Goal: Task Accomplishment & Management: Complete application form

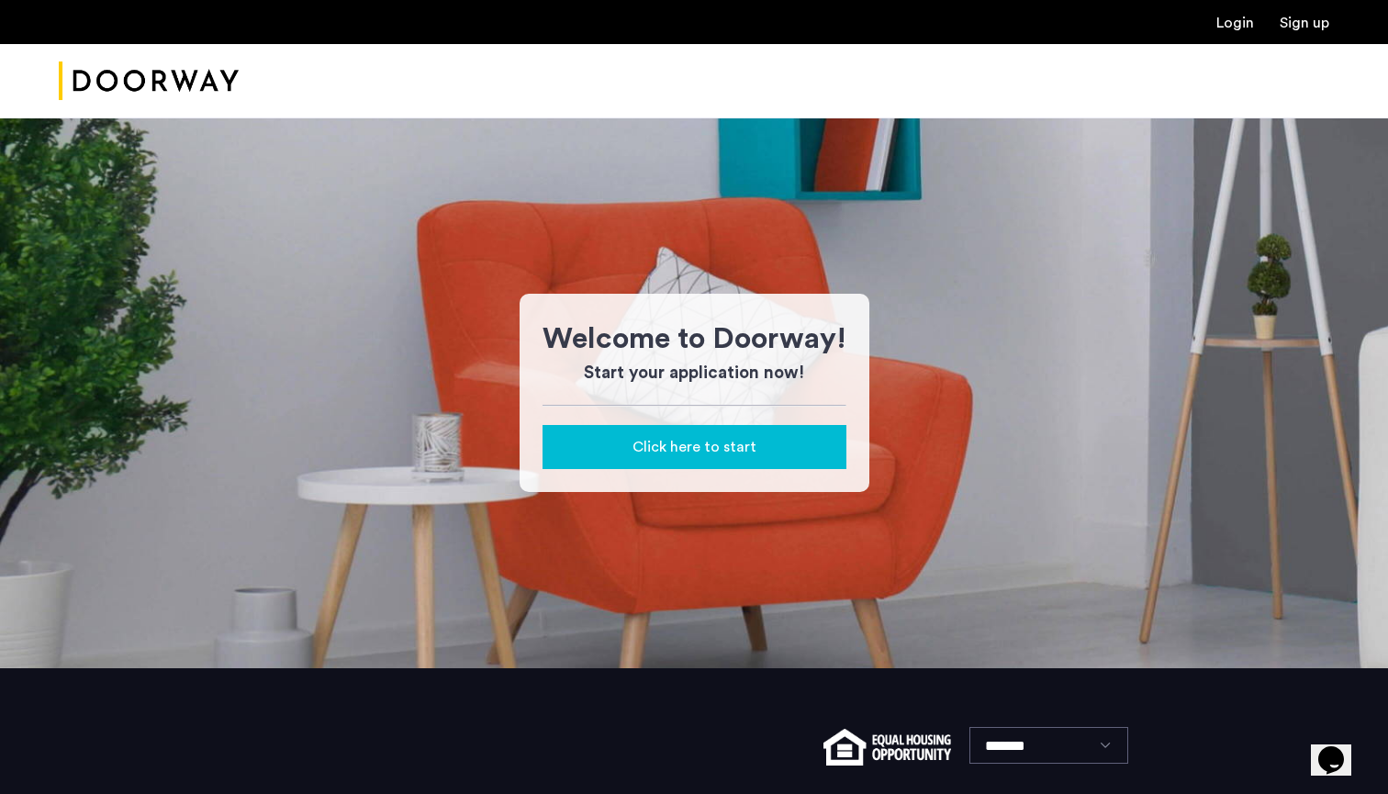
click at [720, 455] on span "Click here to start" at bounding box center [695, 447] width 124 height 22
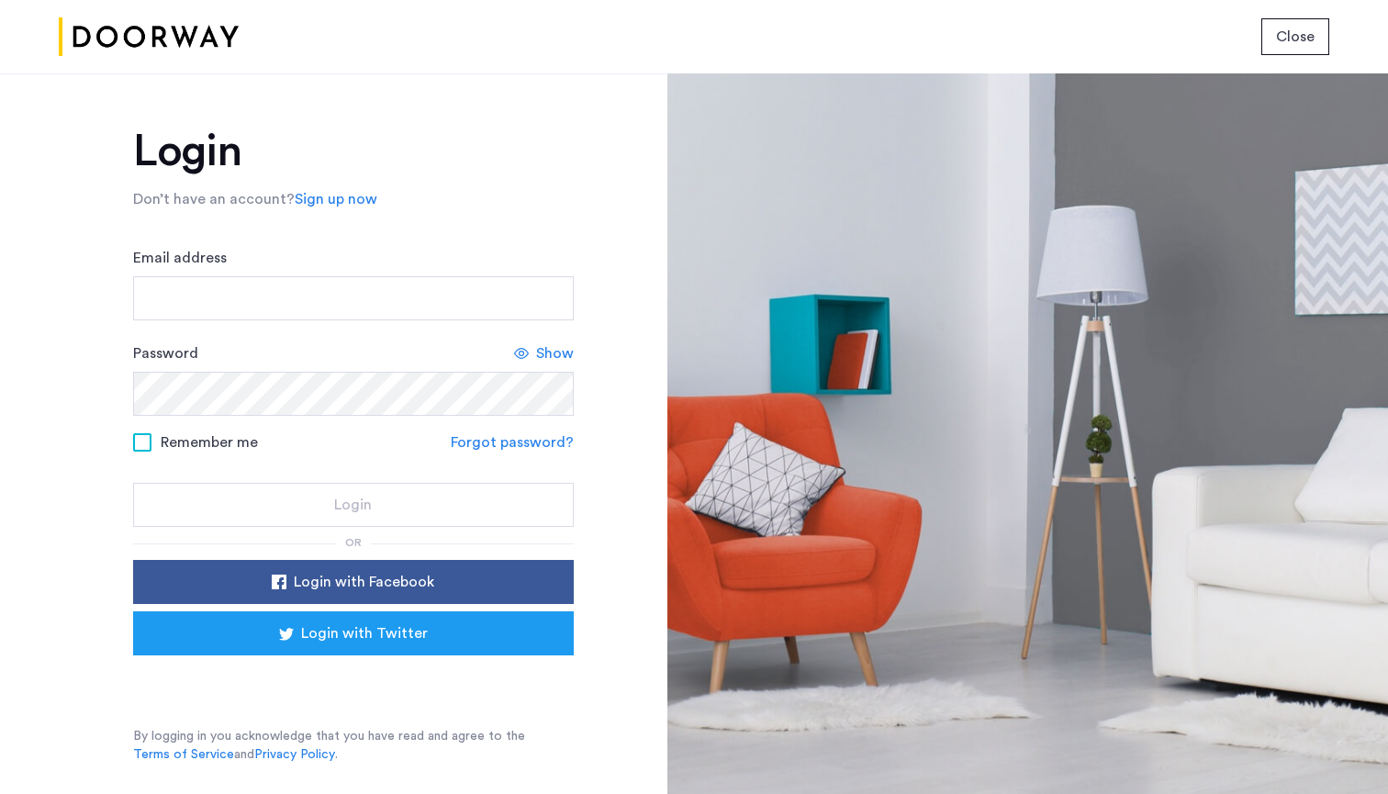
click at [377, 680] on div "Sign in with Google. Opens in new tab" at bounding box center [353, 681] width 367 height 40
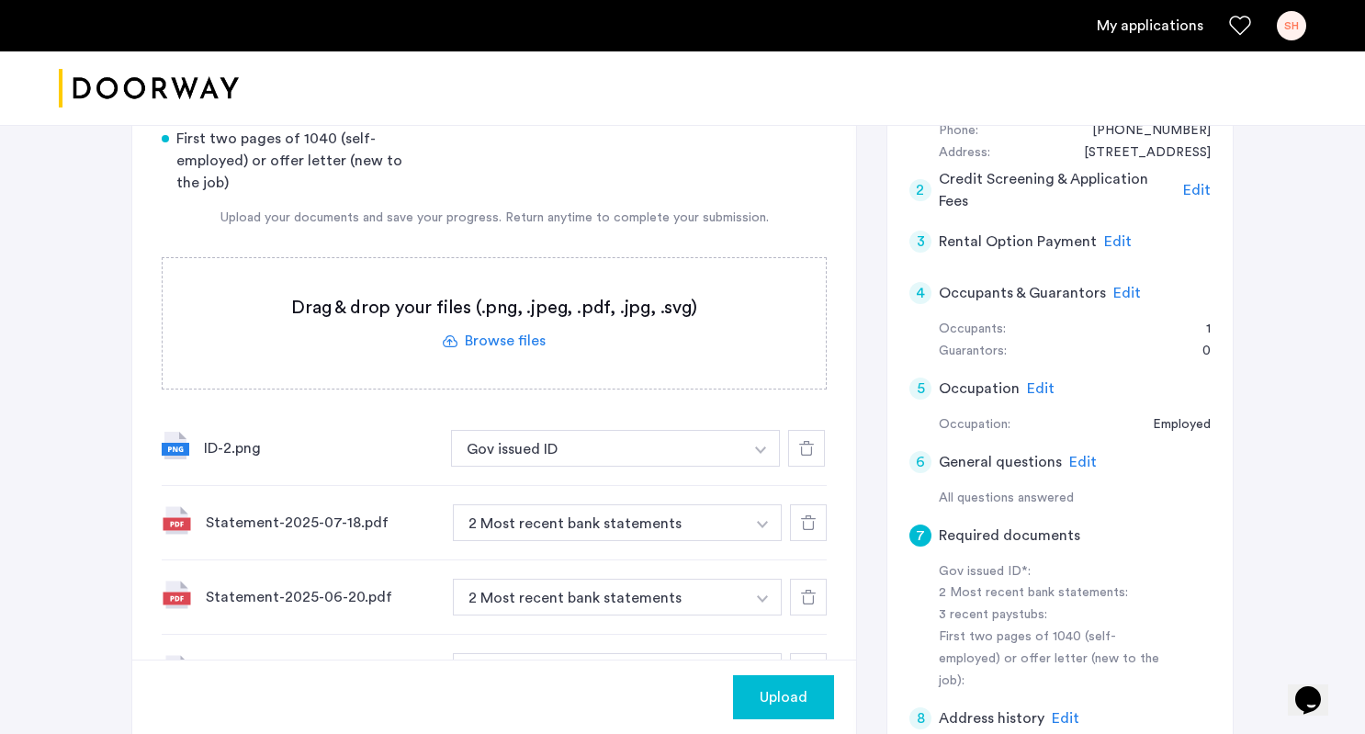
scroll to position [351, 0]
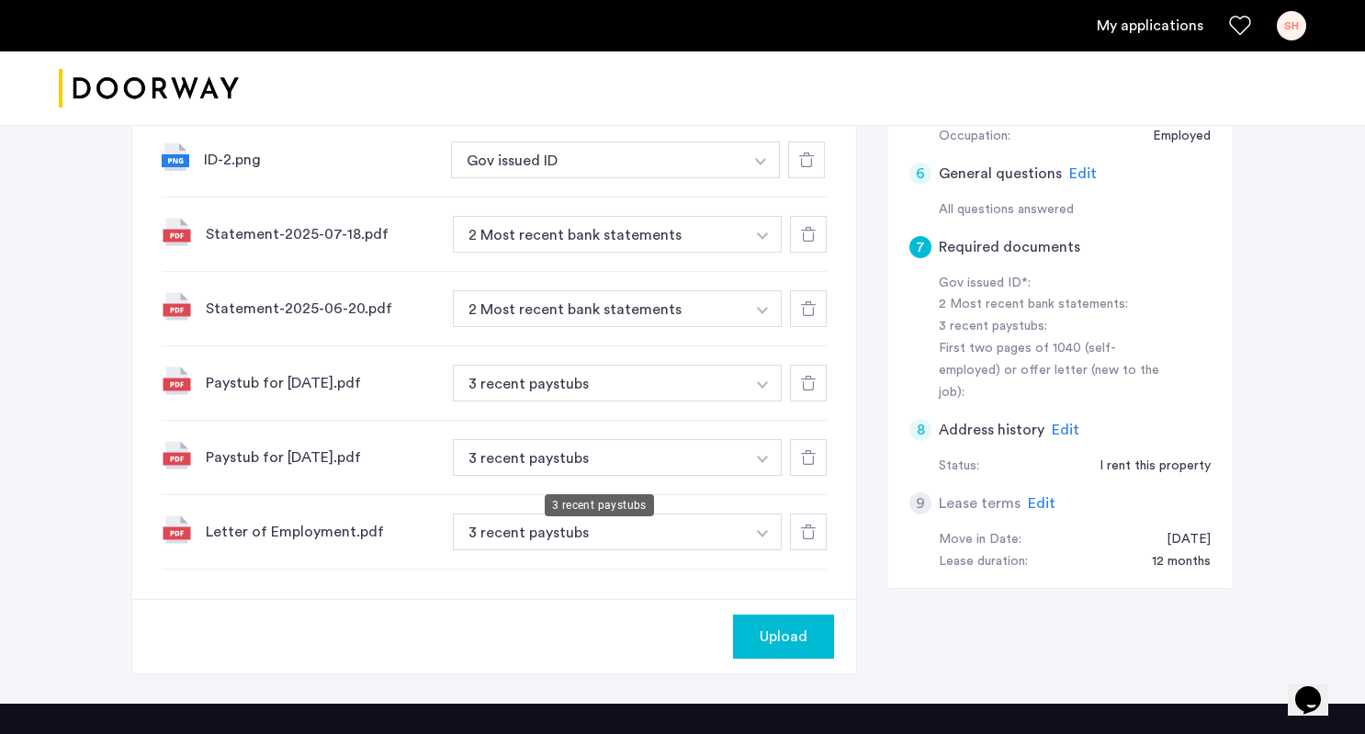
scroll to position [726, 0]
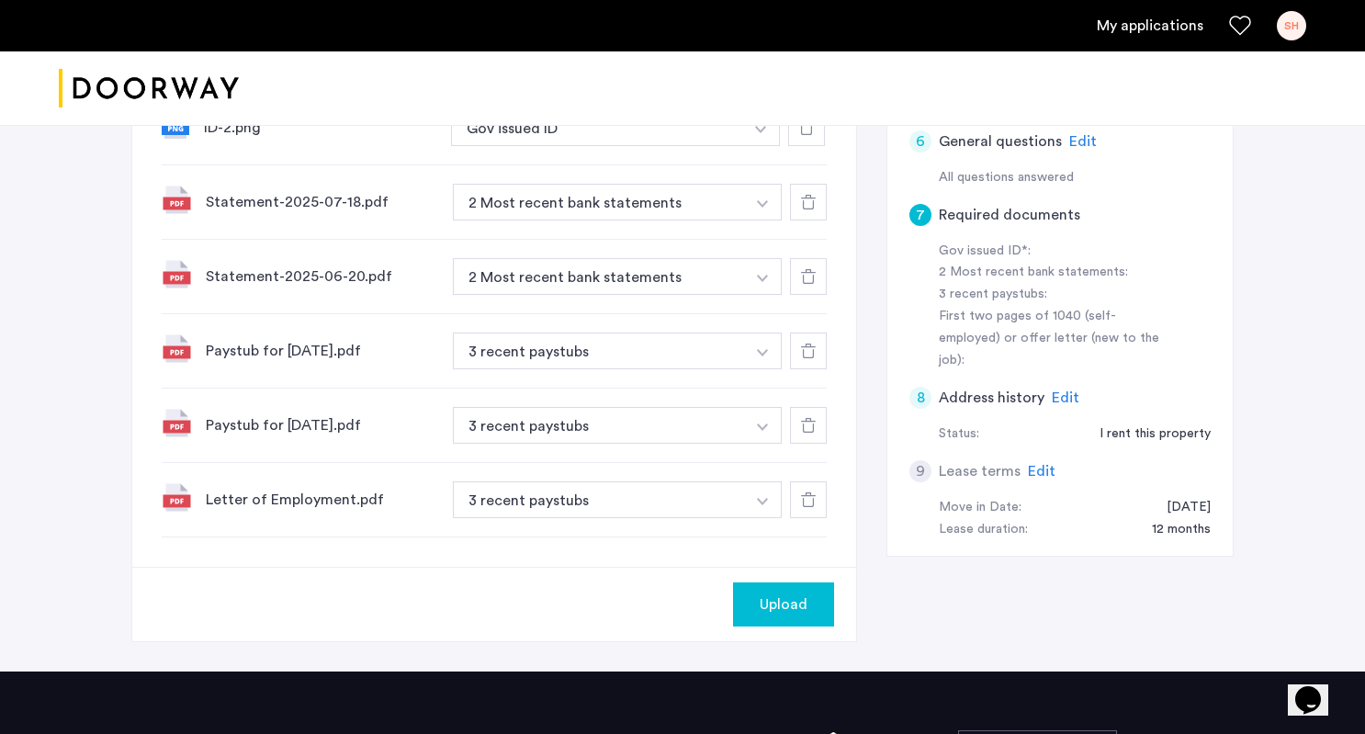
click at [789, 607] on span "Upload" at bounding box center [783, 604] width 48 height 22
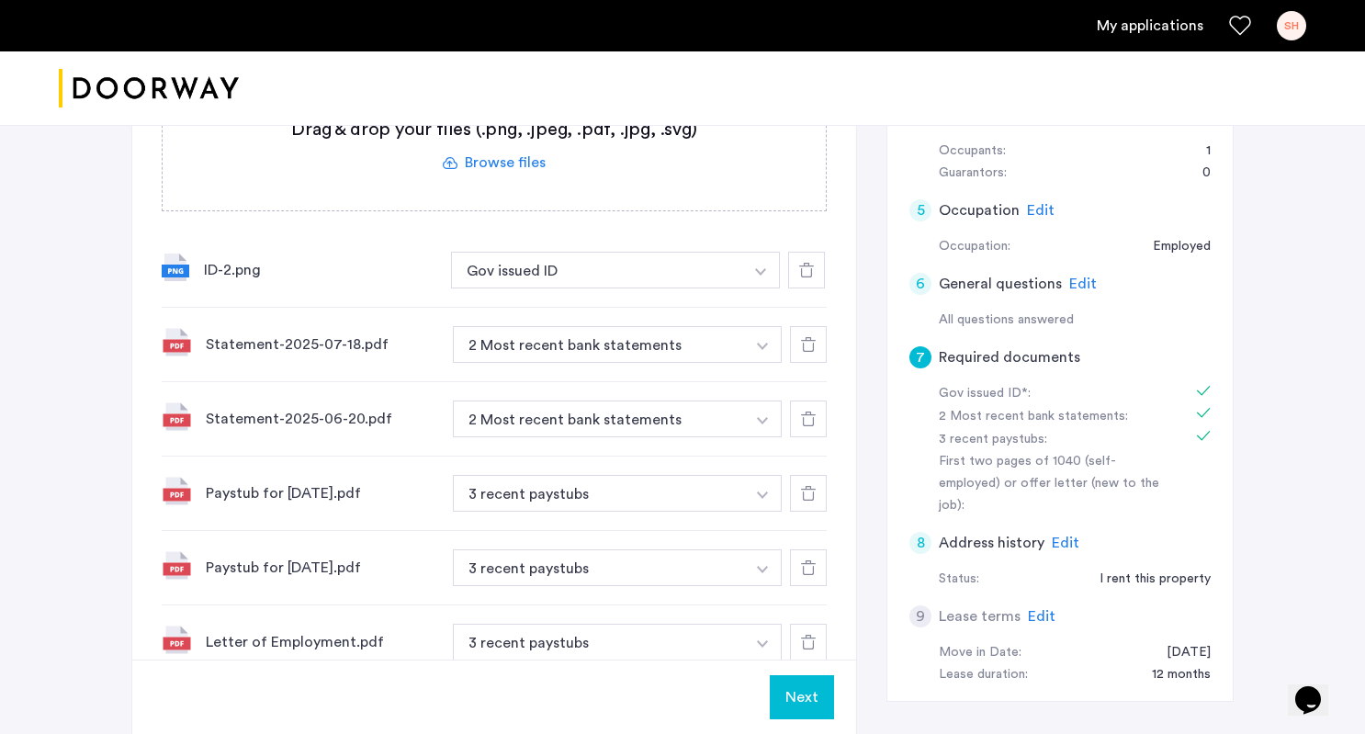
scroll to position [577, 0]
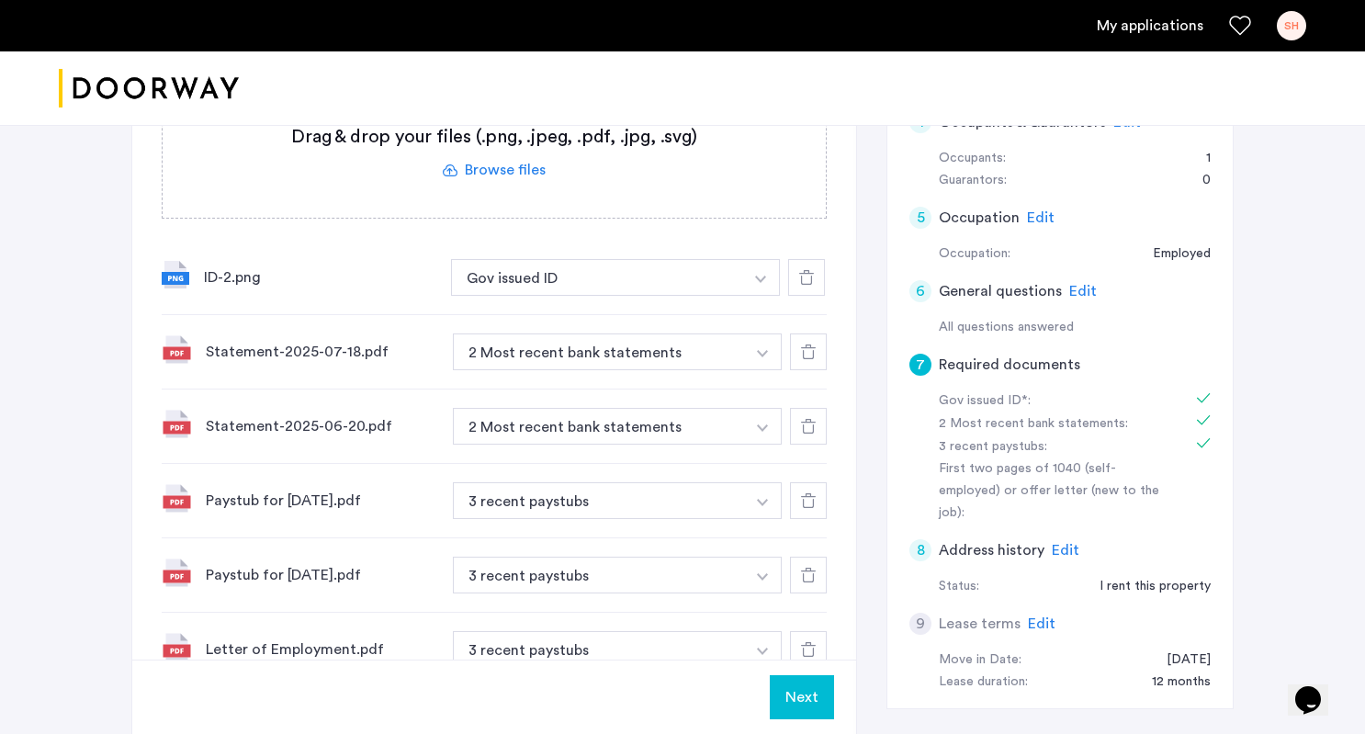
drag, startPoint x: 1223, startPoint y: 713, endPoint x: 907, endPoint y: 431, distance: 423.4
click at [907, 431] on div "1 Basic information Edit Name: [PERSON_NAME] Email: [EMAIL_ADDRESS][DOMAIN_NAME…" at bounding box center [1059, 273] width 347 height 871
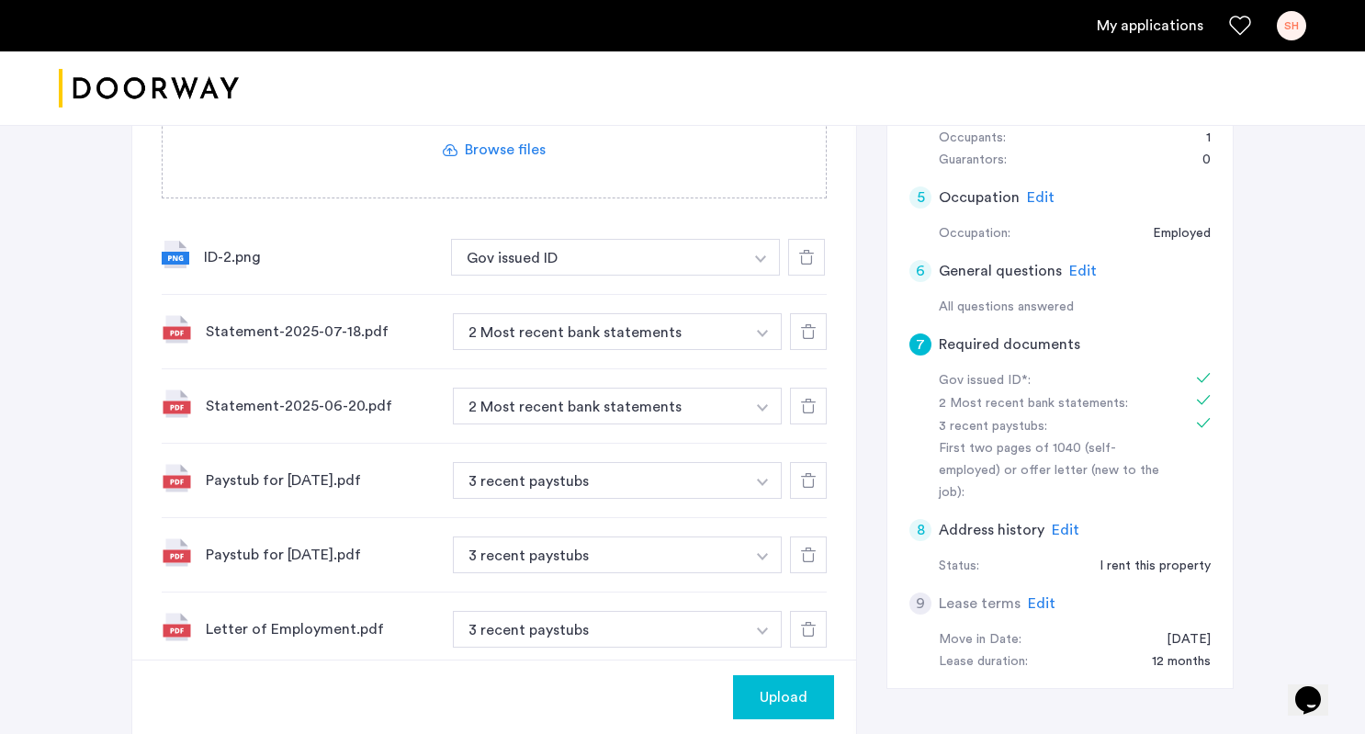
scroll to position [855, 0]
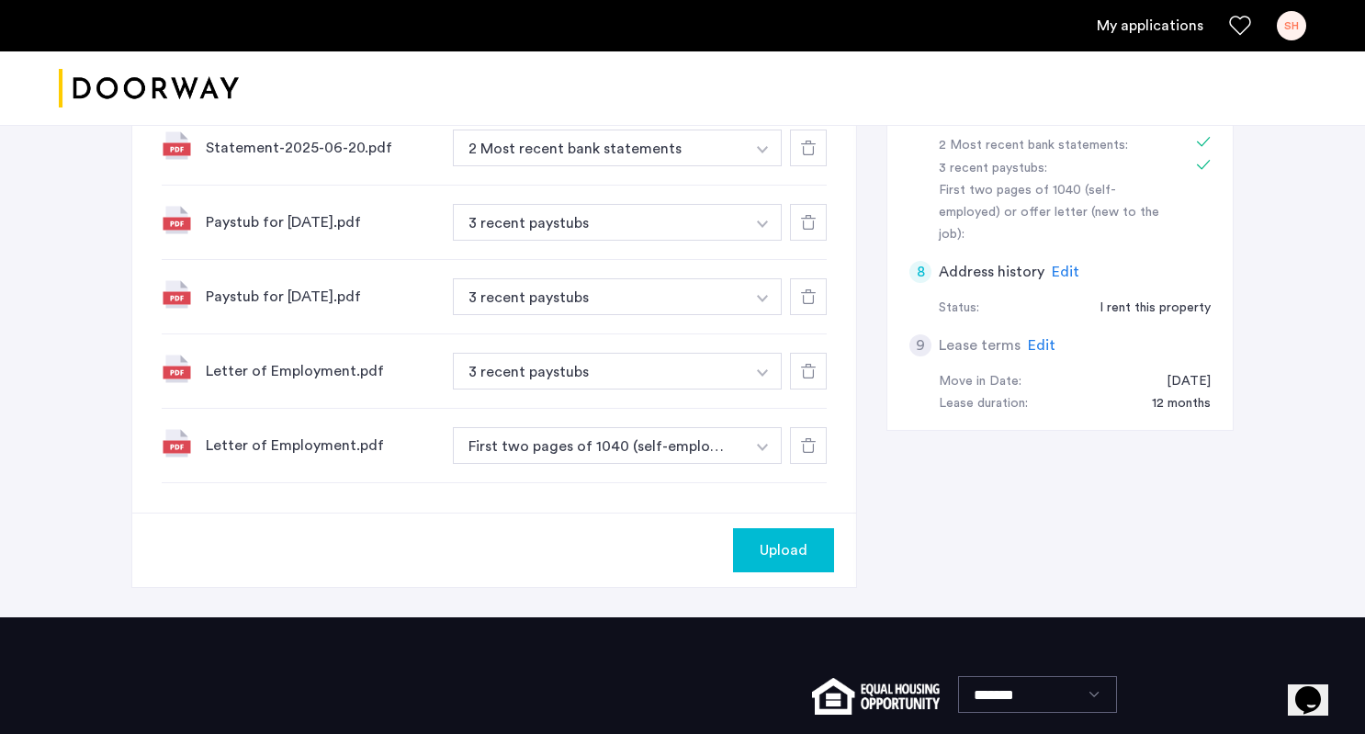
click at [1006, 541] on div "7 Required documents Gov issued ID* 2 Most recent bank statements 3 recent pays…" at bounding box center [682, 88] width 1102 height 1057
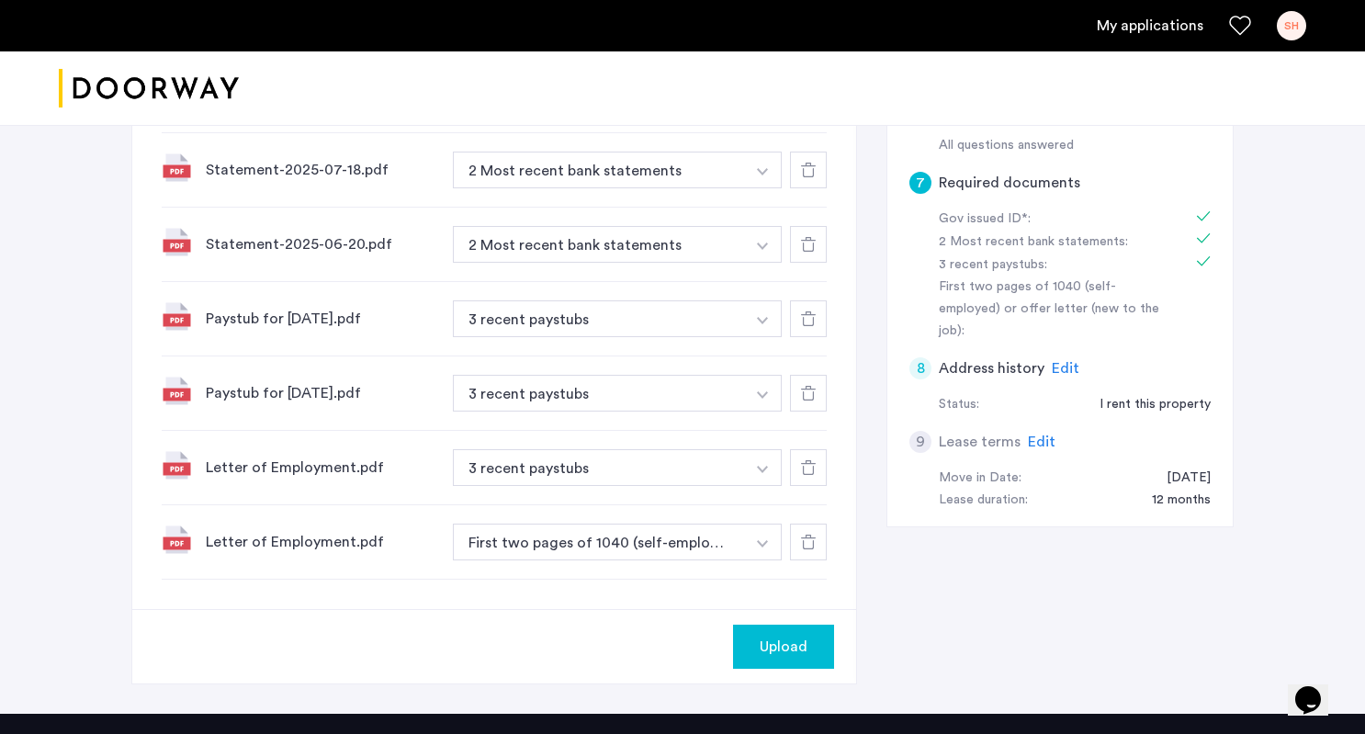
scroll to position [792, 0]
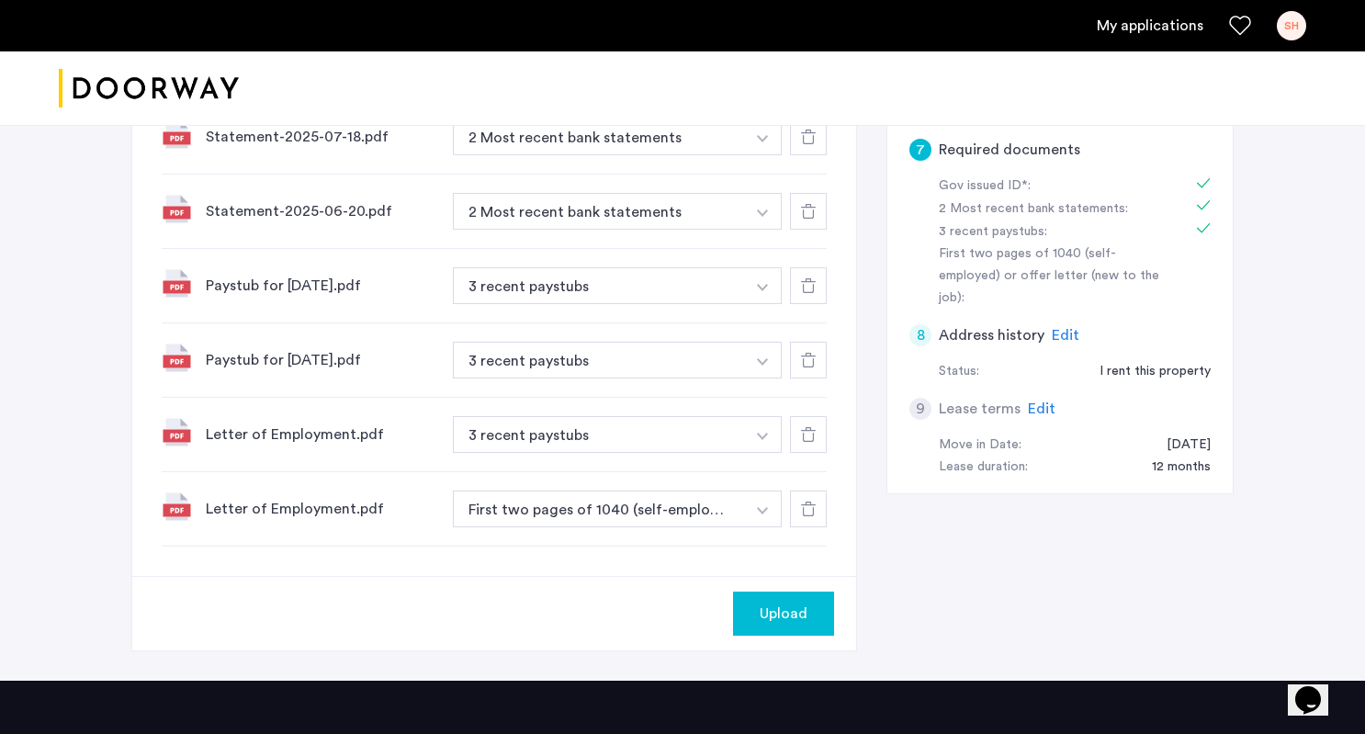
click at [1038, 401] on span "Edit" at bounding box center [1042, 408] width 28 height 15
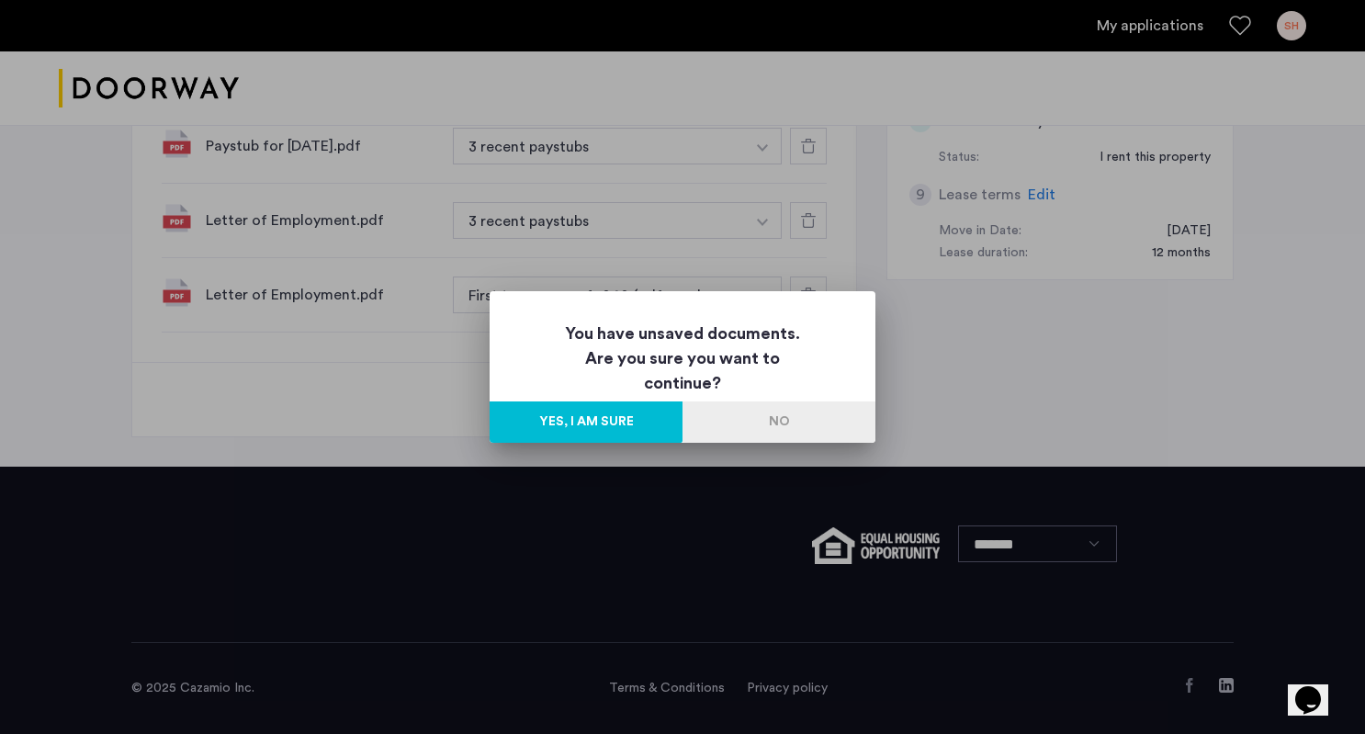
click at [841, 423] on button "No" at bounding box center [778, 421] width 193 height 41
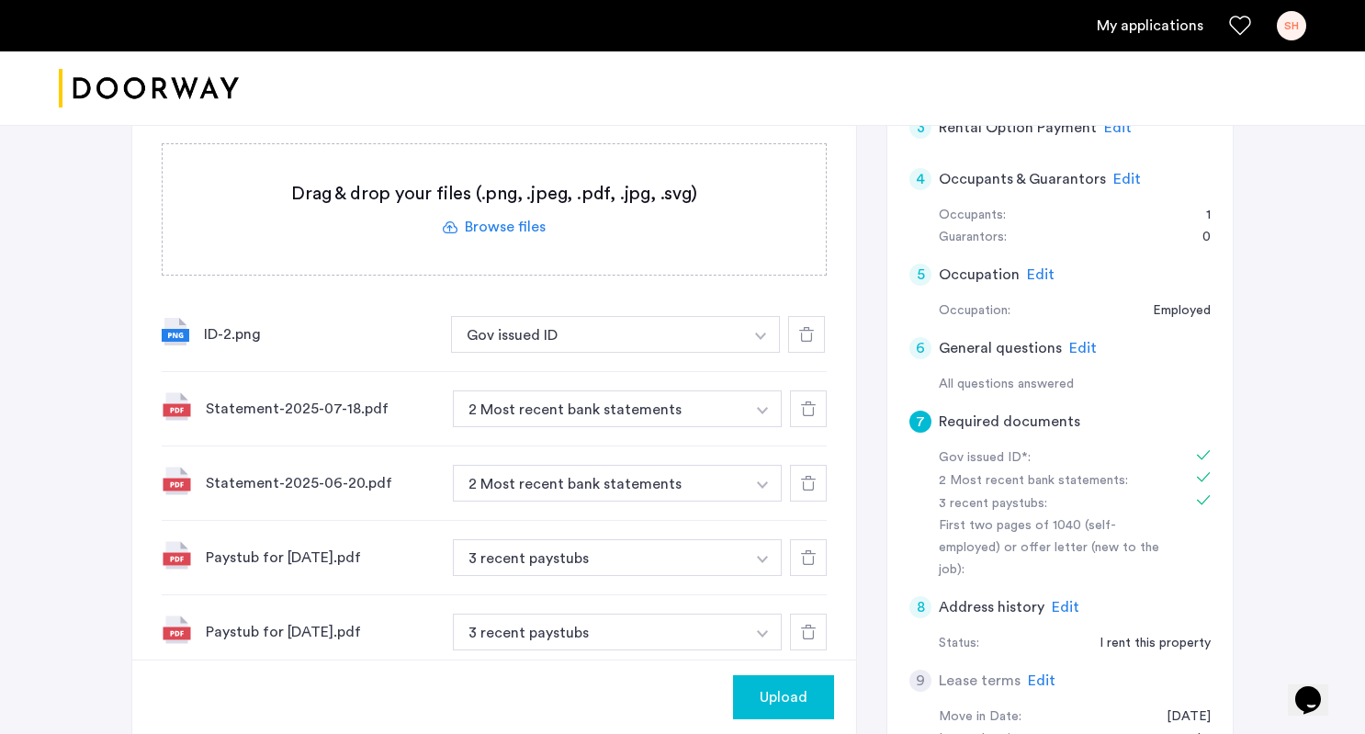
scroll to position [535, 0]
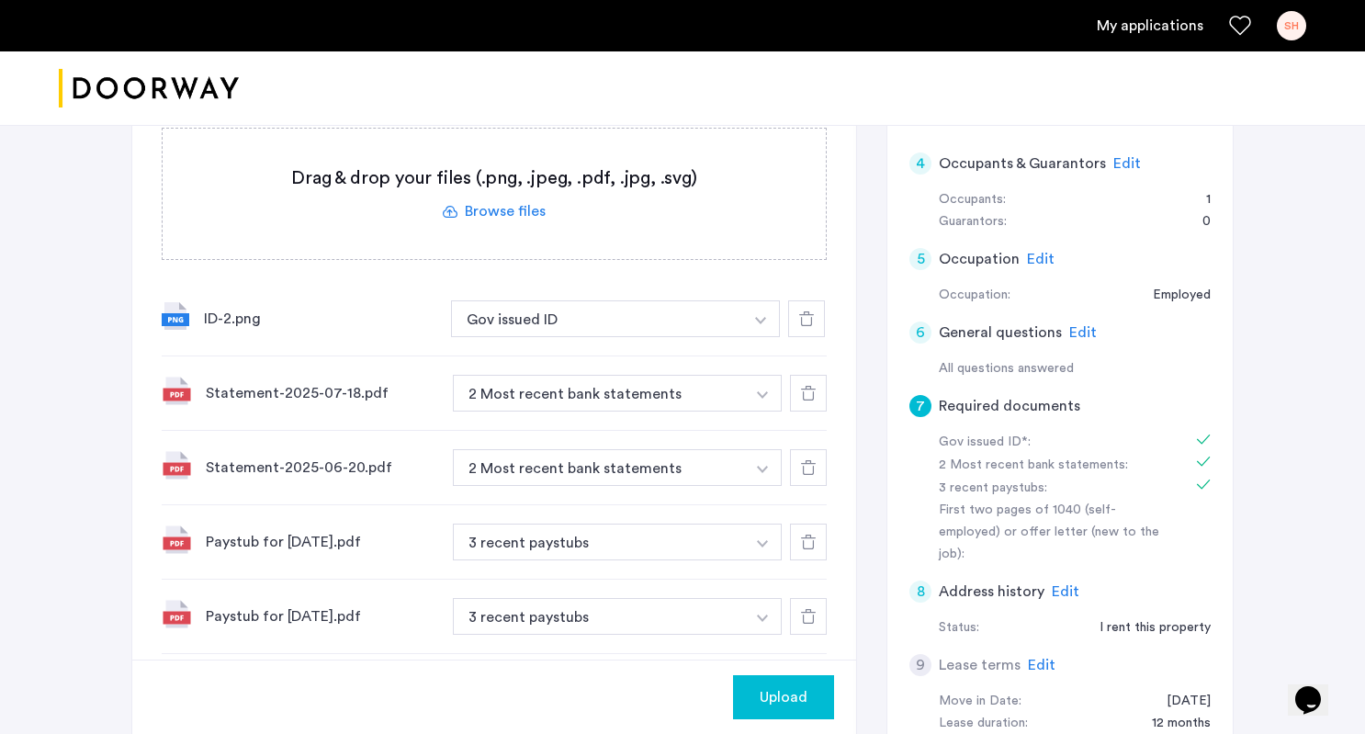
click at [809, 473] on icon at bounding box center [808, 467] width 15 height 15
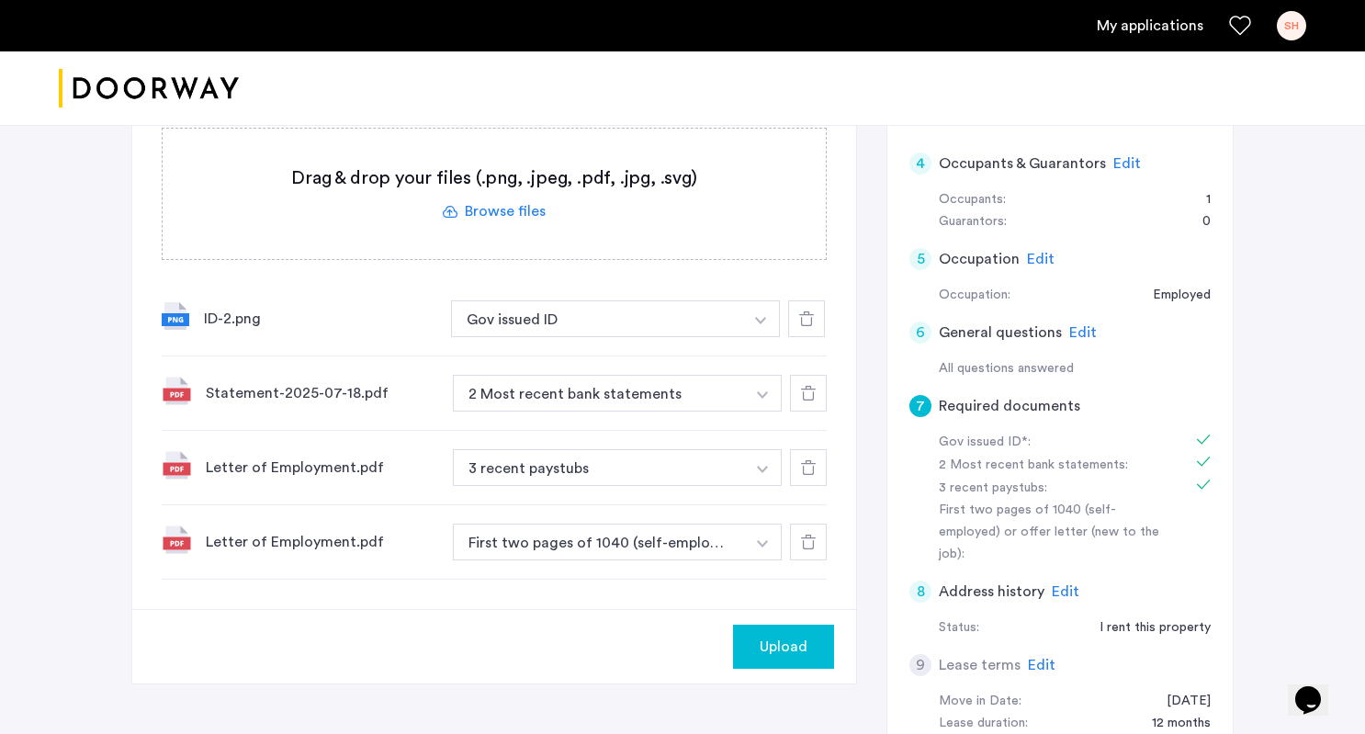
click at [817, 399] on div at bounding box center [808, 393] width 37 height 37
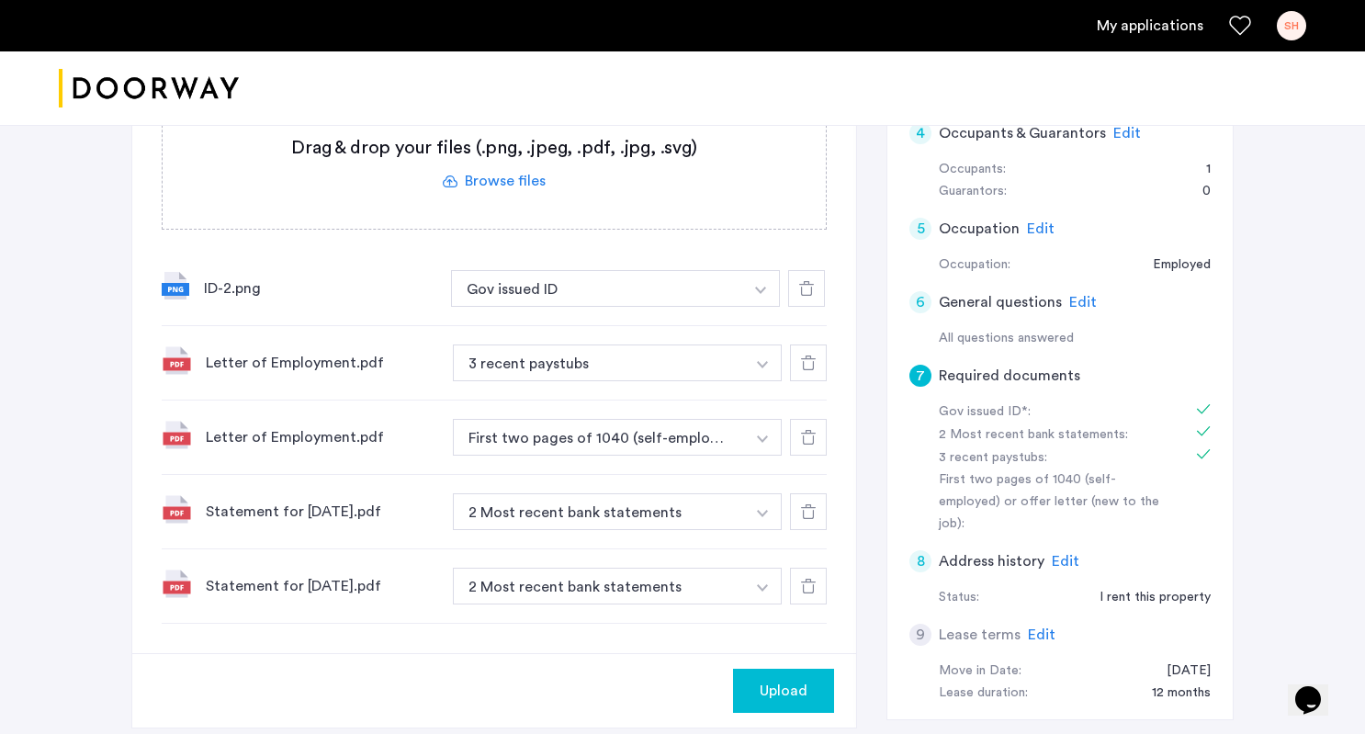
scroll to position [564, 0]
click at [586, 512] on button "2 Most recent bank statements" at bounding box center [599, 513] width 292 height 37
click at [748, 309] on button "button" at bounding box center [761, 290] width 38 height 37
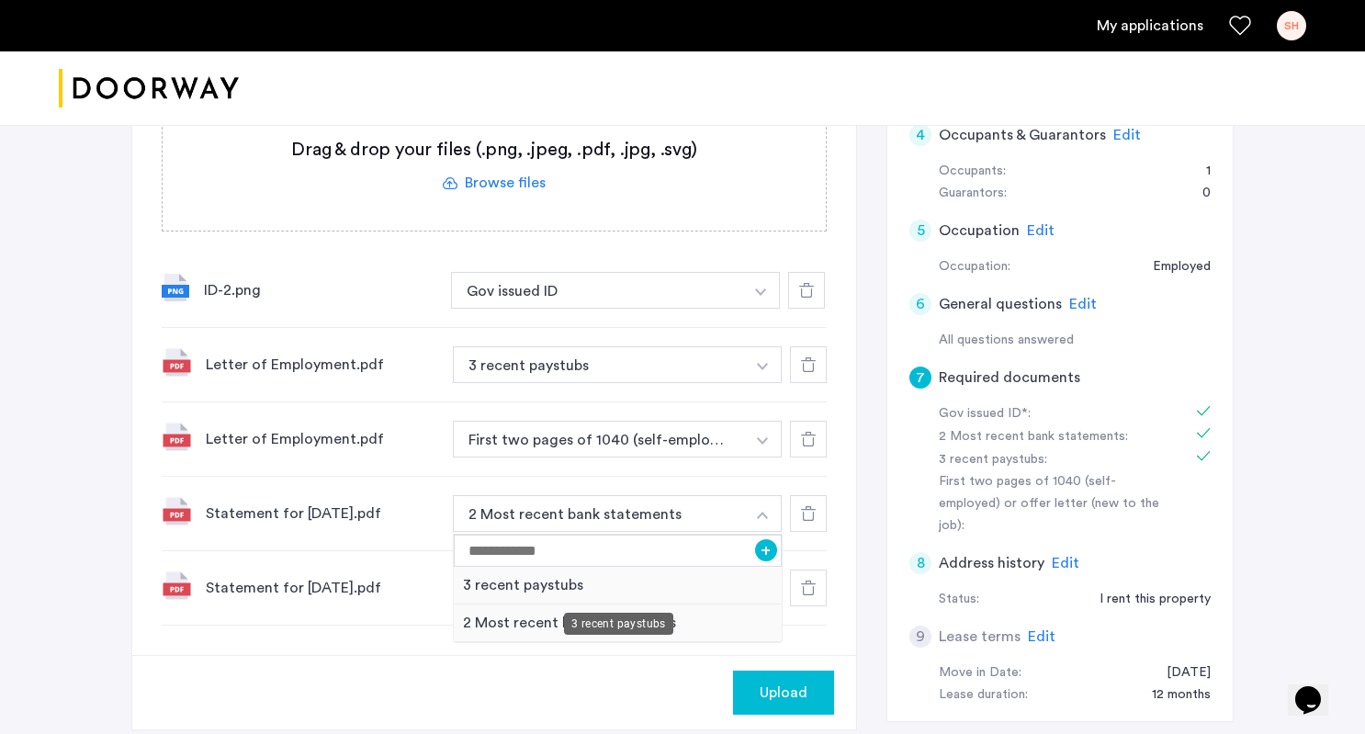
click at [680, 576] on div "3 recent paystubs" at bounding box center [618, 586] width 328 height 38
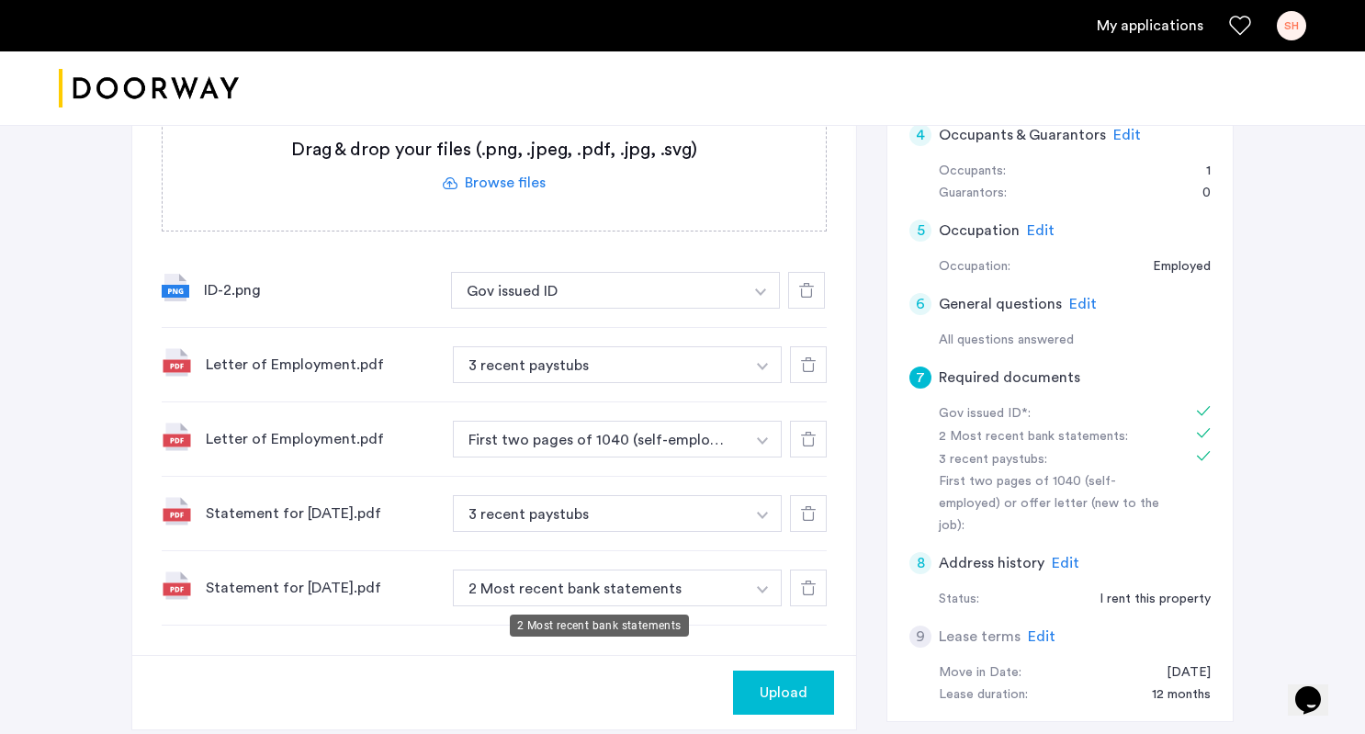
click at [663, 581] on button "2 Most recent bank statements" at bounding box center [599, 587] width 292 height 37
click at [656, 590] on button "2 Most recent bank statements" at bounding box center [599, 587] width 292 height 37
click at [761, 296] on img "button" at bounding box center [760, 291] width 11 height 7
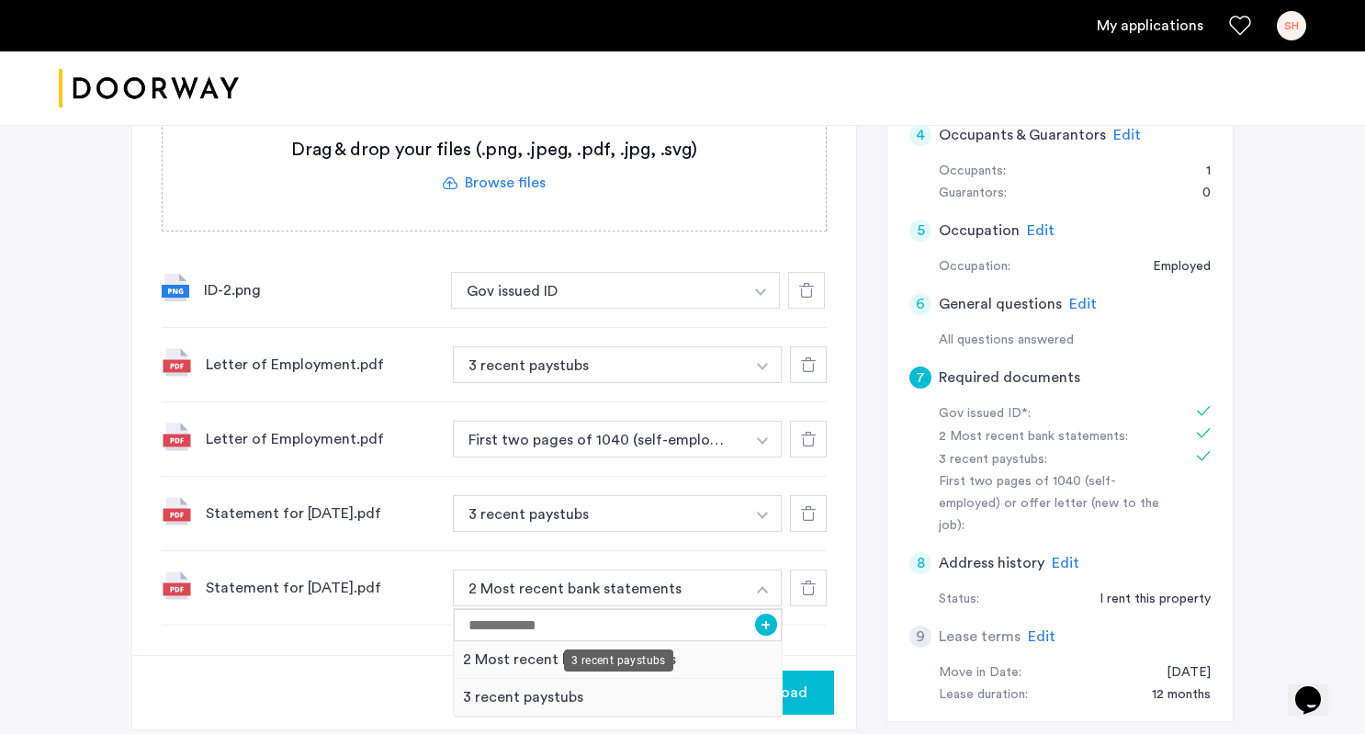
click at [686, 686] on div "3 recent paystubs" at bounding box center [618, 698] width 328 height 38
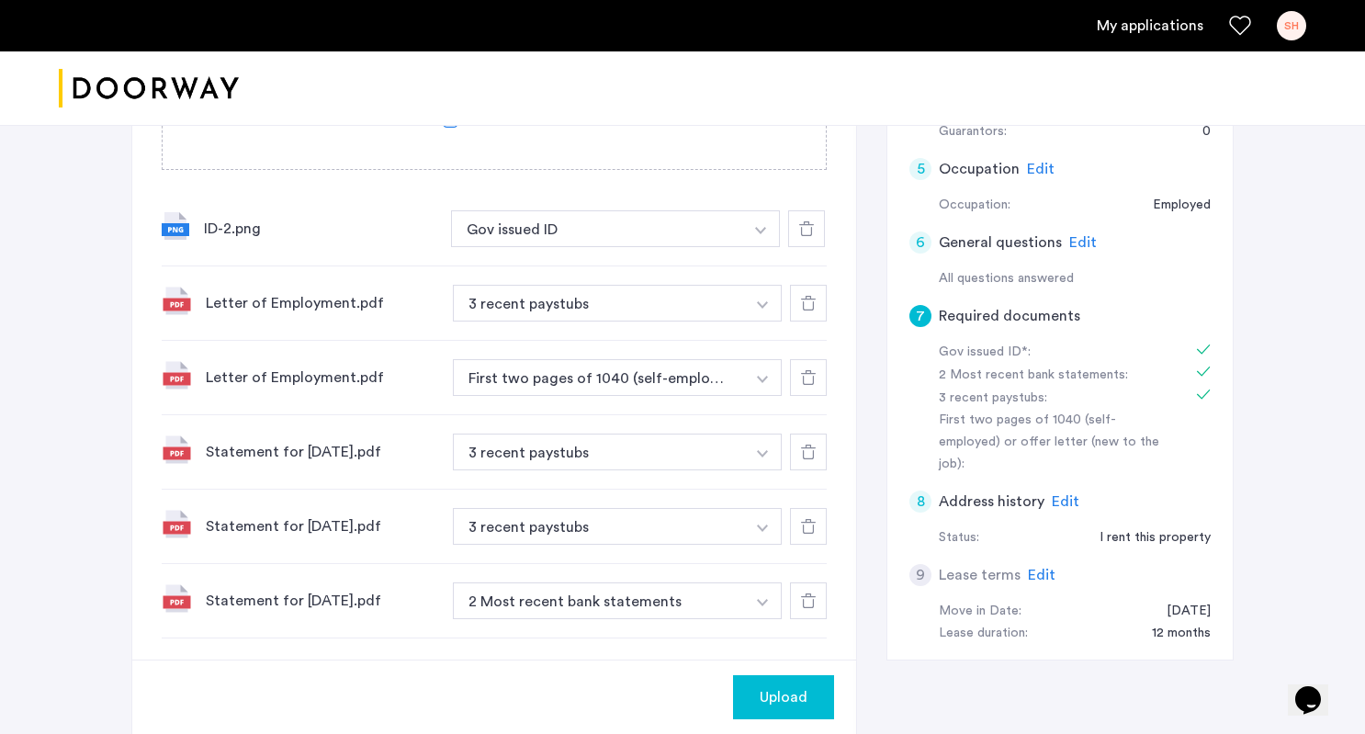
scroll to position [660, 0]
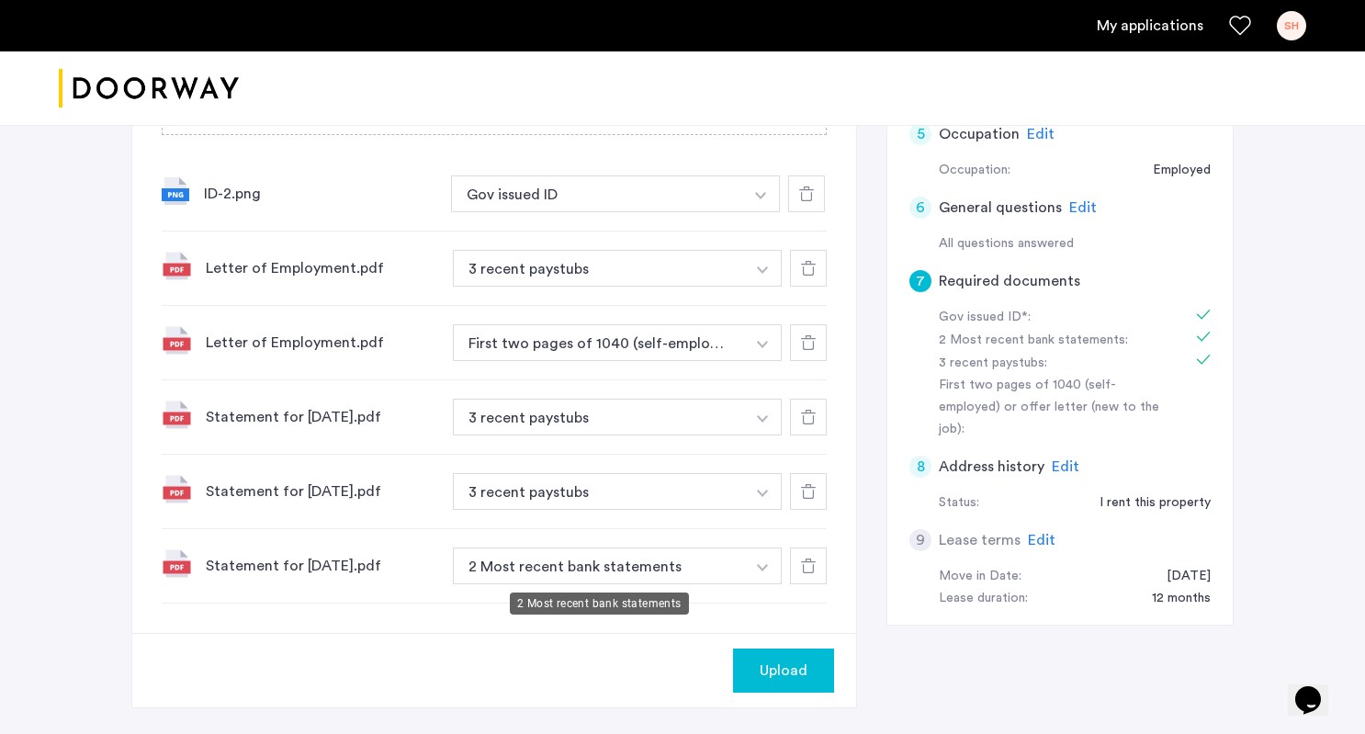
click at [740, 561] on button "2 Most recent bank statements" at bounding box center [599, 565] width 292 height 37
click at [767, 212] on button "button" at bounding box center [761, 193] width 38 height 37
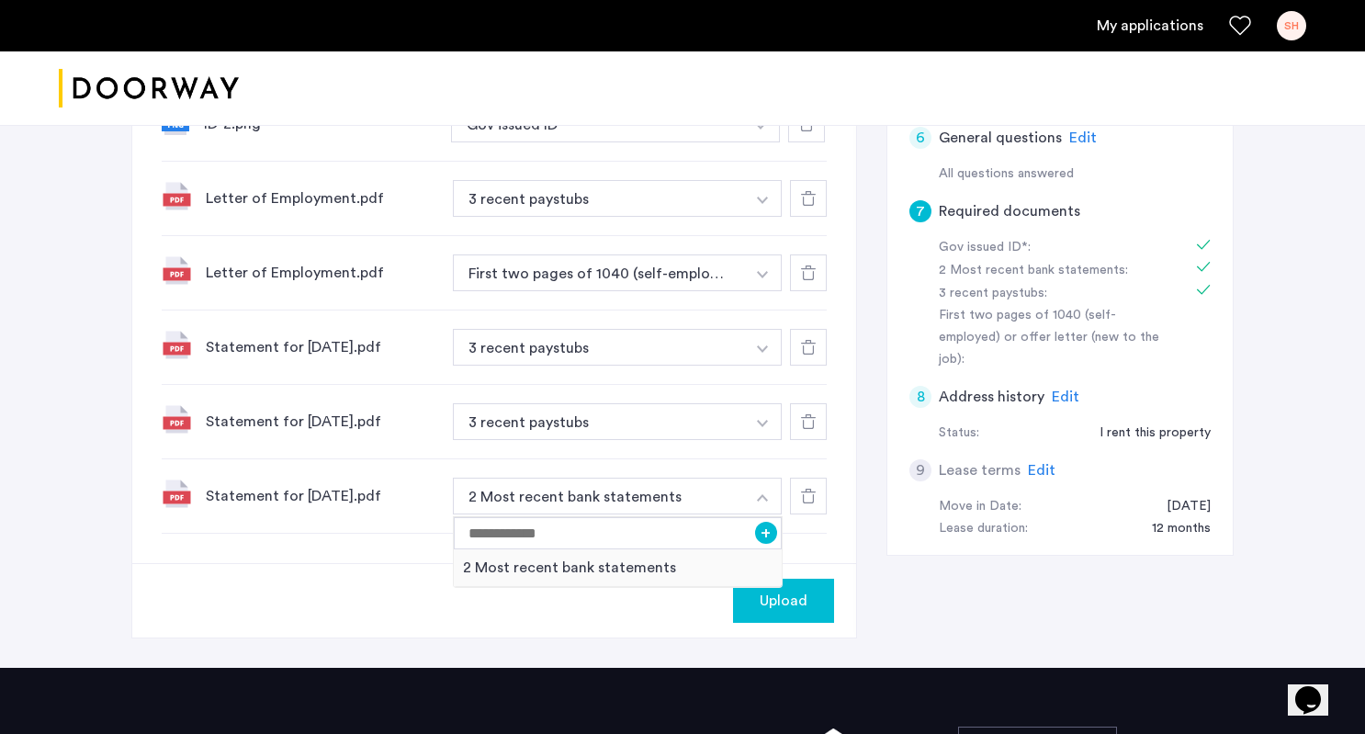
scroll to position [736, 0]
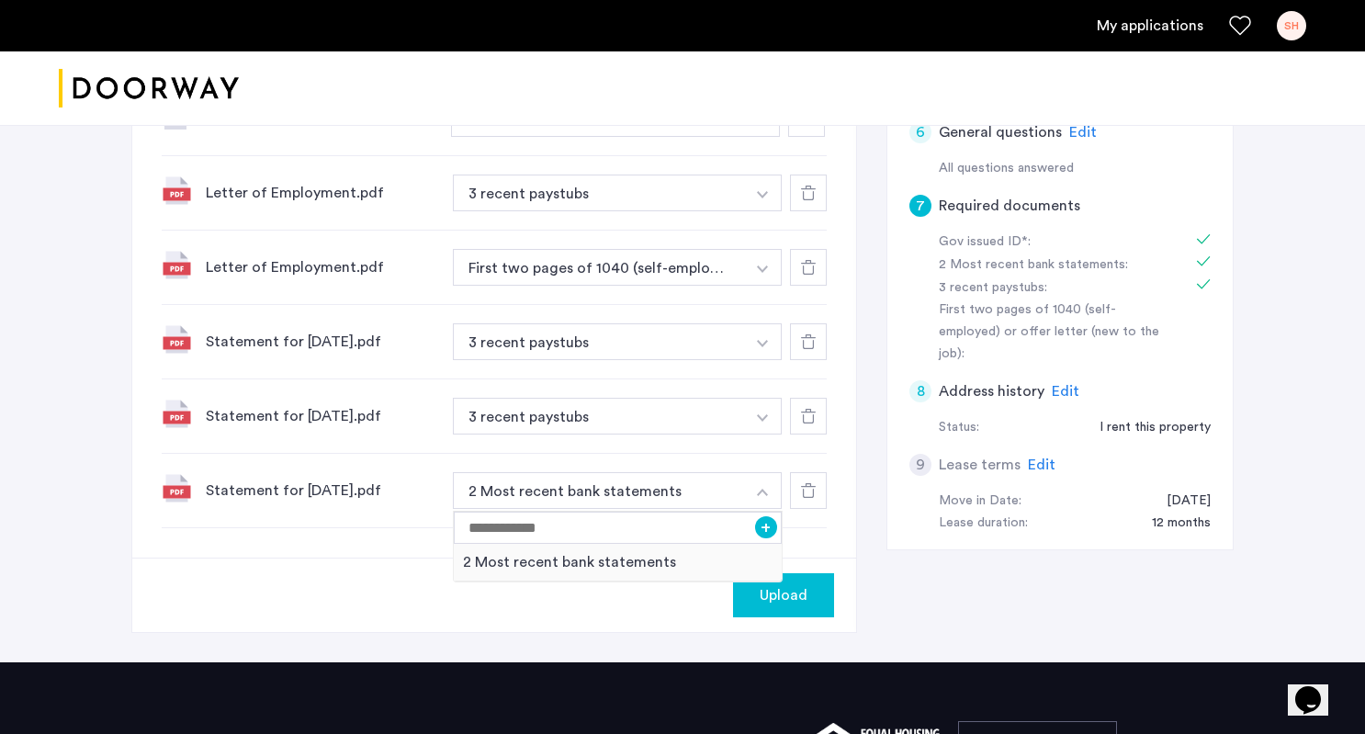
click at [652, 622] on div "Upload" at bounding box center [494, 594] width 724 height 74
click at [667, 512] on div "Statement for [DATE].pdf 2 Most recent bank statements + 2 Most recent bank sta…" at bounding box center [494, 491] width 665 height 74
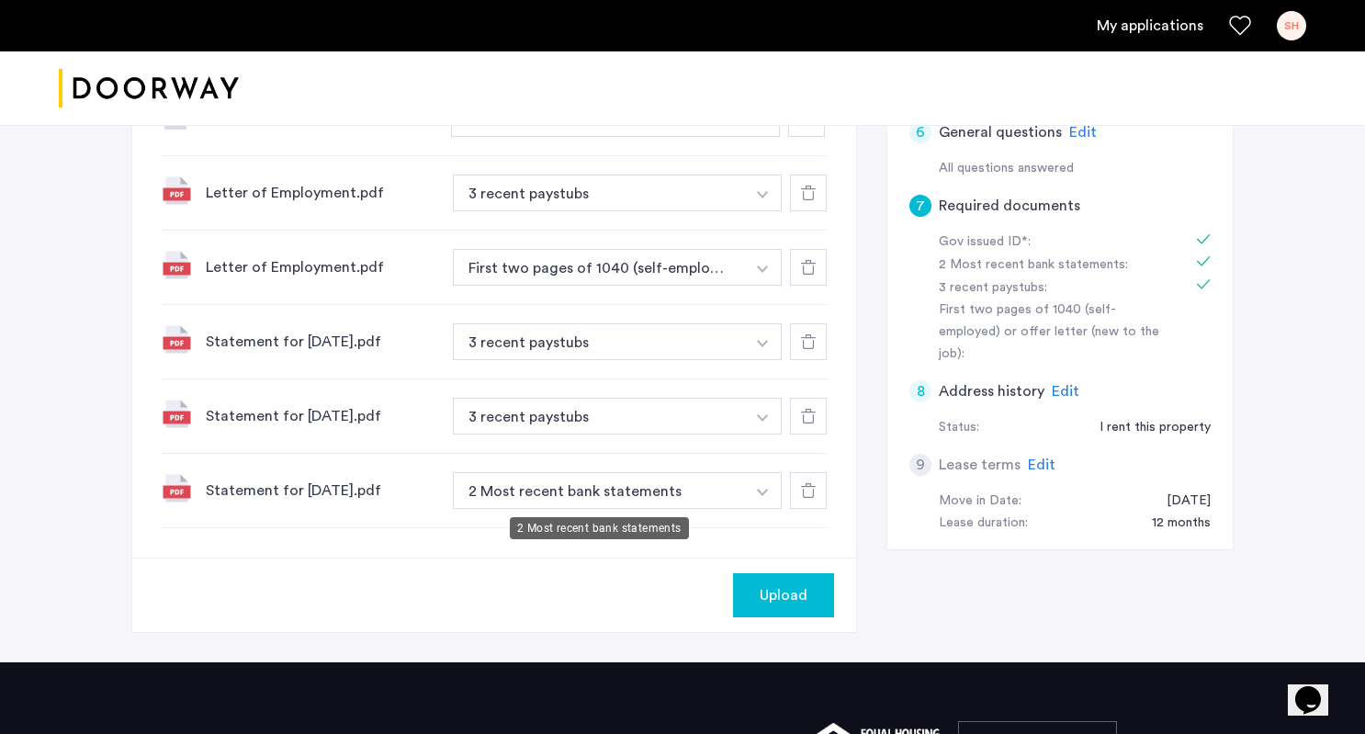
click at [669, 500] on button "2 Most recent bank statements" at bounding box center [599, 490] width 292 height 37
click at [734, 499] on button "2 Most recent bank statements" at bounding box center [599, 490] width 292 height 37
click at [770, 137] on button "button" at bounding box center [761, 118] width 38 height 37
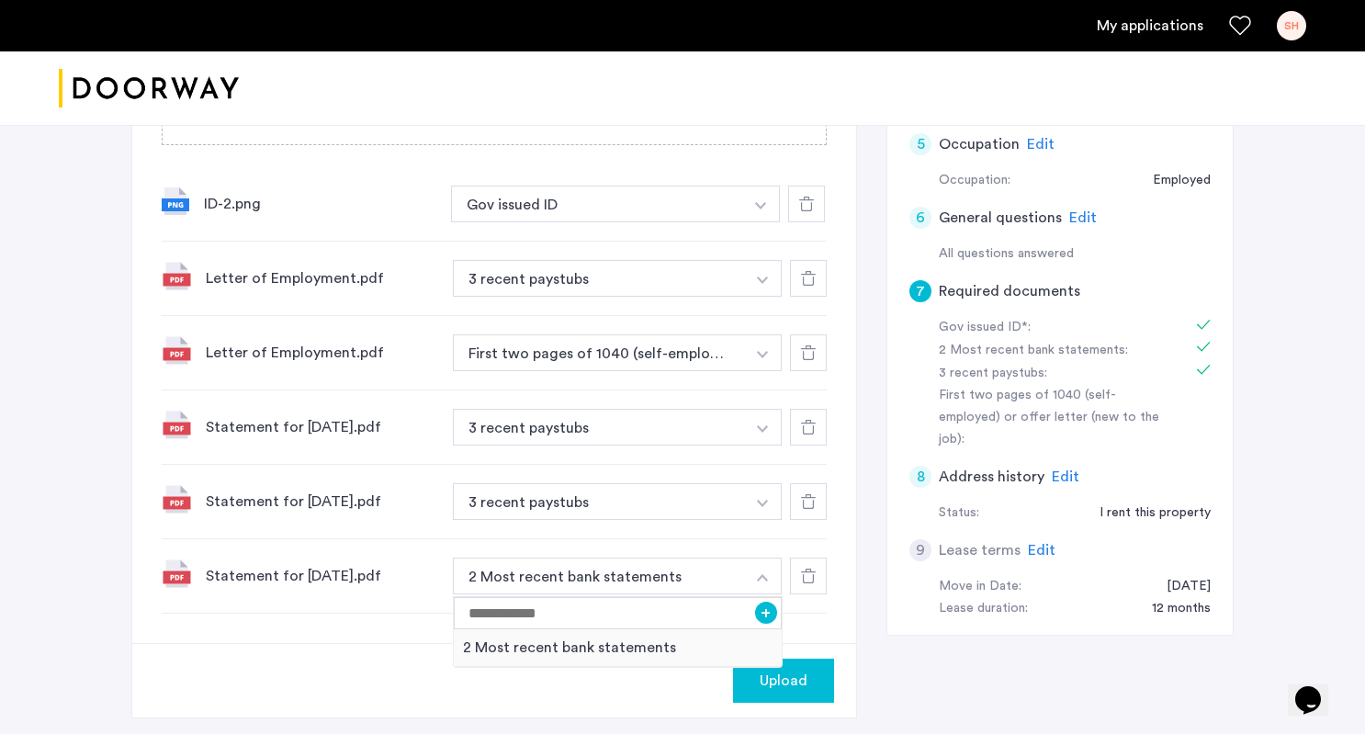
scroll to position [632, 0]
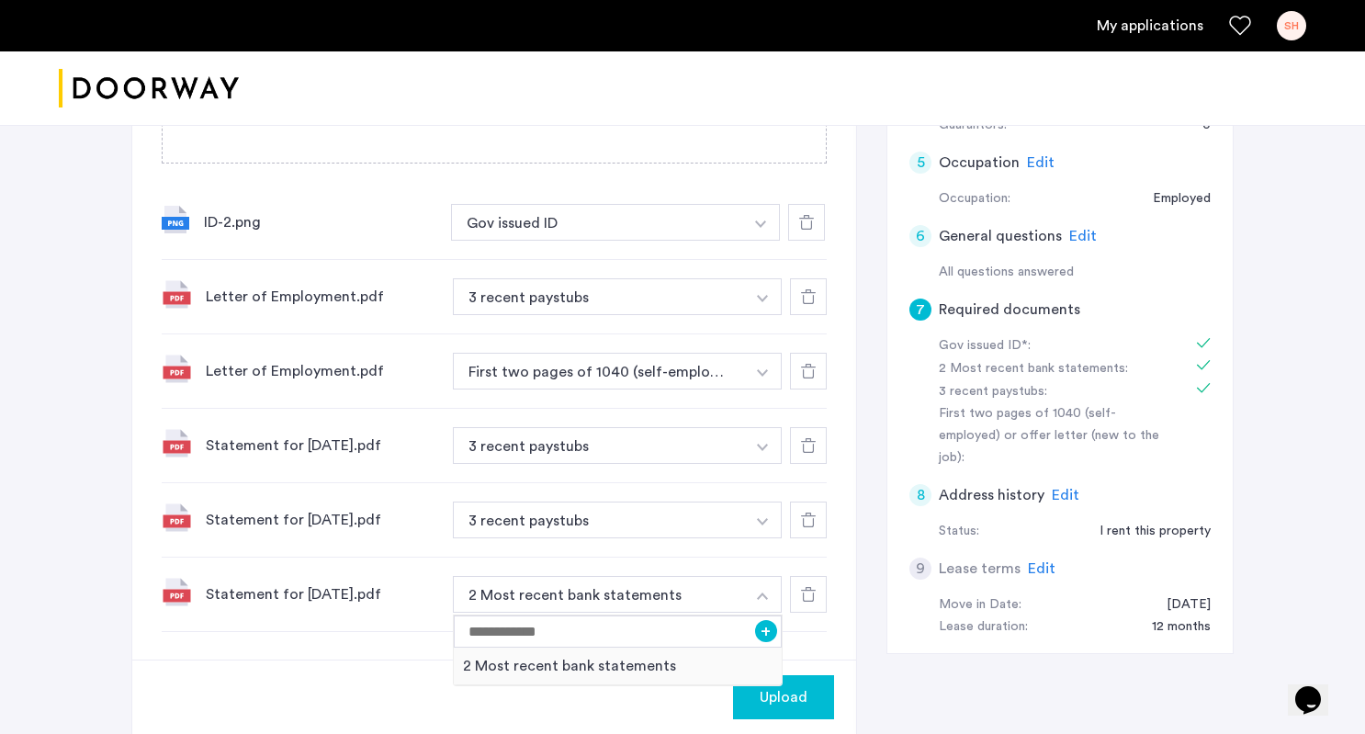
click at [709, 298] on button "3 recent paystubs" at bounding box center [599, 296] width 292 height 37
click at [751, 241] on button "button" at bounding box center [761, 222] width 38 height 37
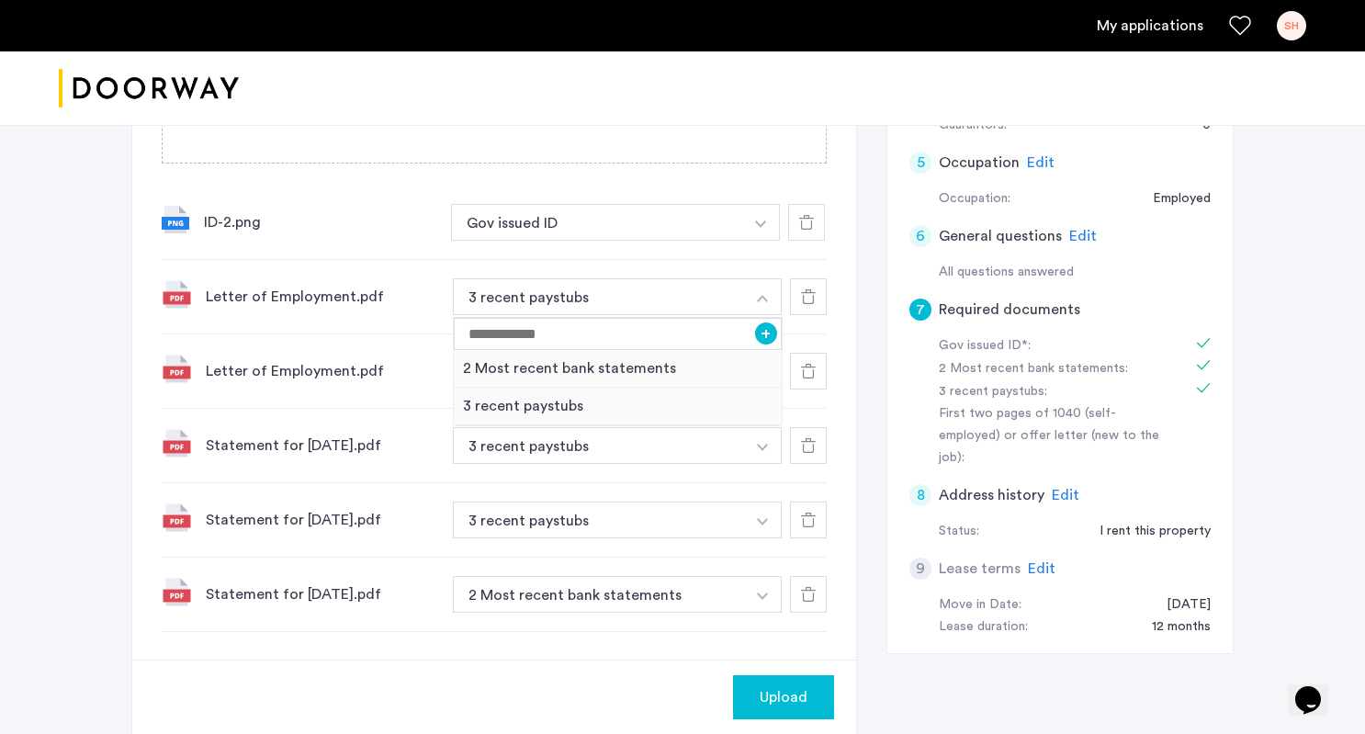
click at [815, 308] on div at bounding box center [808, 296] width 37 height 37
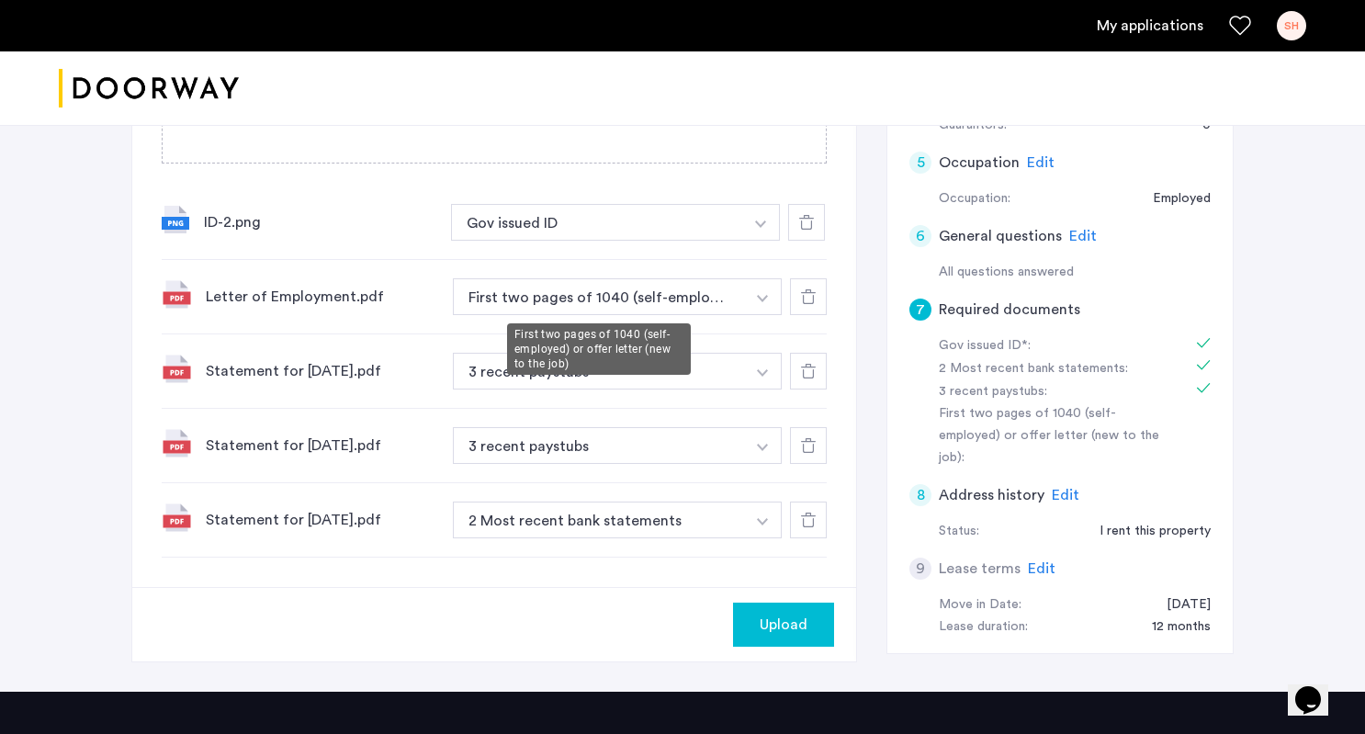
click at [736, 307] on button "First two pages of 1040 (self-employed) or offer letter (new to the job)" at bounding box center [599, 296] width 292 height 37
click at [765, 228] on img "button" at bounding box center [760, 223] width 11 height 7
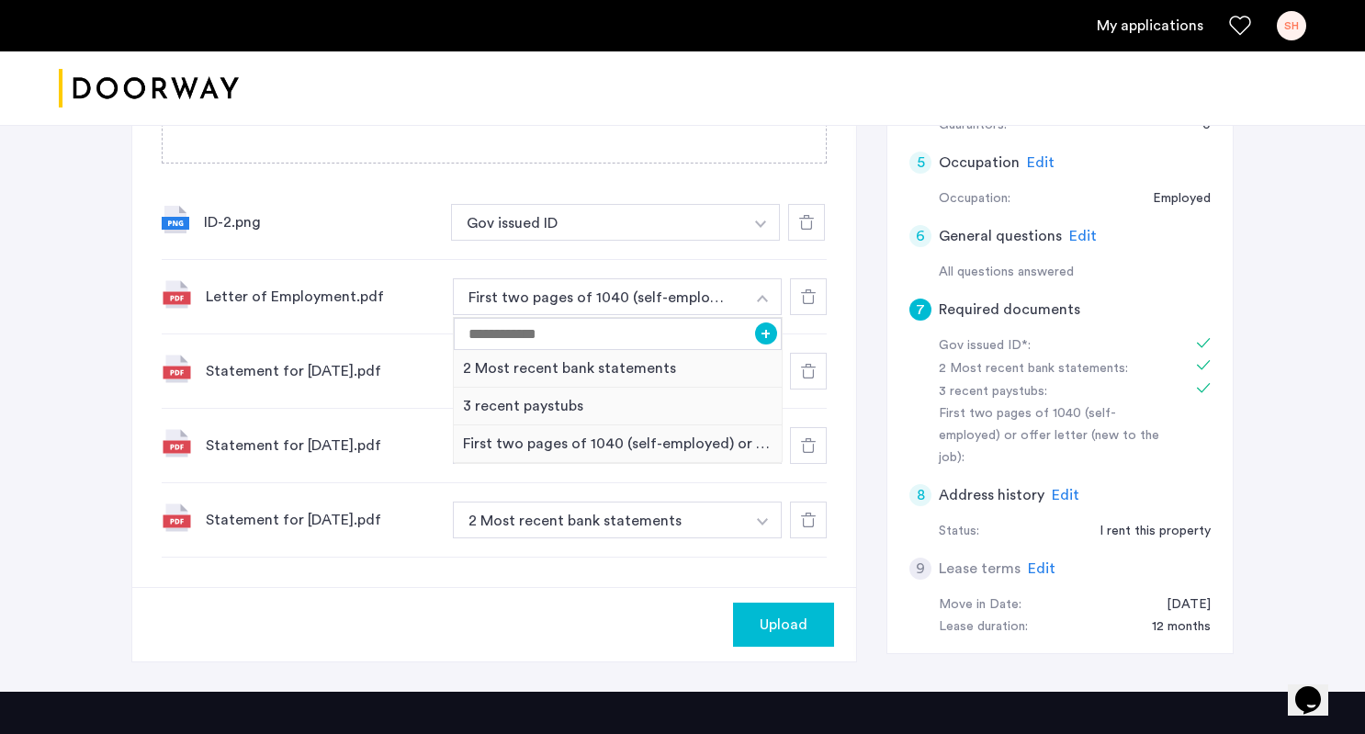
click at [792, 292] on div at bounding box center [808, 296] width 37 height 37
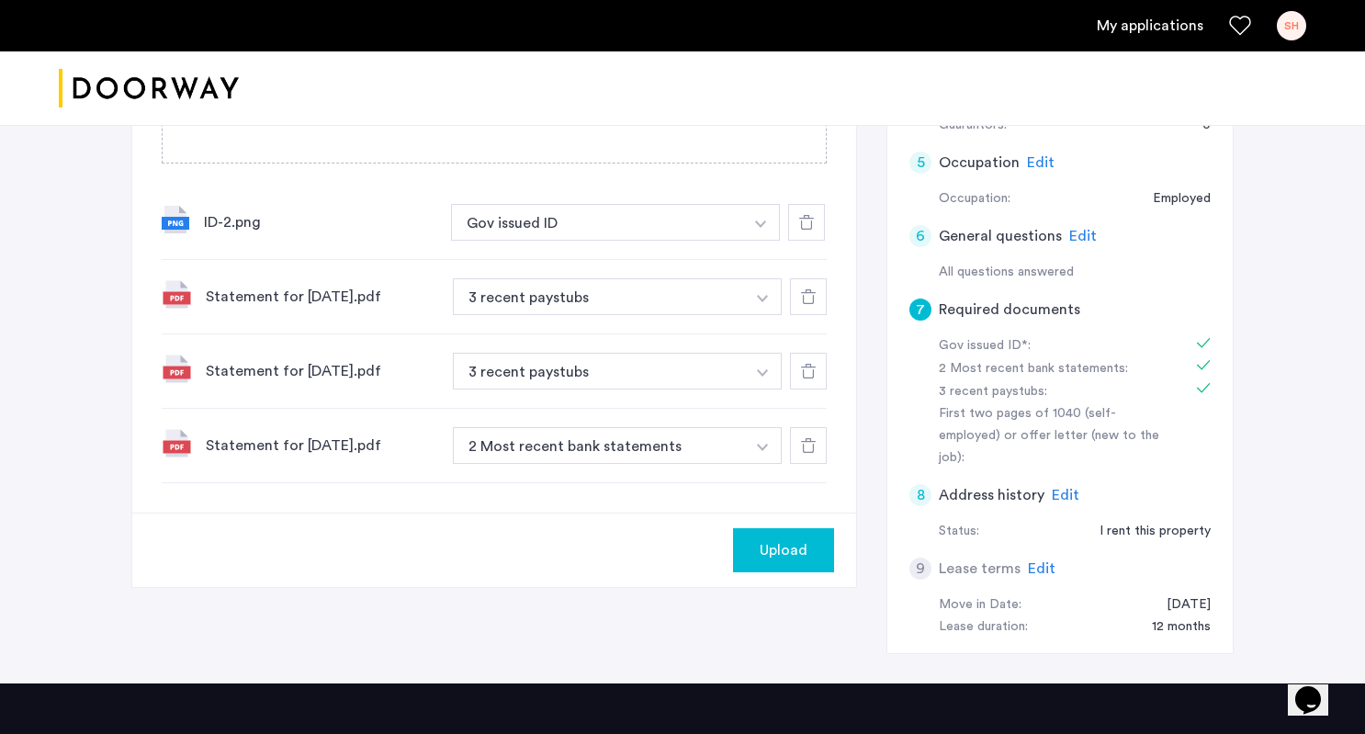
click at [772, 241] on button "button" at bounding box center [761, 222] width 38 height 37
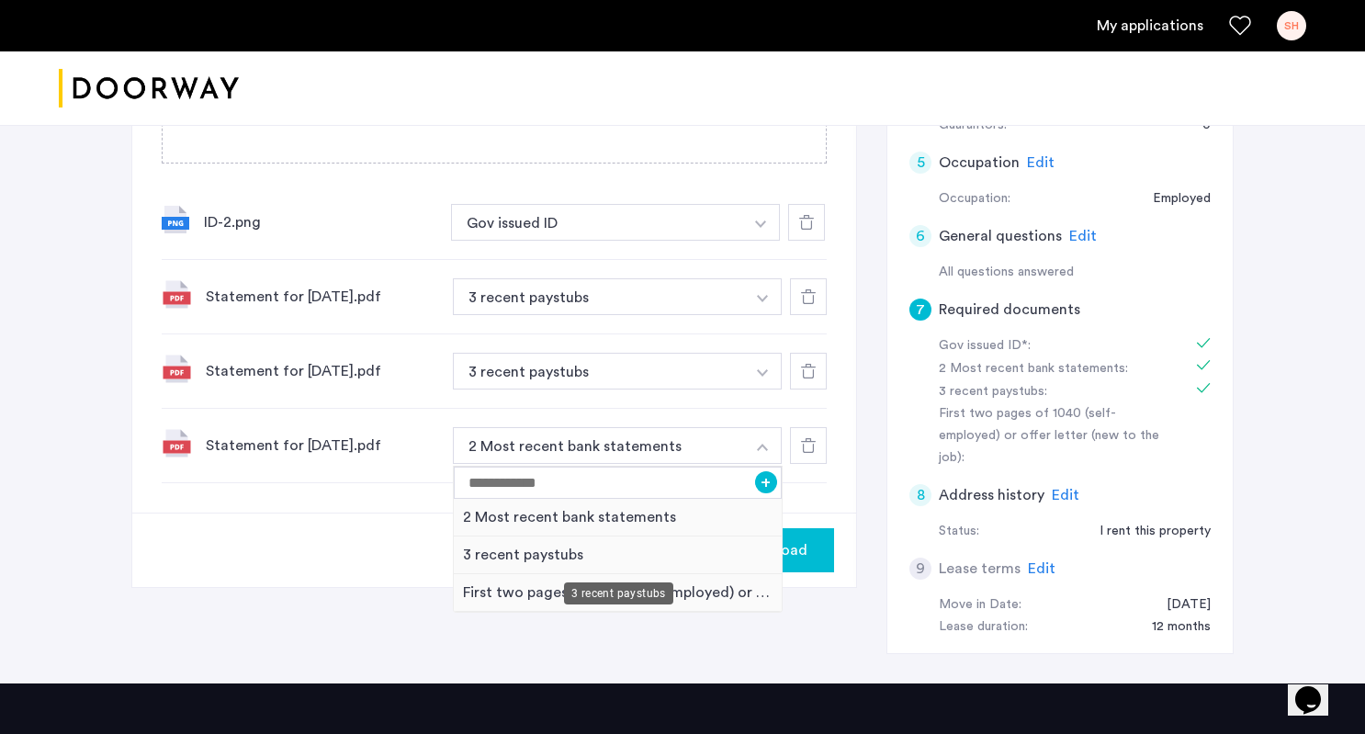
click at [698, 549] on div "3 recent paystubs" at bounding box center [618, 555] width 328 height 38
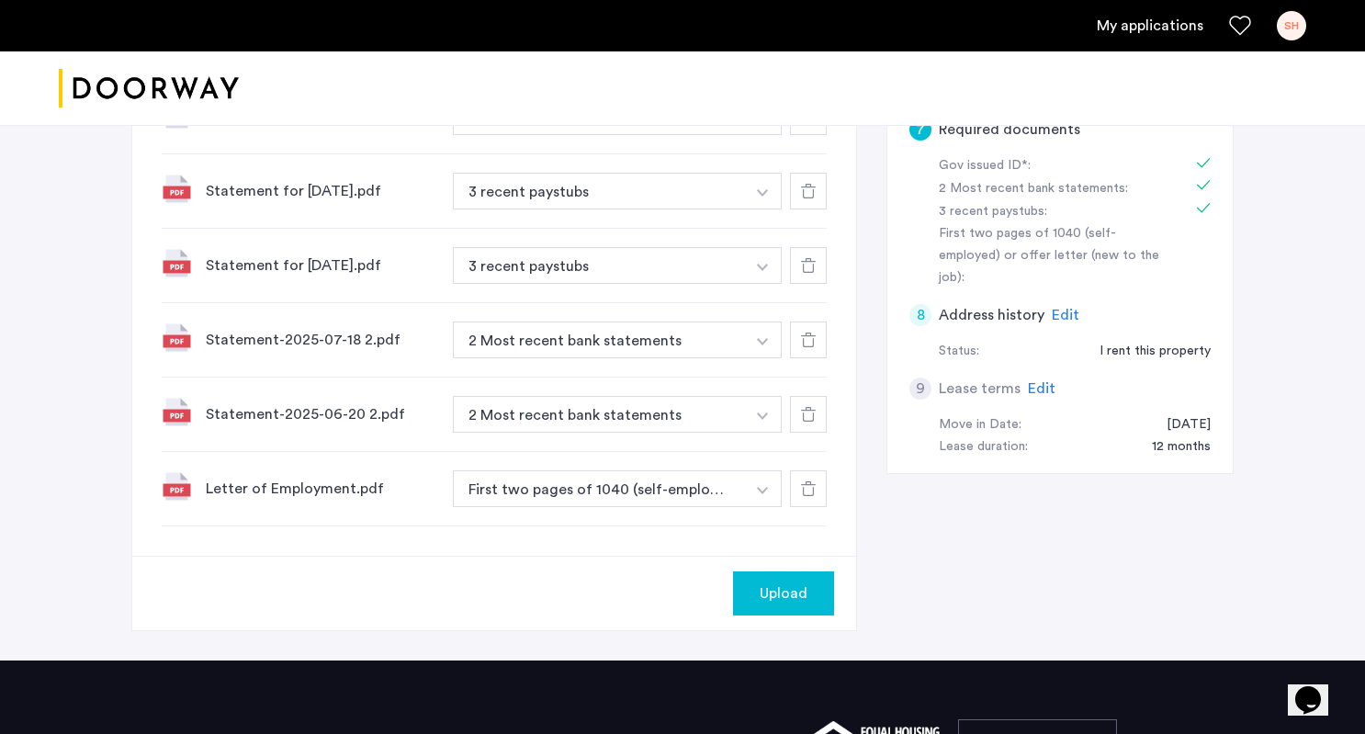
scroll to position [799, 0]
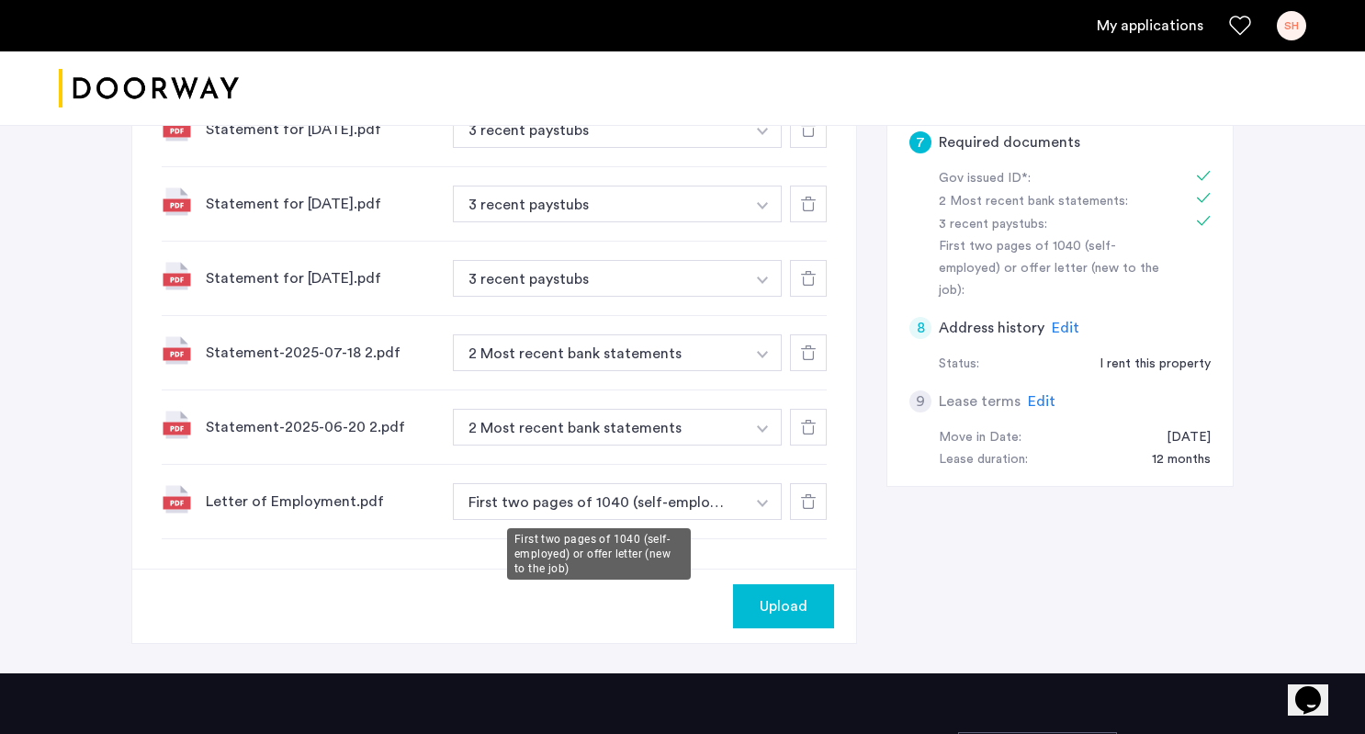
click at [685, 508] on button "First two pages of 1040 (self-employed) or offer letter (new to the job)" at bounding box center [599, 501] width 292 height 37
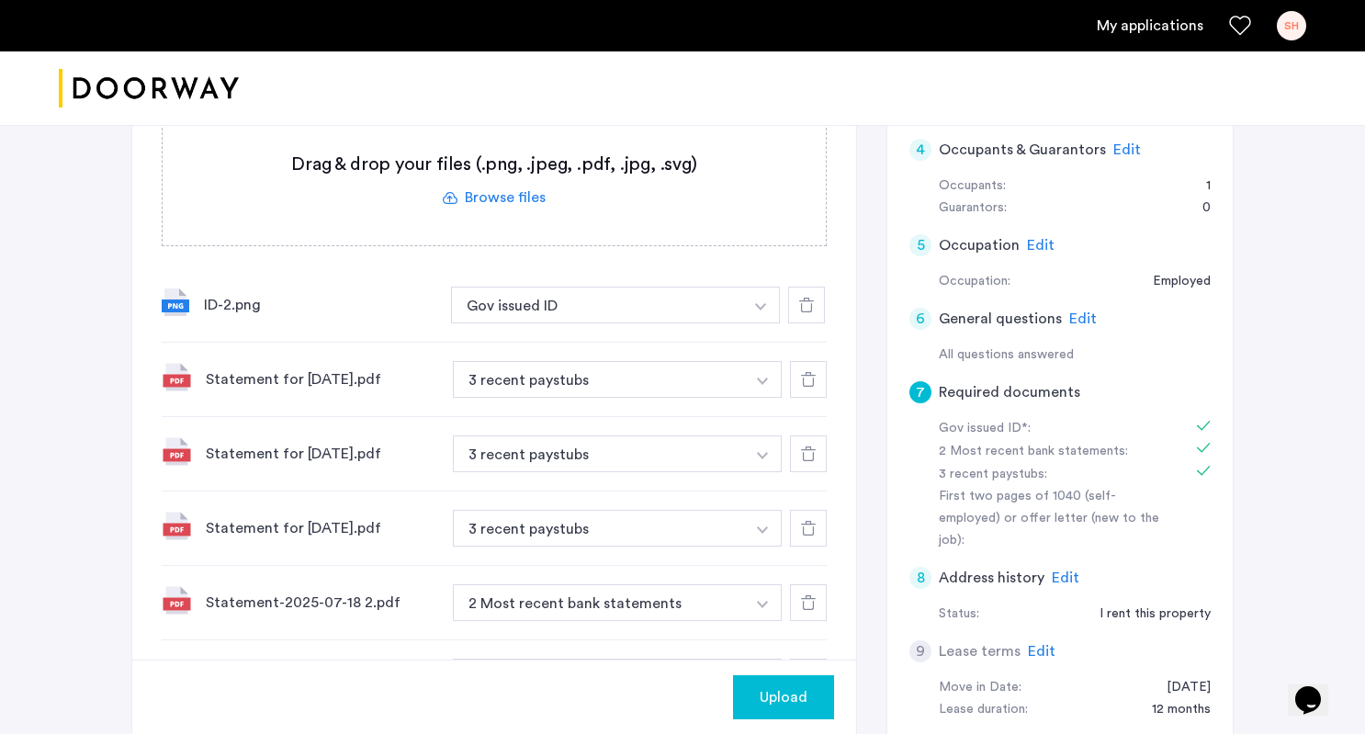
scroll to position [738, 0]
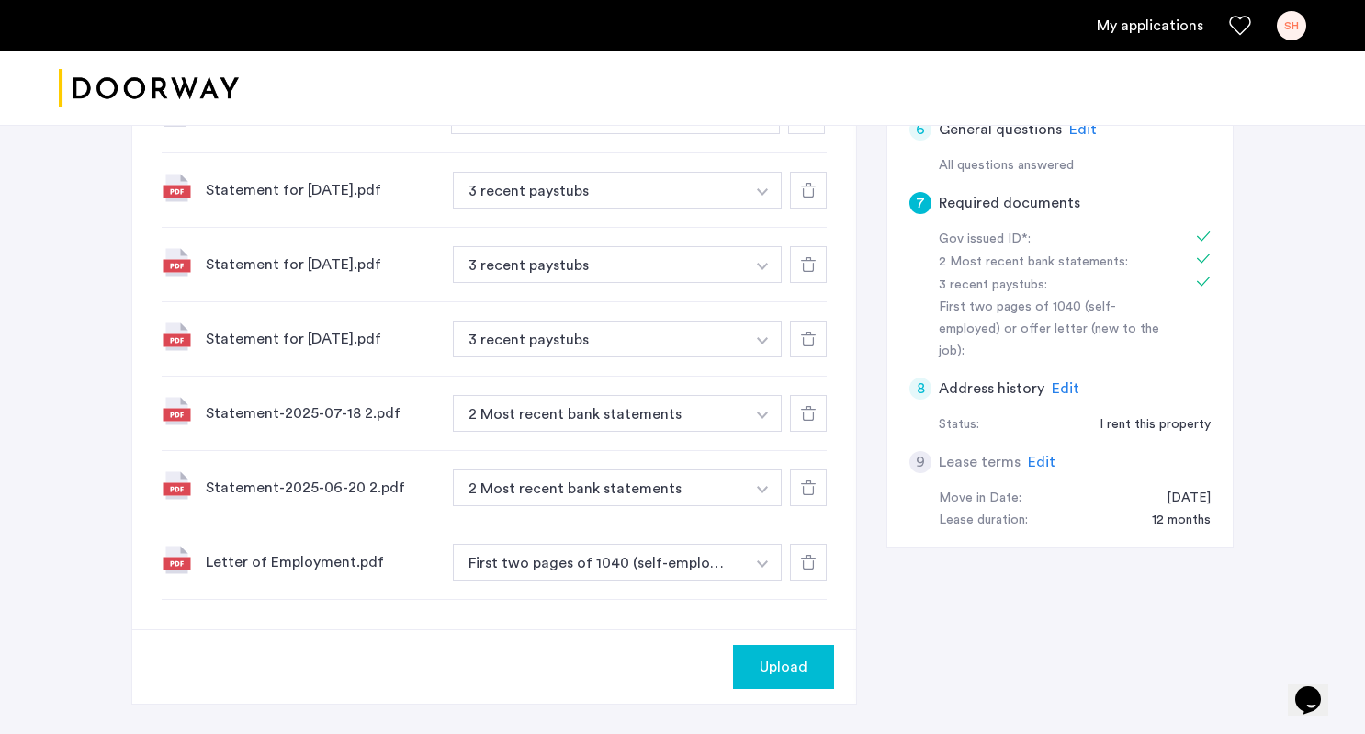
click at [782, 663] on span "Upload" at bounding box center [783, 667] width 48 height 22
click at [812, 666] on button "Next" at bounding box center [802, 667] width 64 height 44
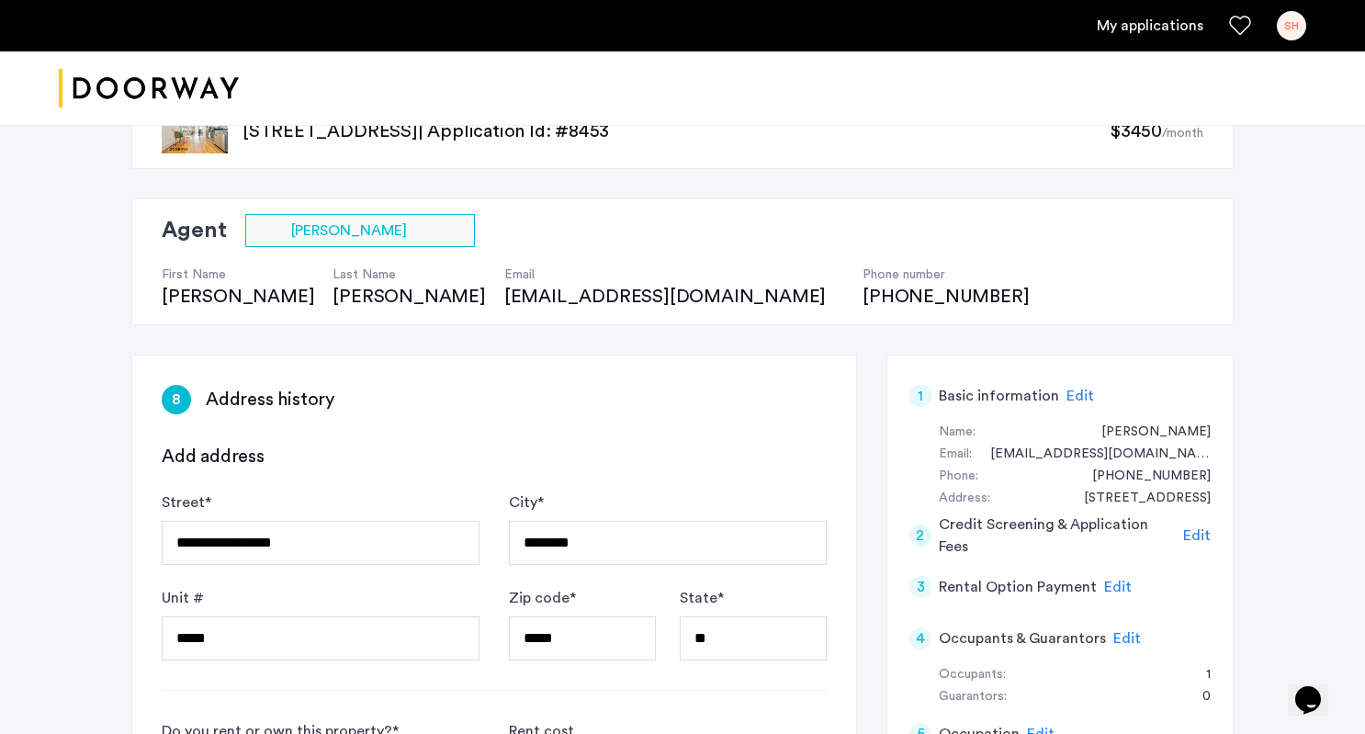
scroll to position [67, 0]
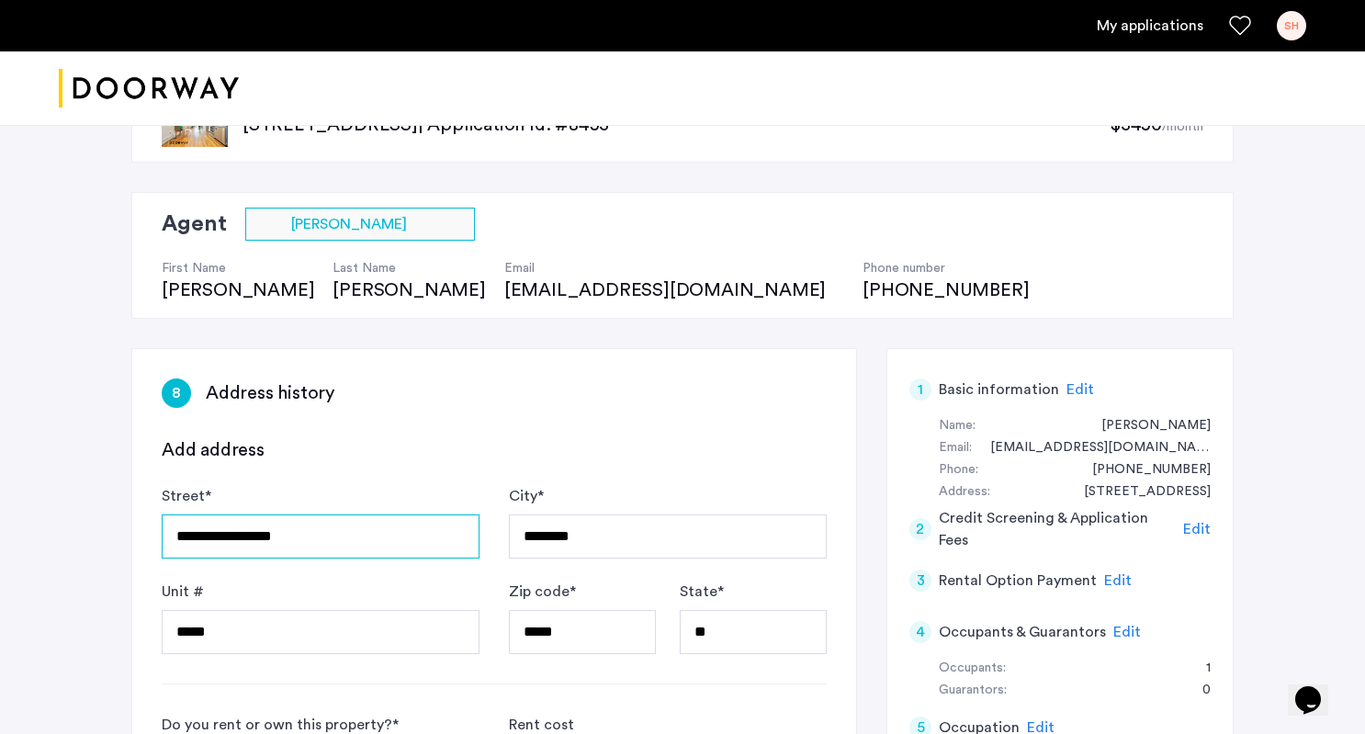
drag, startPoint x: 221, startPoint y: 543, endPoint x: 0, endPoint y: 462, distance: 235.6
type input "**********"
type input "********"
type input "*****"
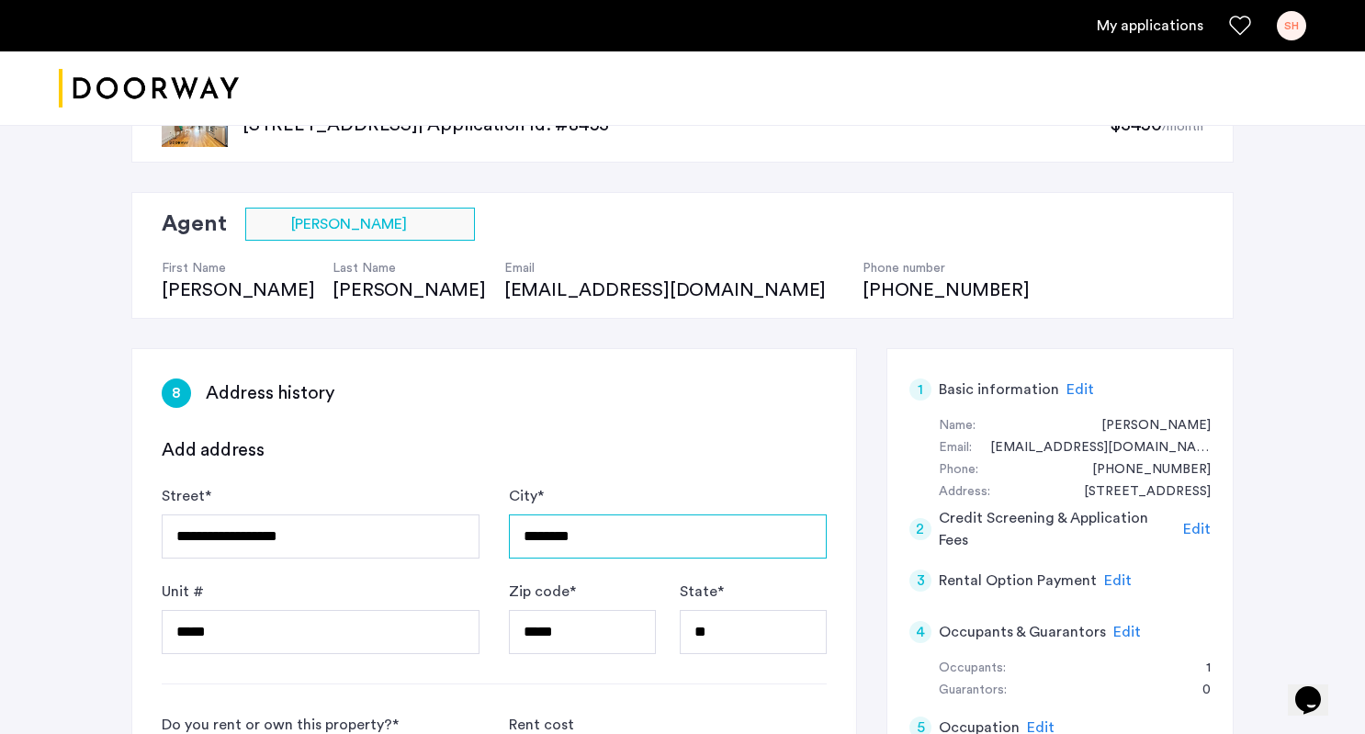
drag, startPoint x: 585, startPoint y: 533, endPoint x: 410, endPoint y: 466, distance: 186.6
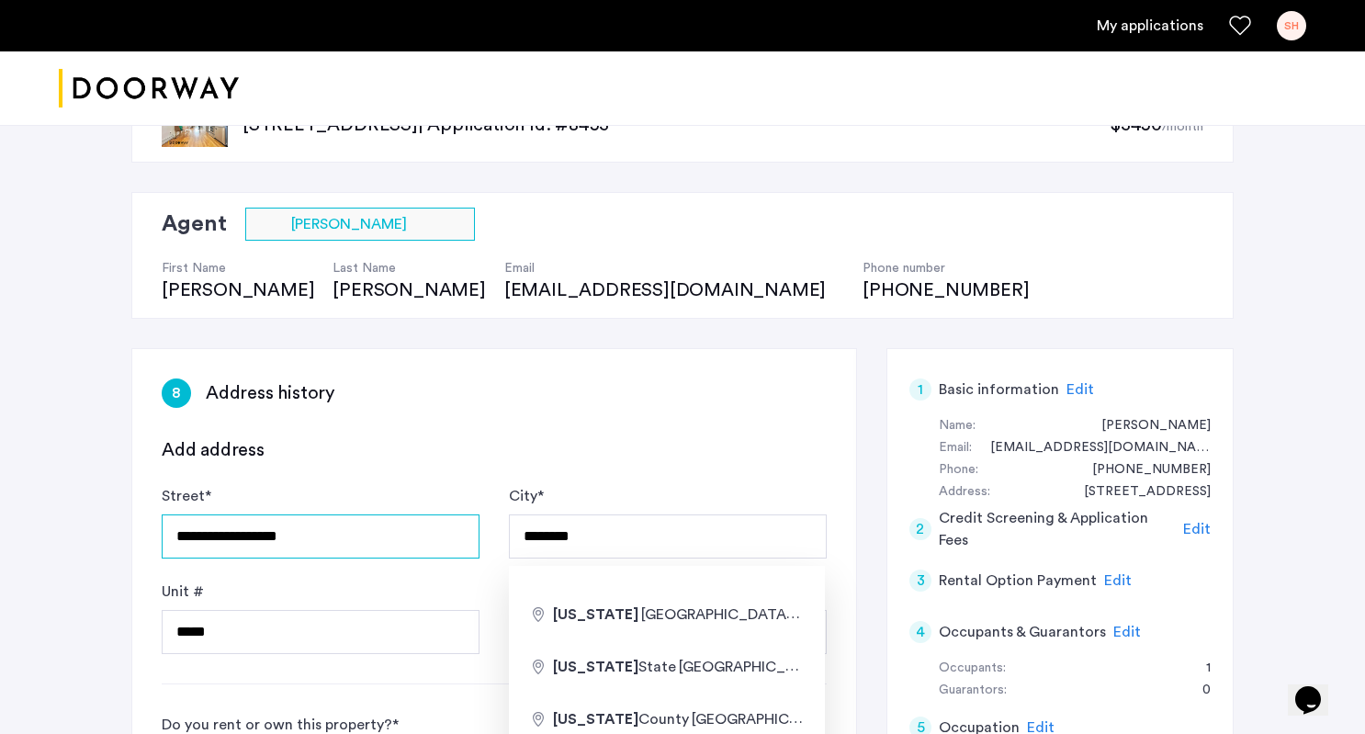
click at [344, 537] on input "**********" at bounding box center [321, 536] width 318 height 44
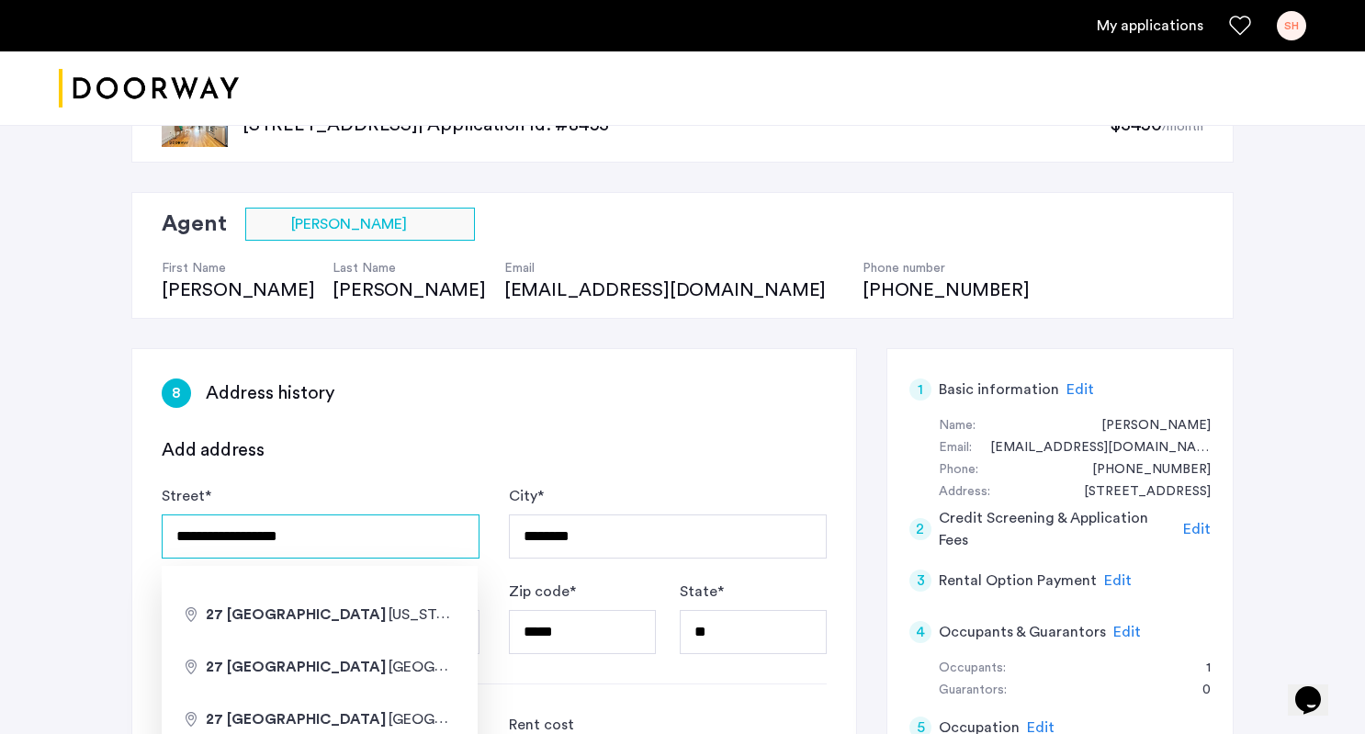
drag, startPoint x: 332, startPoint y: 537, endPoint x: 271, endPoint y: 535, distance: 61.6
click at [271, 535] on input "**********" at bounding box center [321, 536] width 318 height 44
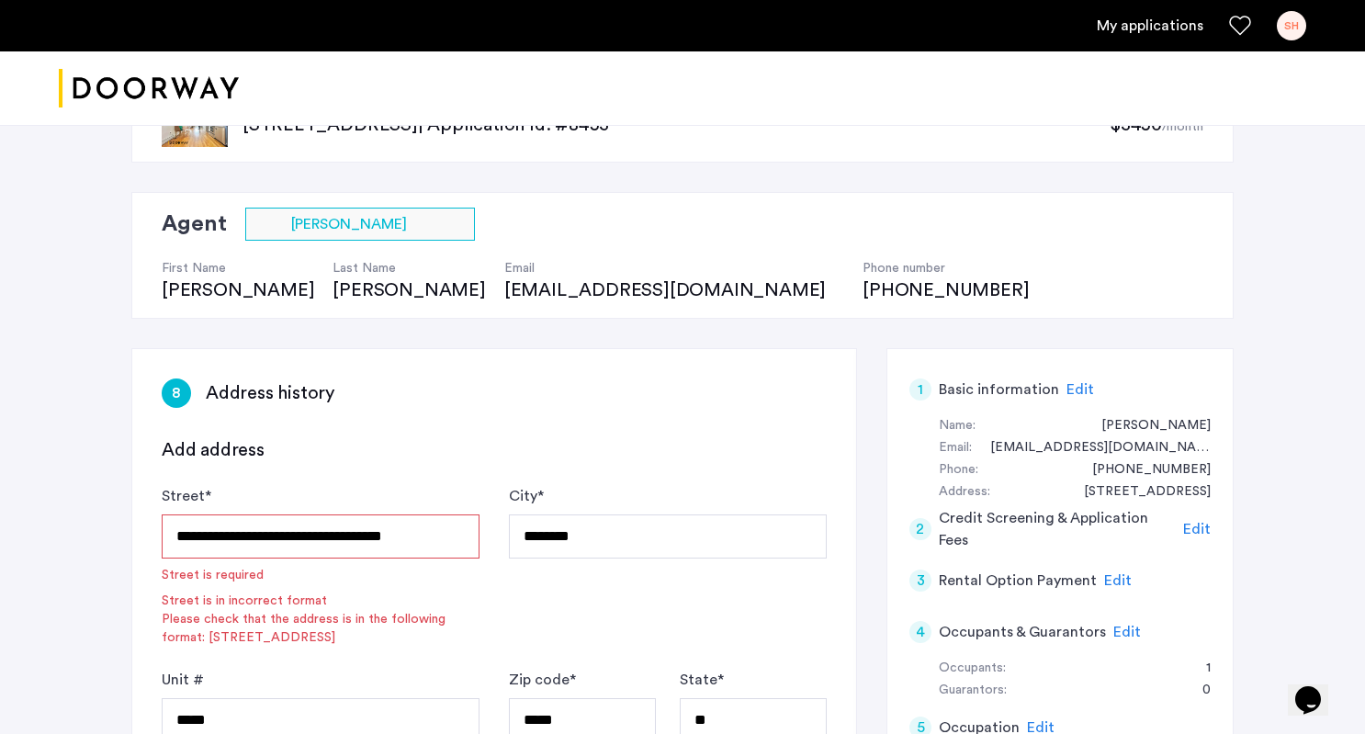
type input "**********"
type input "********"
type input "*****"
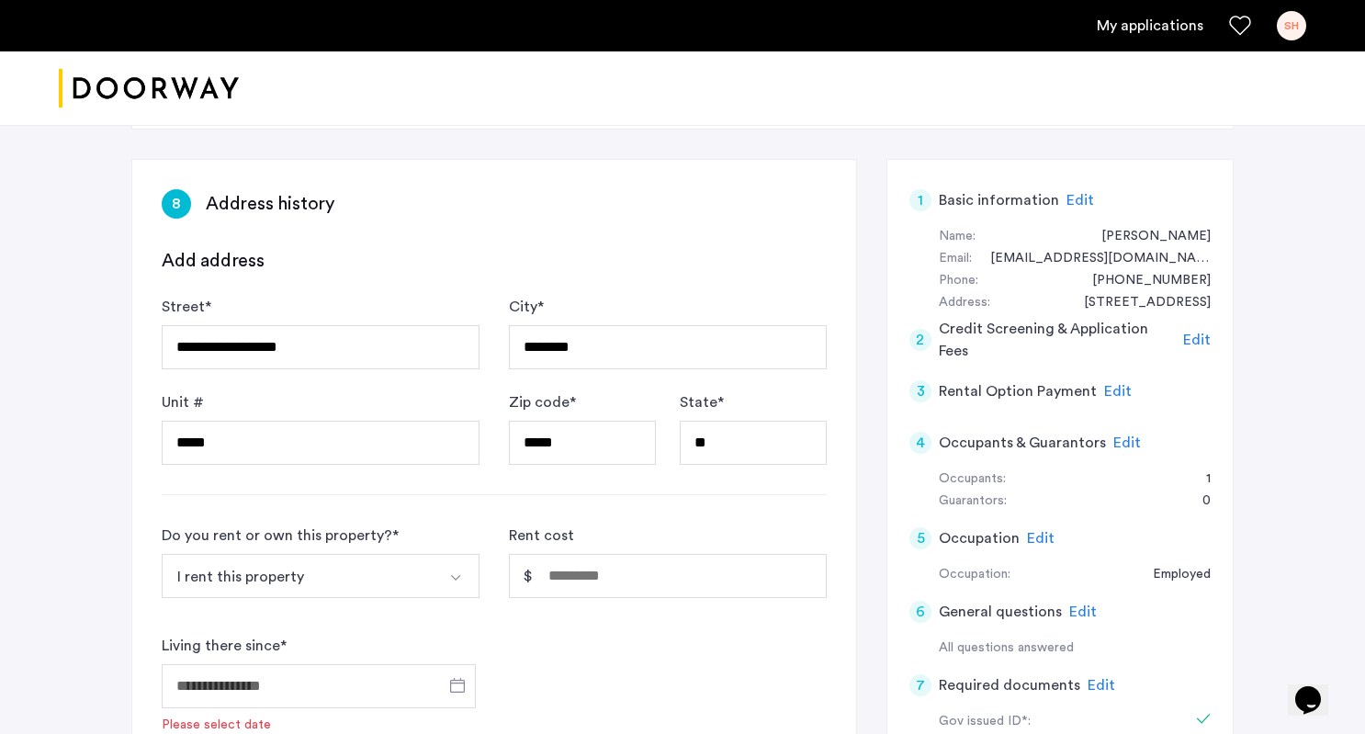
scroll to position [271, 0]
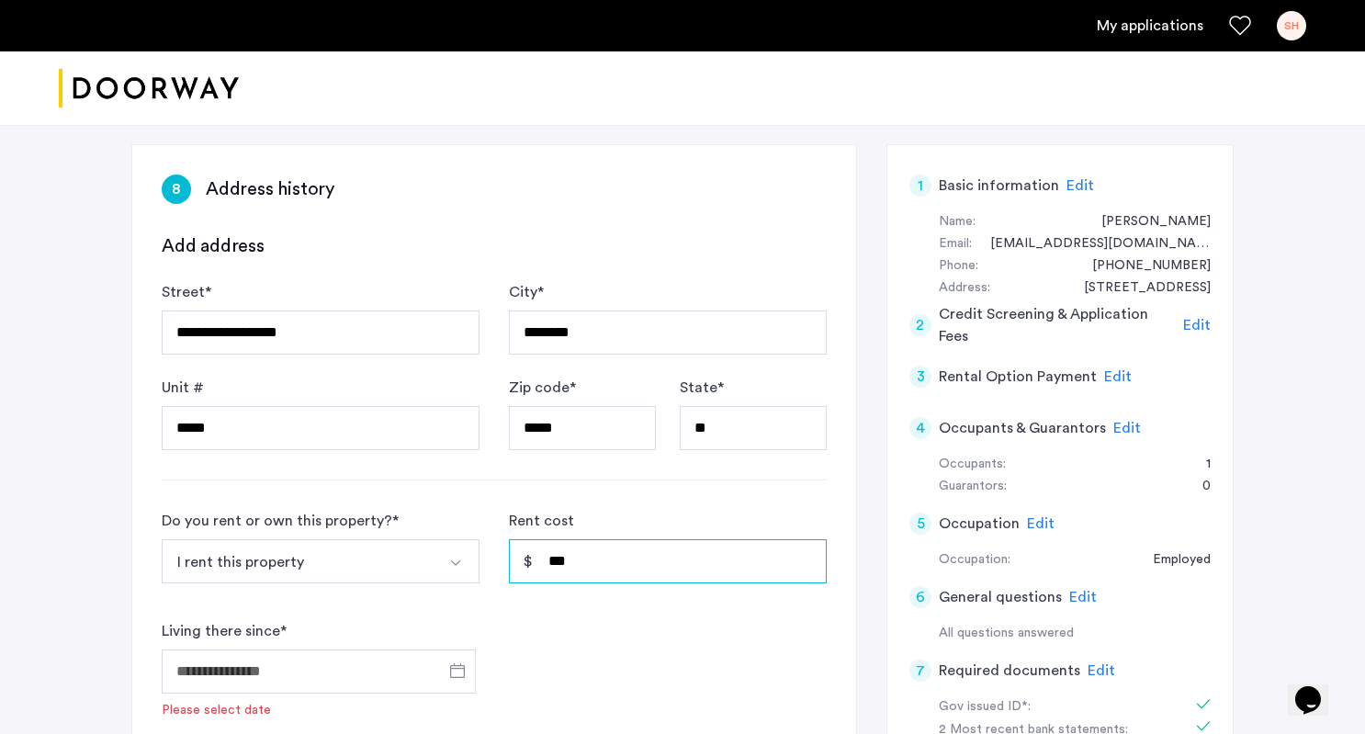
type input "*****"
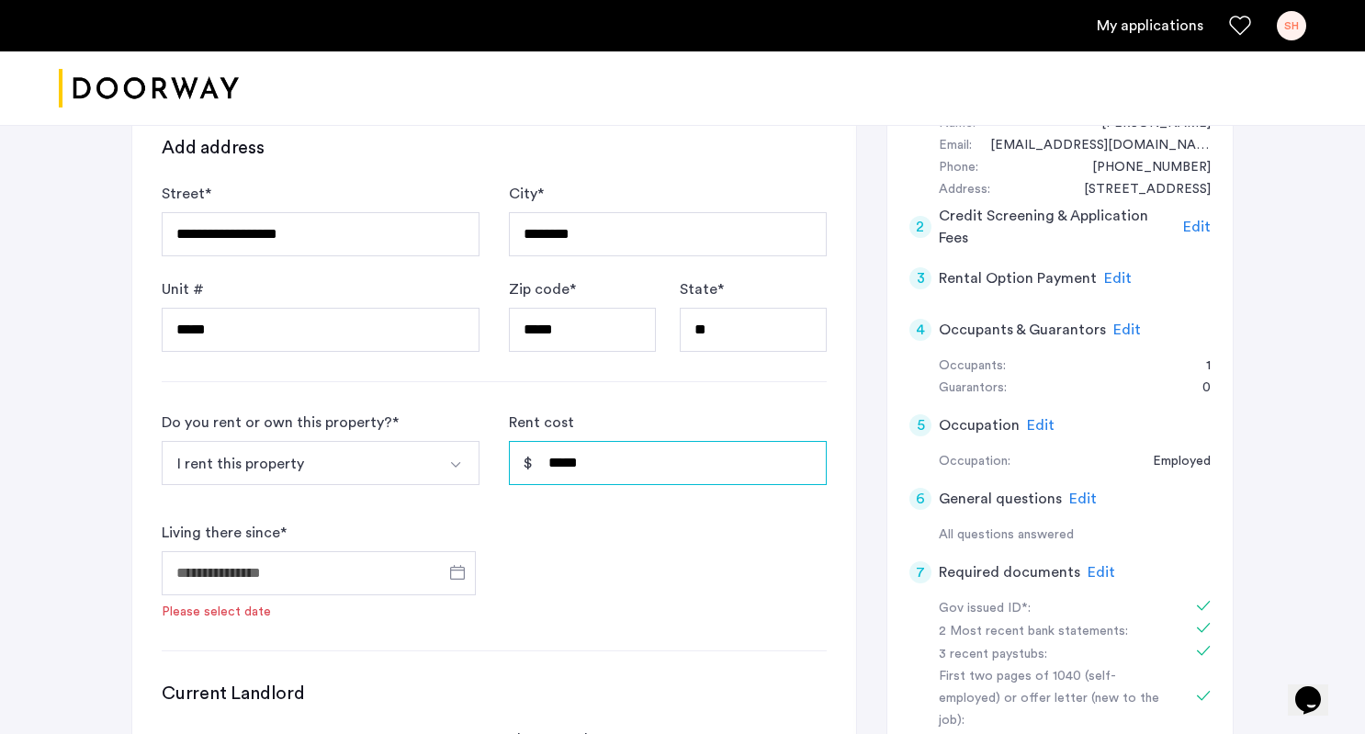
scroll to position [393, 0]
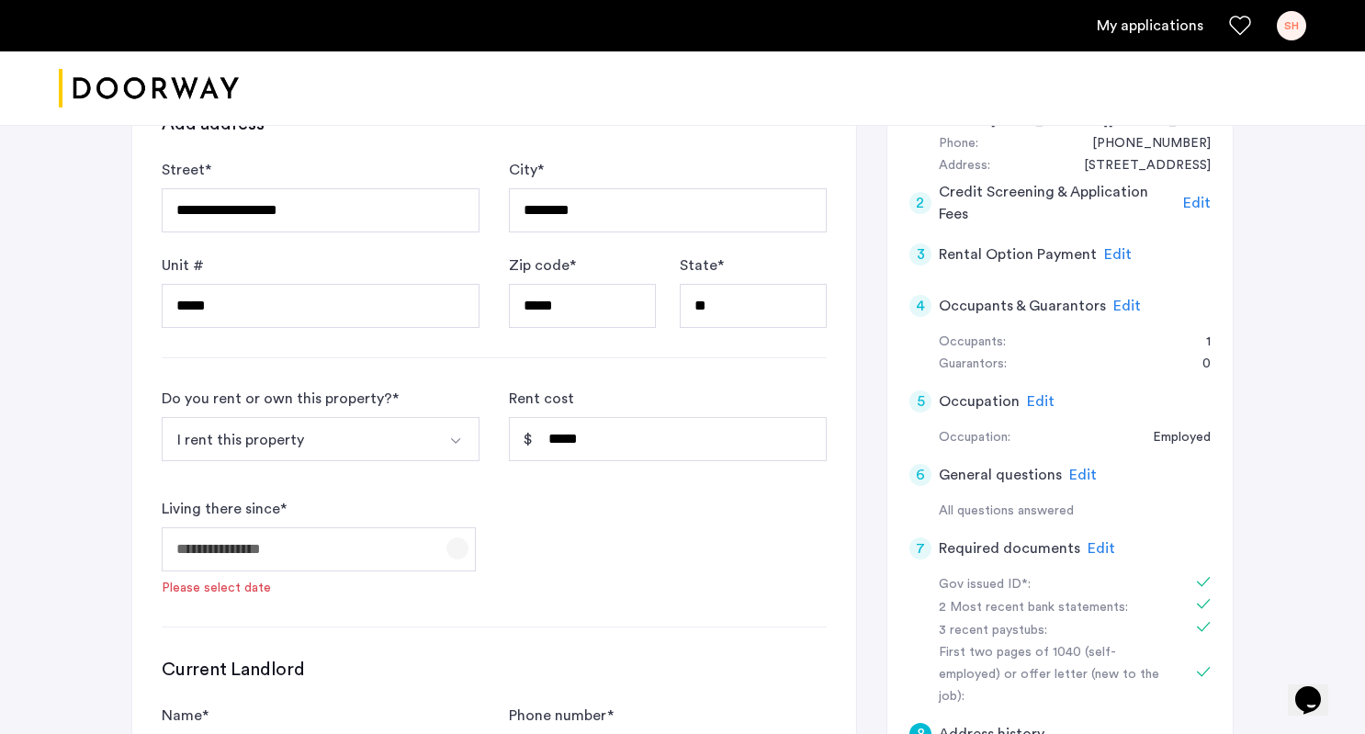
click at [472, 557] on span "Open calendar" at bounding box center [457, 548] width 44 height 44
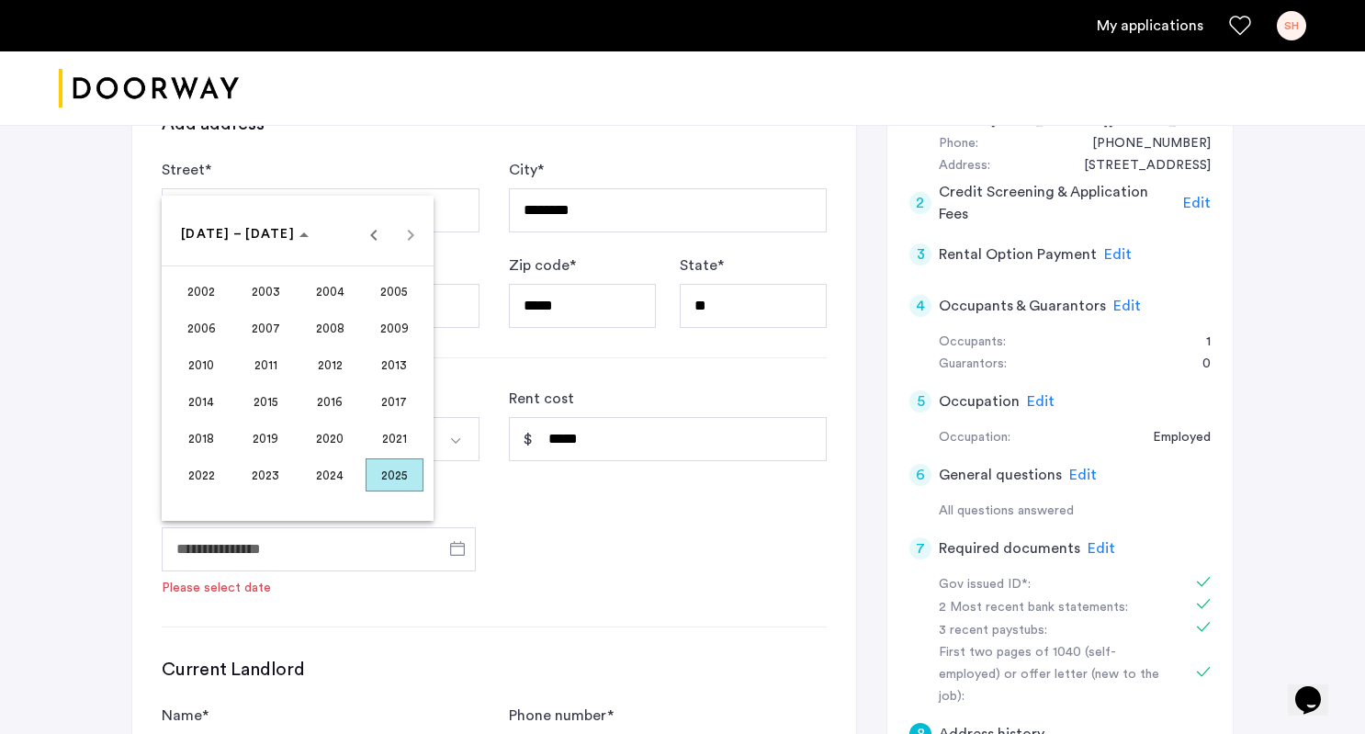
click at [268, 482] on span "2023" at bounding box center [266, 474] width 58 height 33
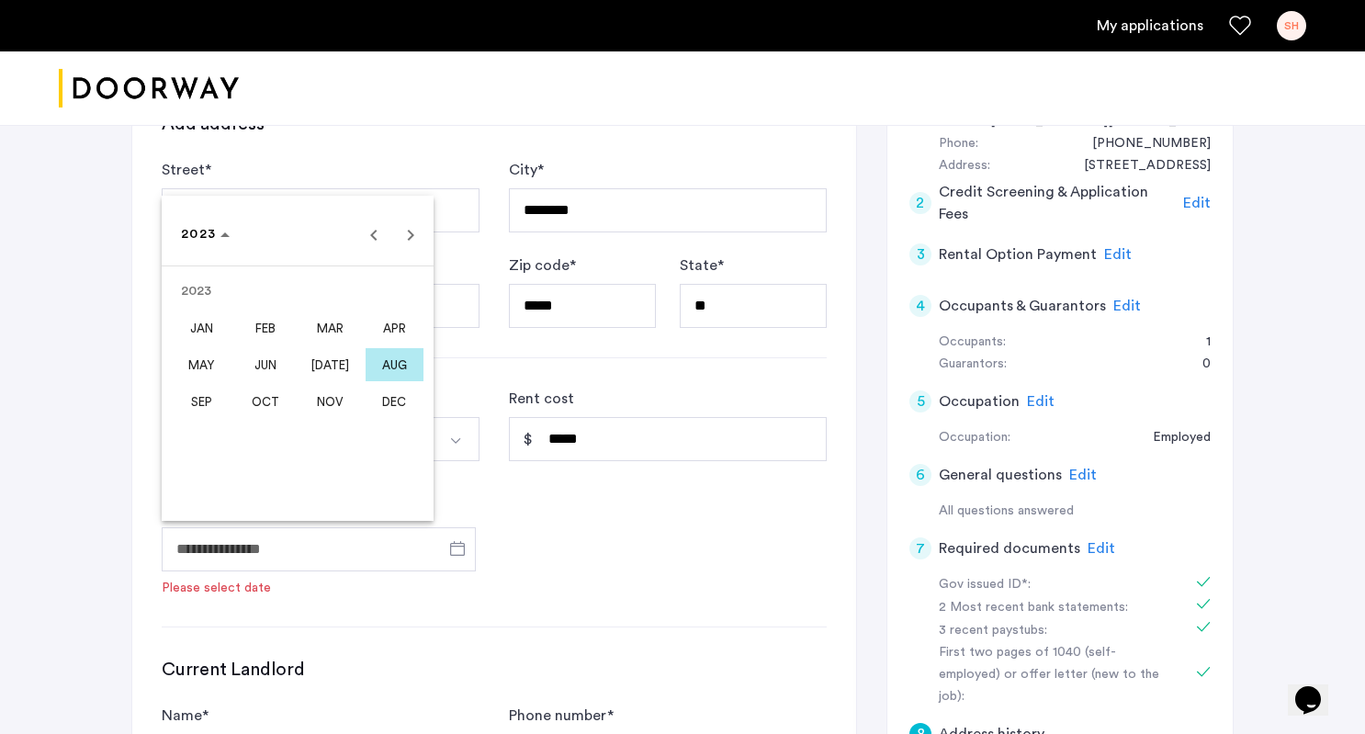
click at [206, 400] on span "SEP" at bounding box center [202, 401] width 58 height 33
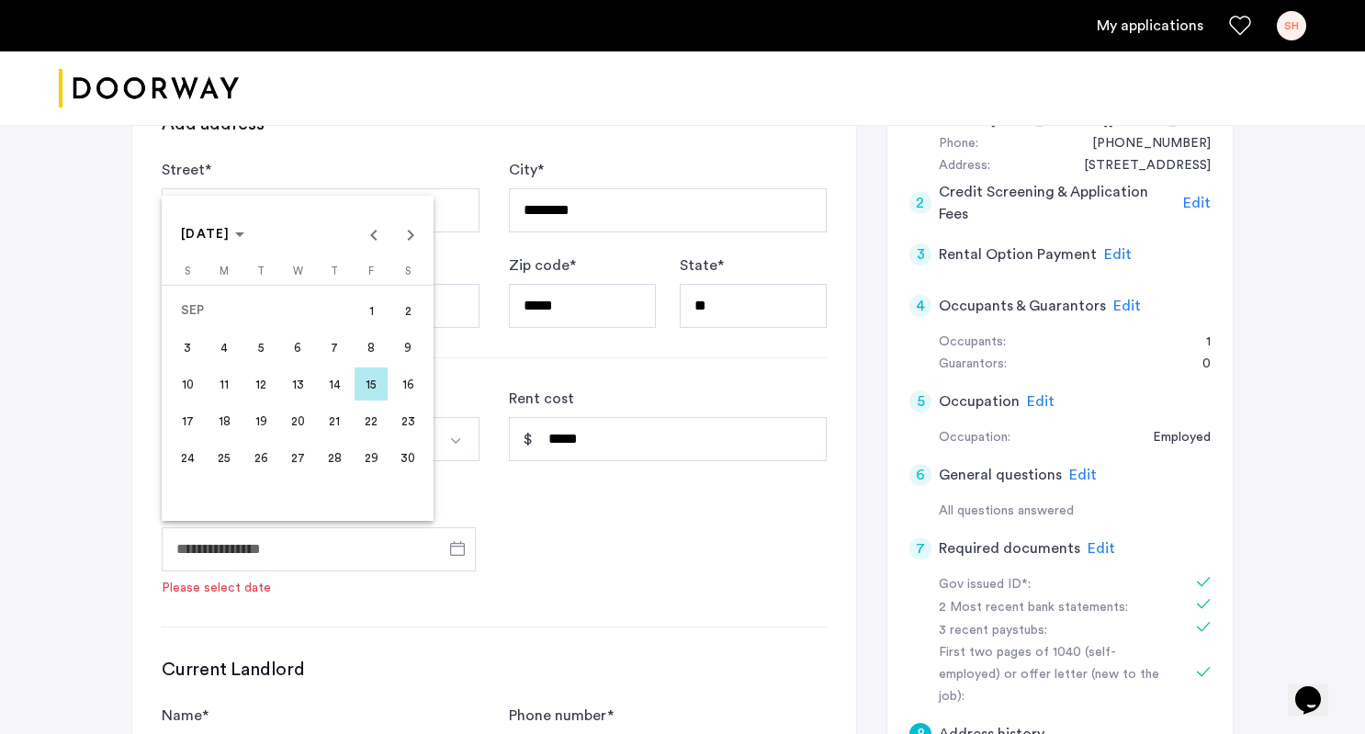
click at [364, 324] on span "1" at bounding box center [370, 310] width 33 height 33
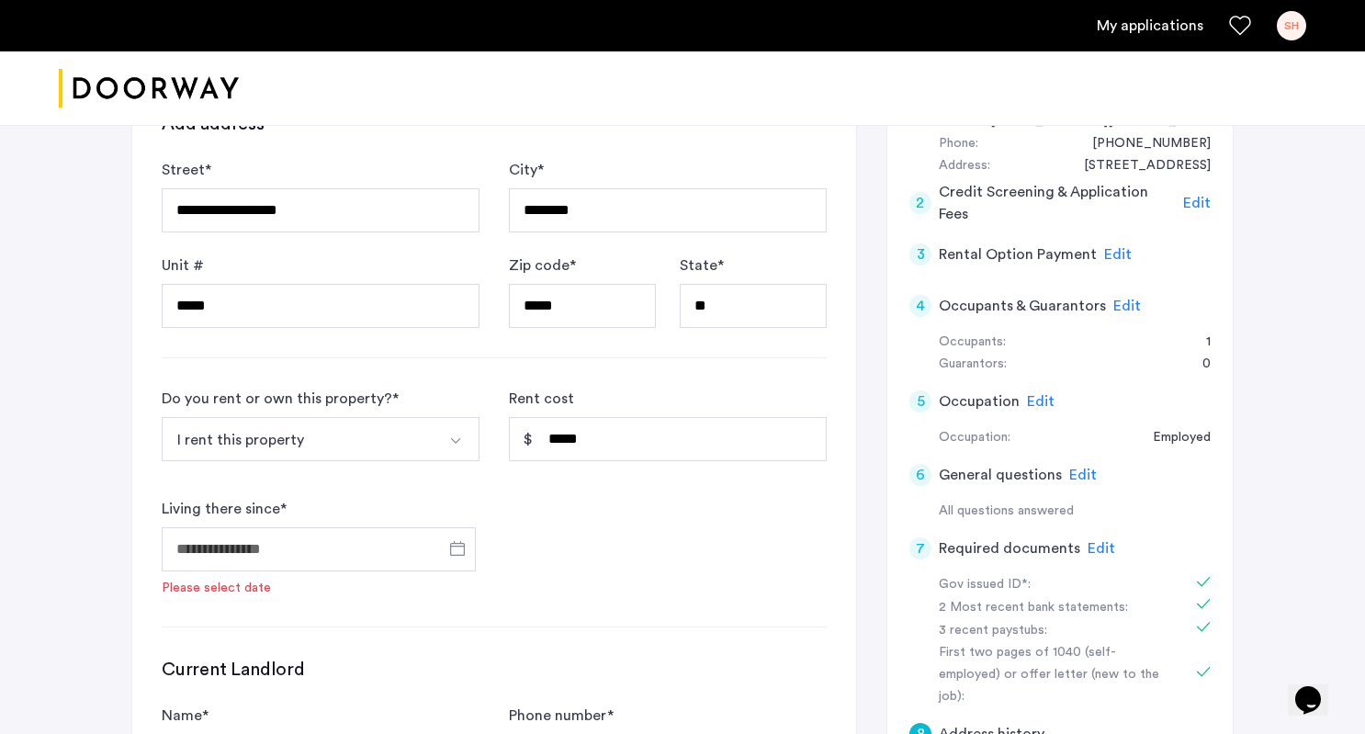
type input "**********"
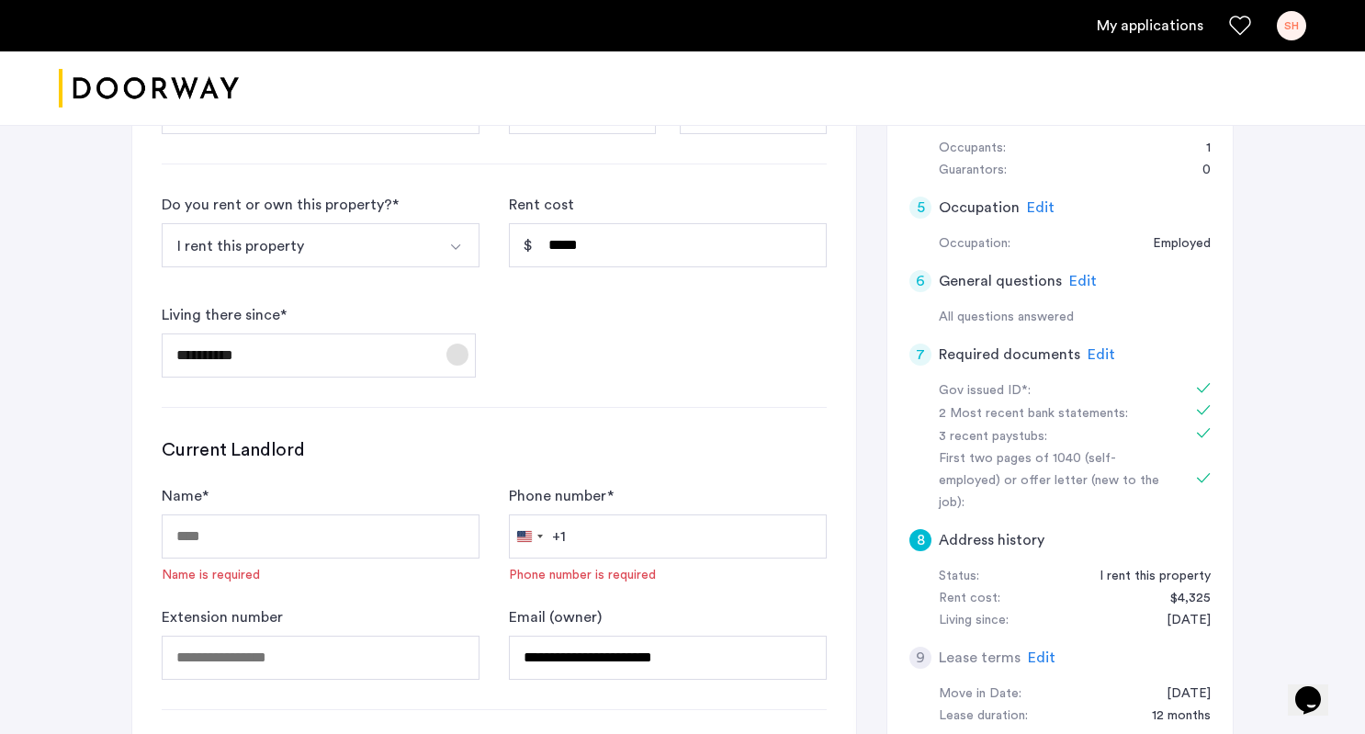
scroll to position [607, 0]
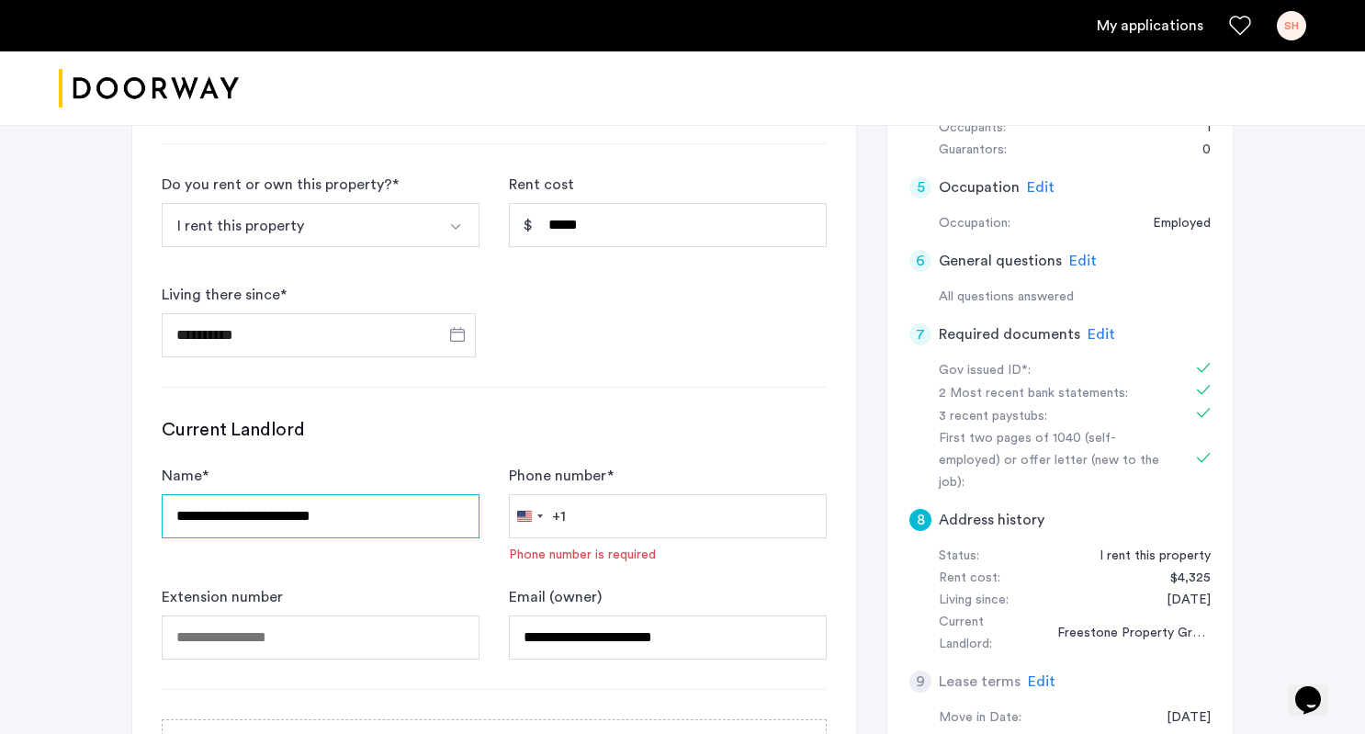
type input "**********"
paste input "**********"
type input "**********"
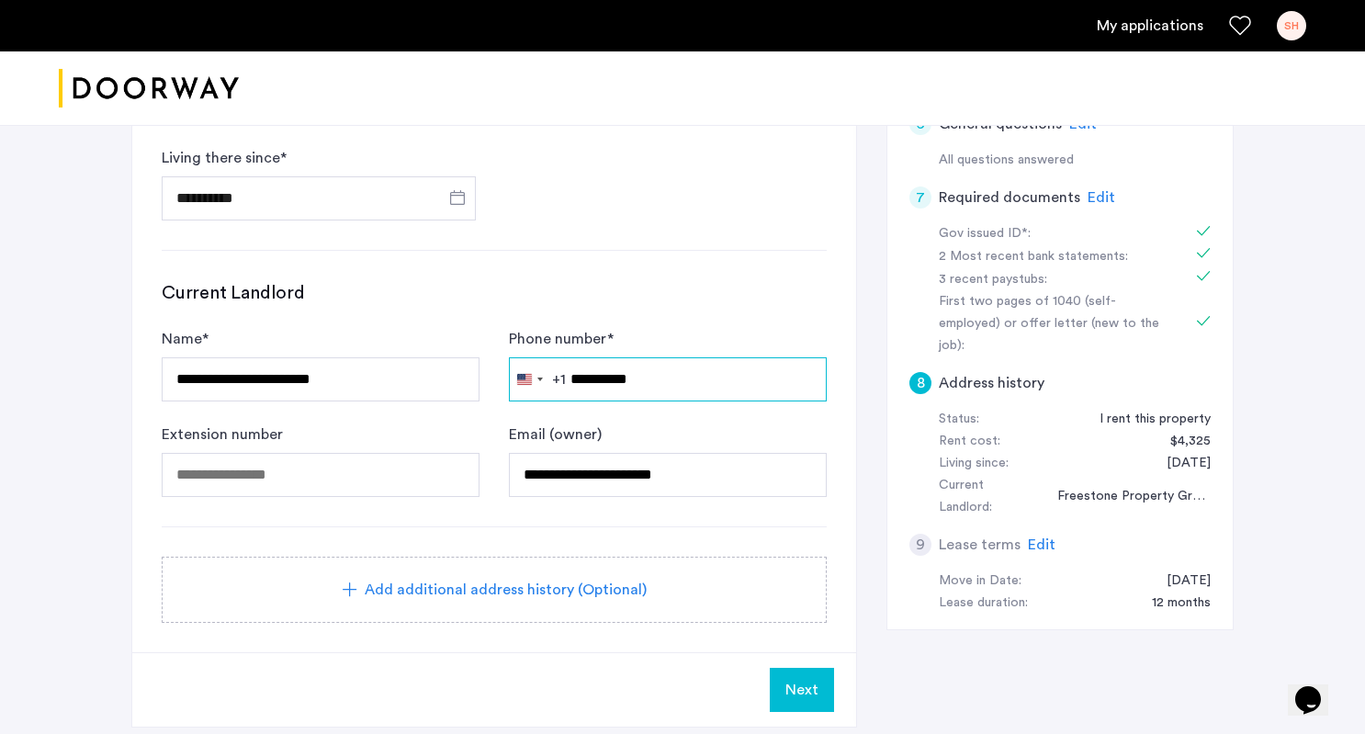
scroll to position [758, 0]
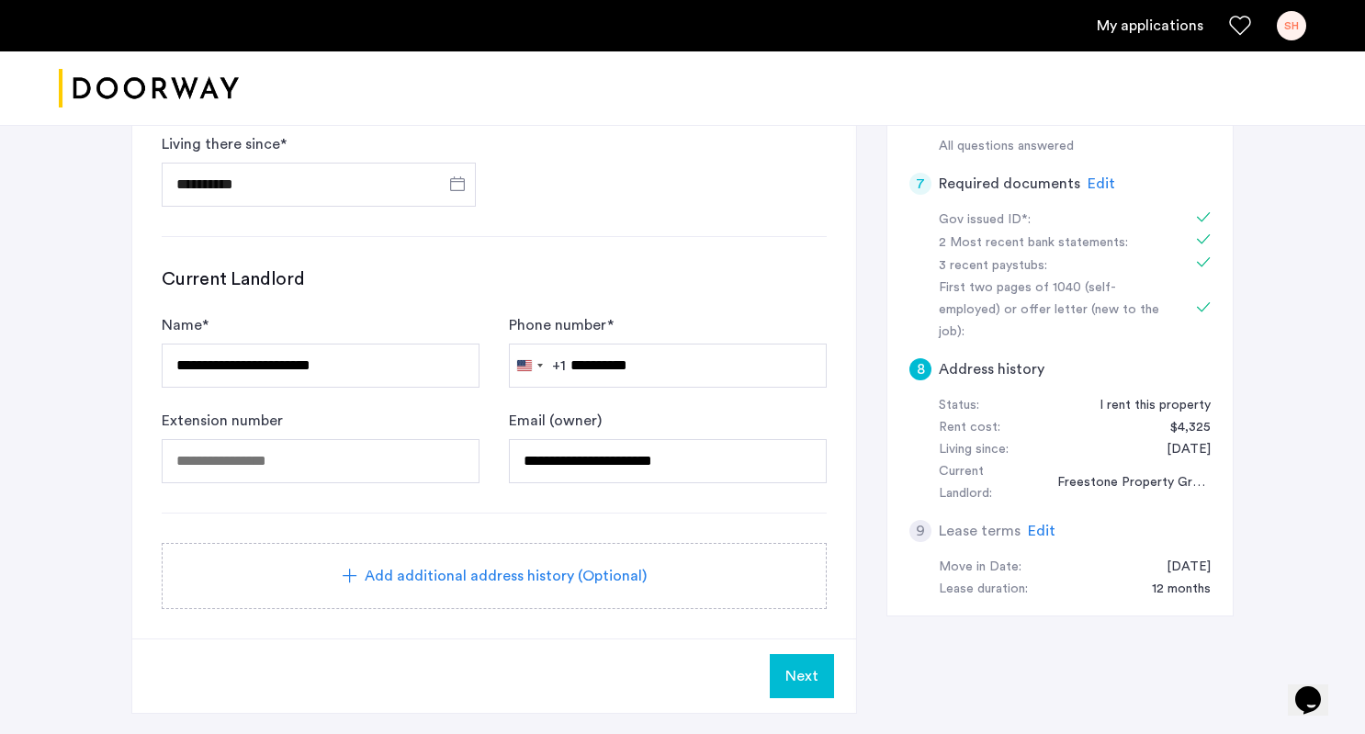
click at [905, 639] on div "**********" at bounding box center [682, 199] width 1102 height 1085
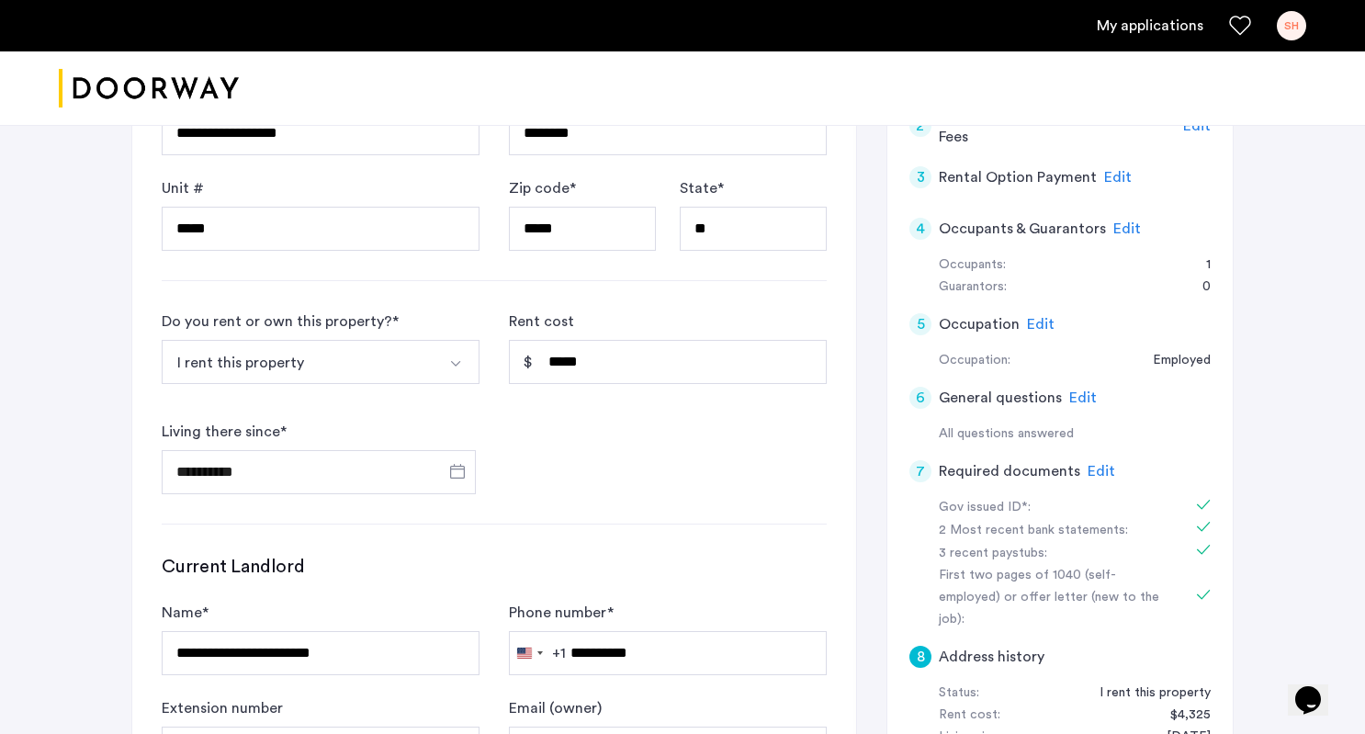
scroll to position [1032, 0]
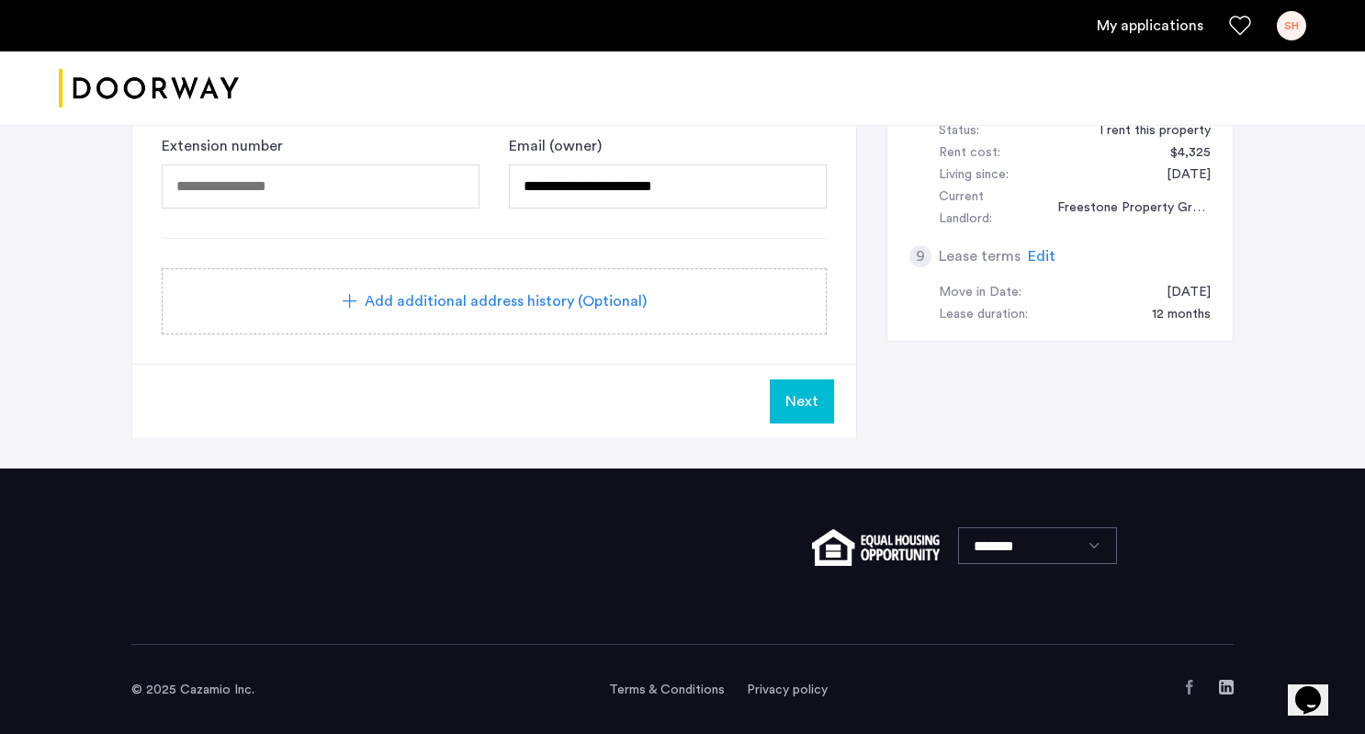
click at [796, 416] on button "Next" at bounding box center [802, 401] width 64 height 44
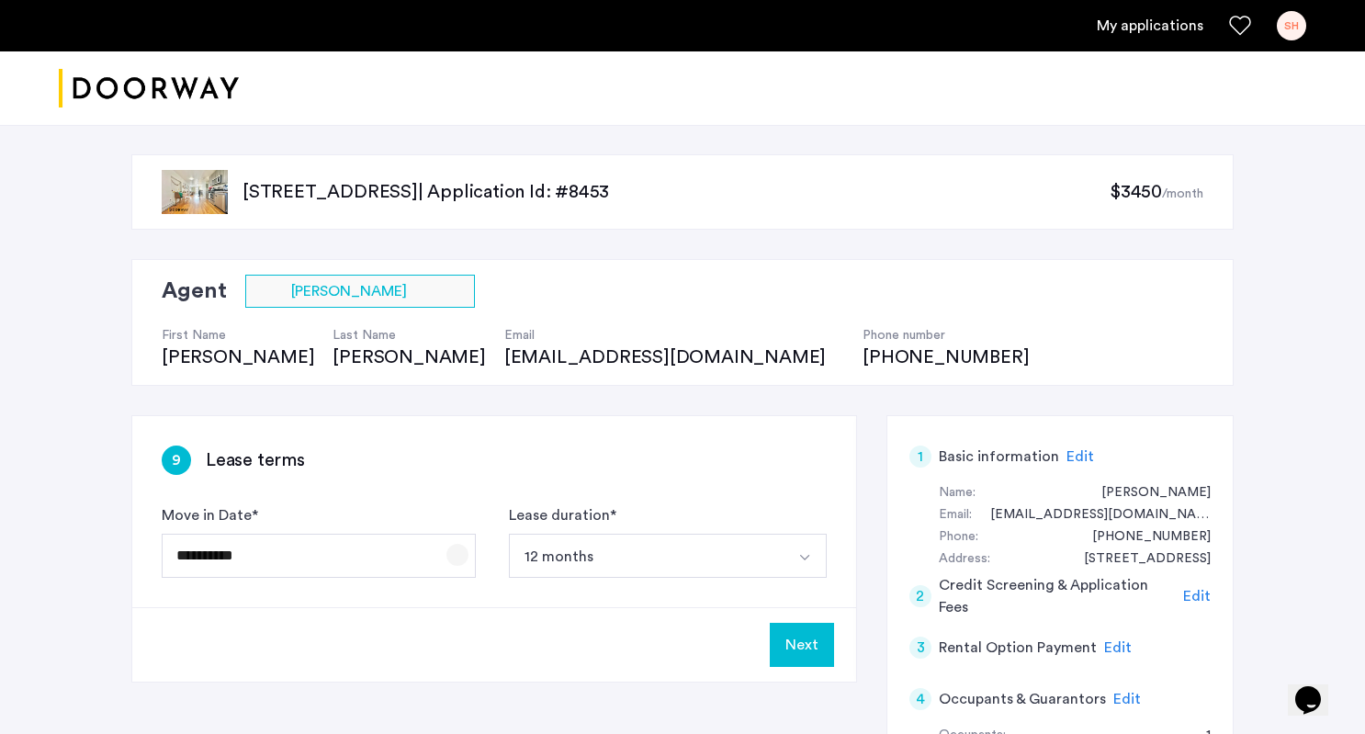
click at [449, 556] on span "Open calendar" at bounding box center [457, 555] width 44 height 44
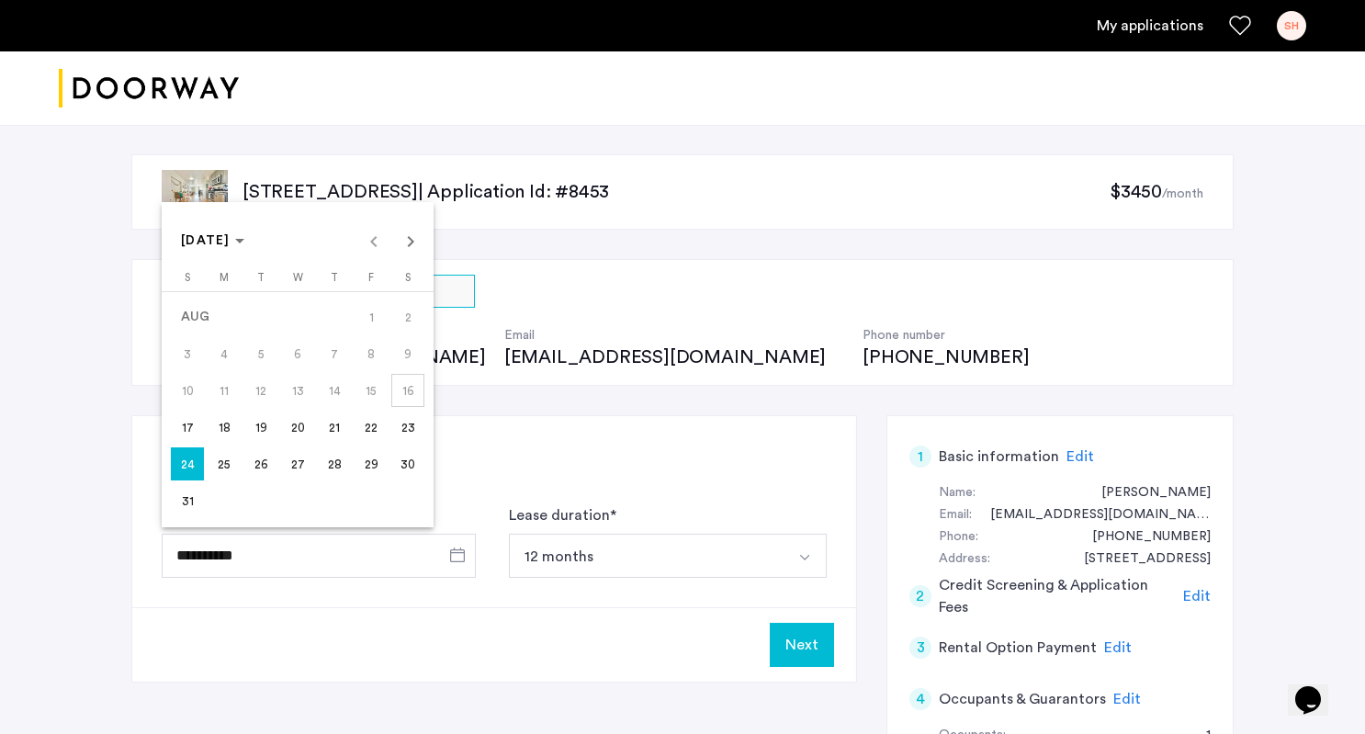
click at [193, 504] on span "31" at bounding box center [187, 500] width 33 height 33
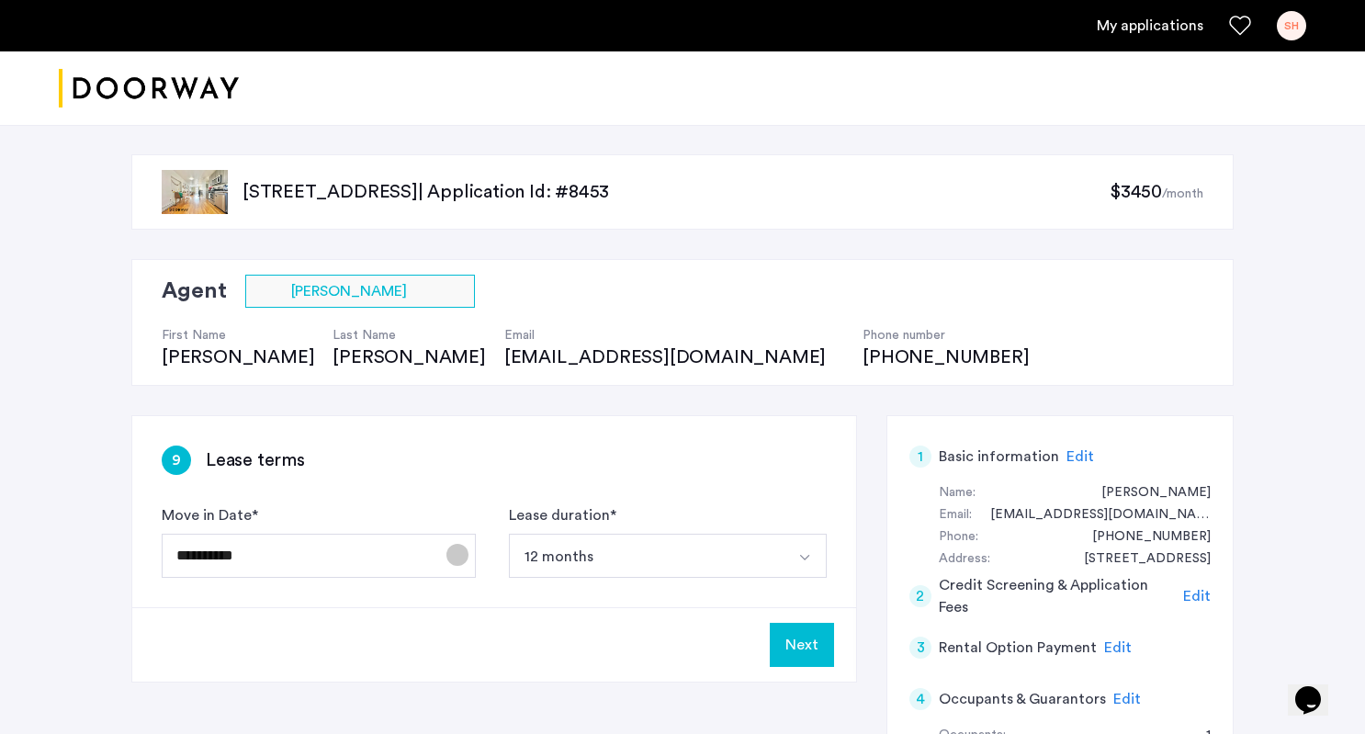
click at [452, 554] on span "Open calendar" at bounding box center [457, 555] width 44 height 44
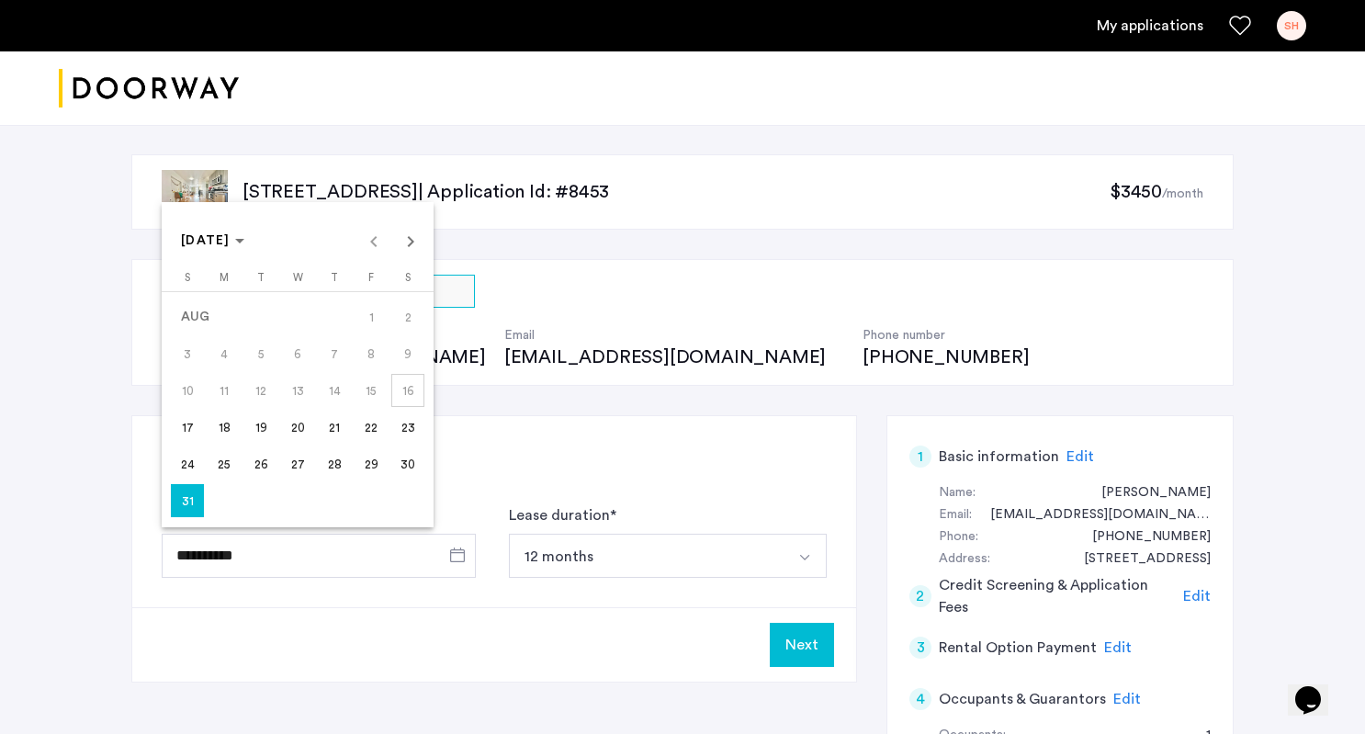
click at [407, 466] on span "30" at bounding box center [407, 463] width 33 height 33
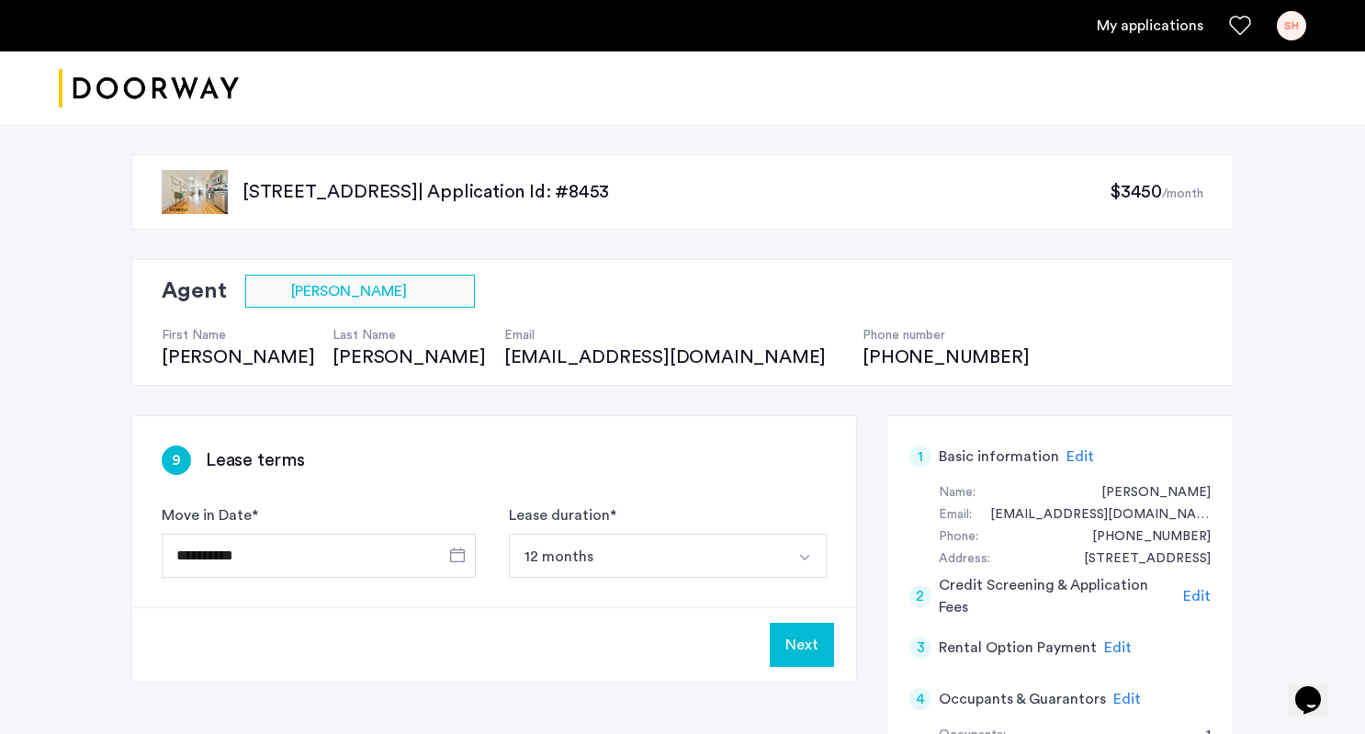
type input "**********"
click at [792, 543] on button "Select option" at bounding box center [804, 556] width 44 height 44
click at [803, 507] on div "Lease duration * 12 months 12 months" at bounding box center [668, 540] width 318 height 73
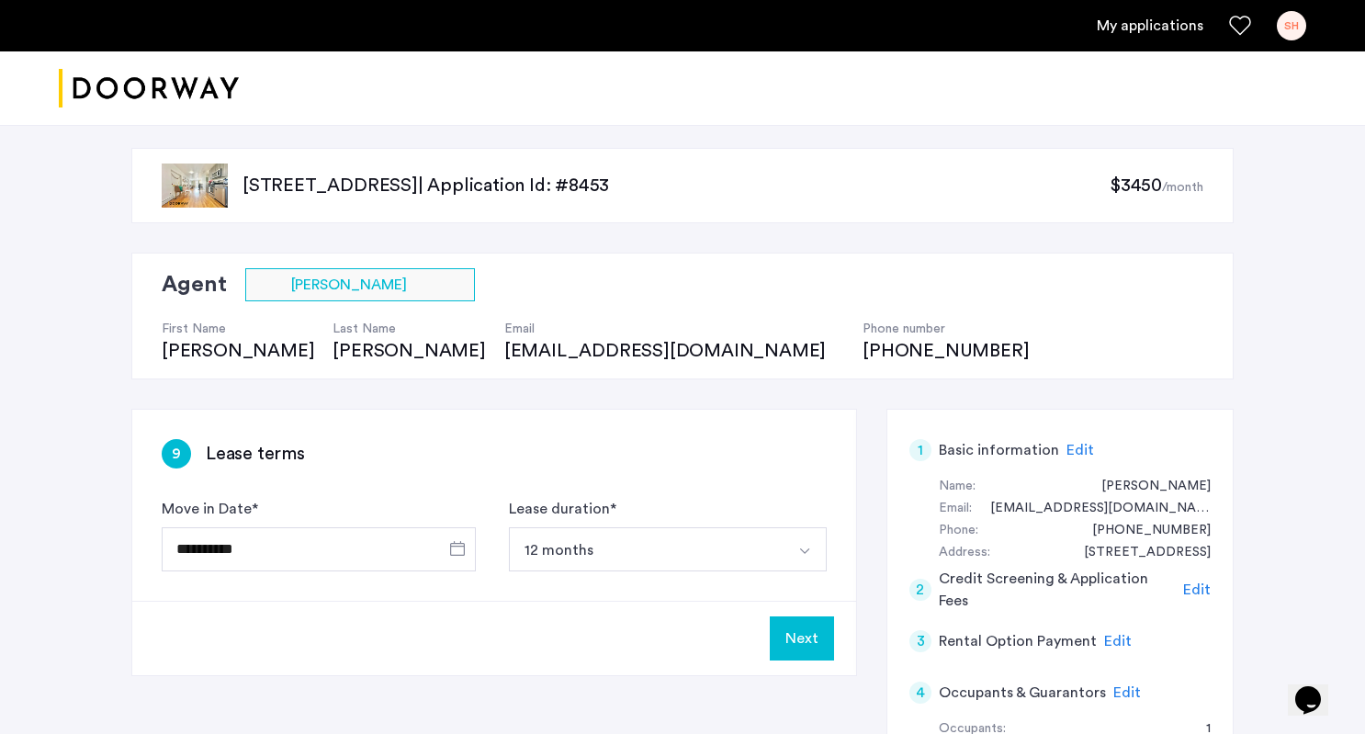
scroll to position [84, 0]
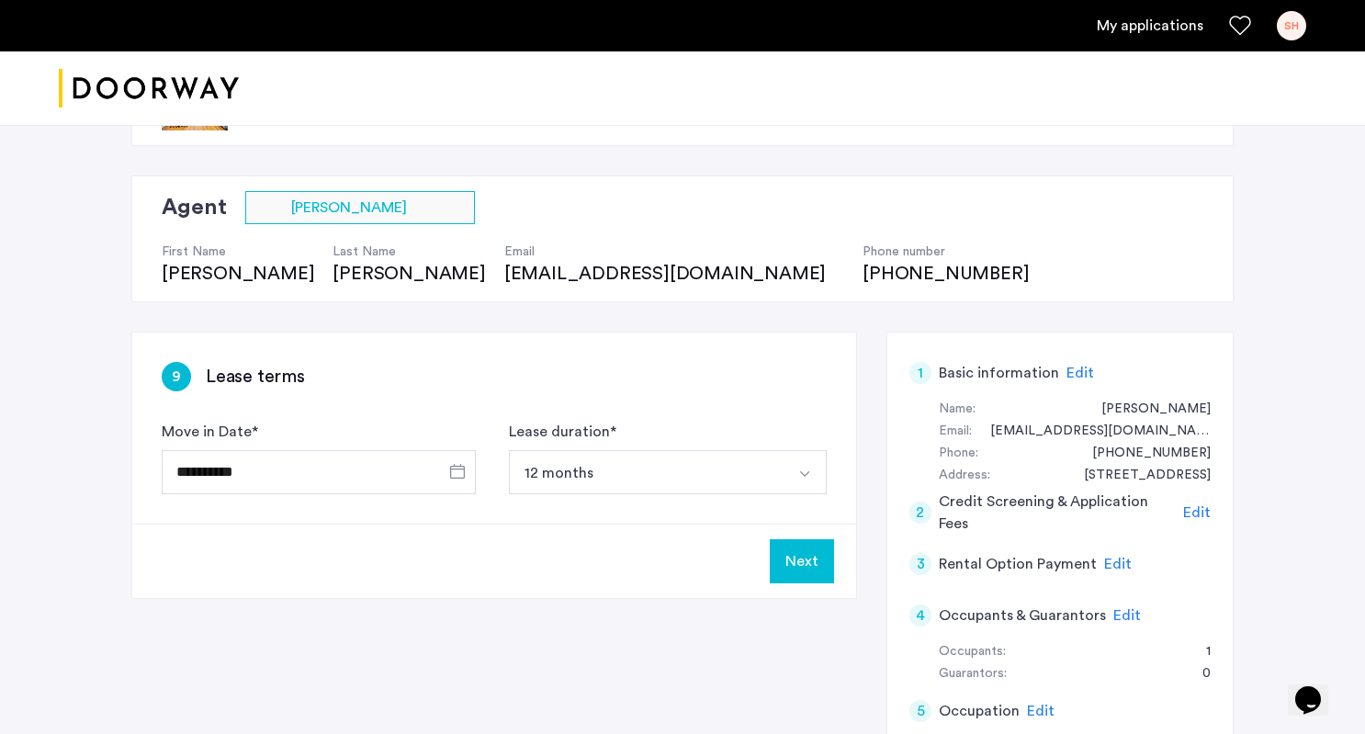
click at [823, 560] on button "Next" at bounding box center [802, 561] width 64 height 44
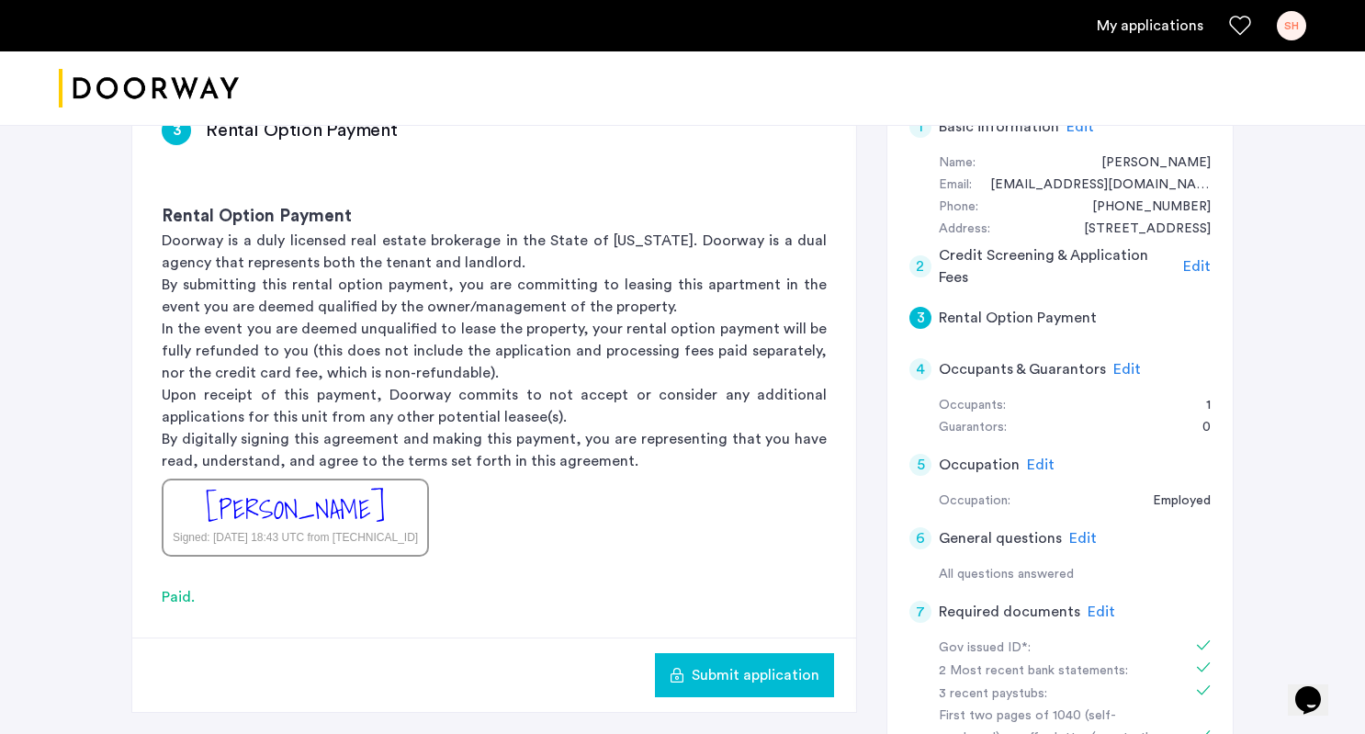
scroll to position [347, 0]
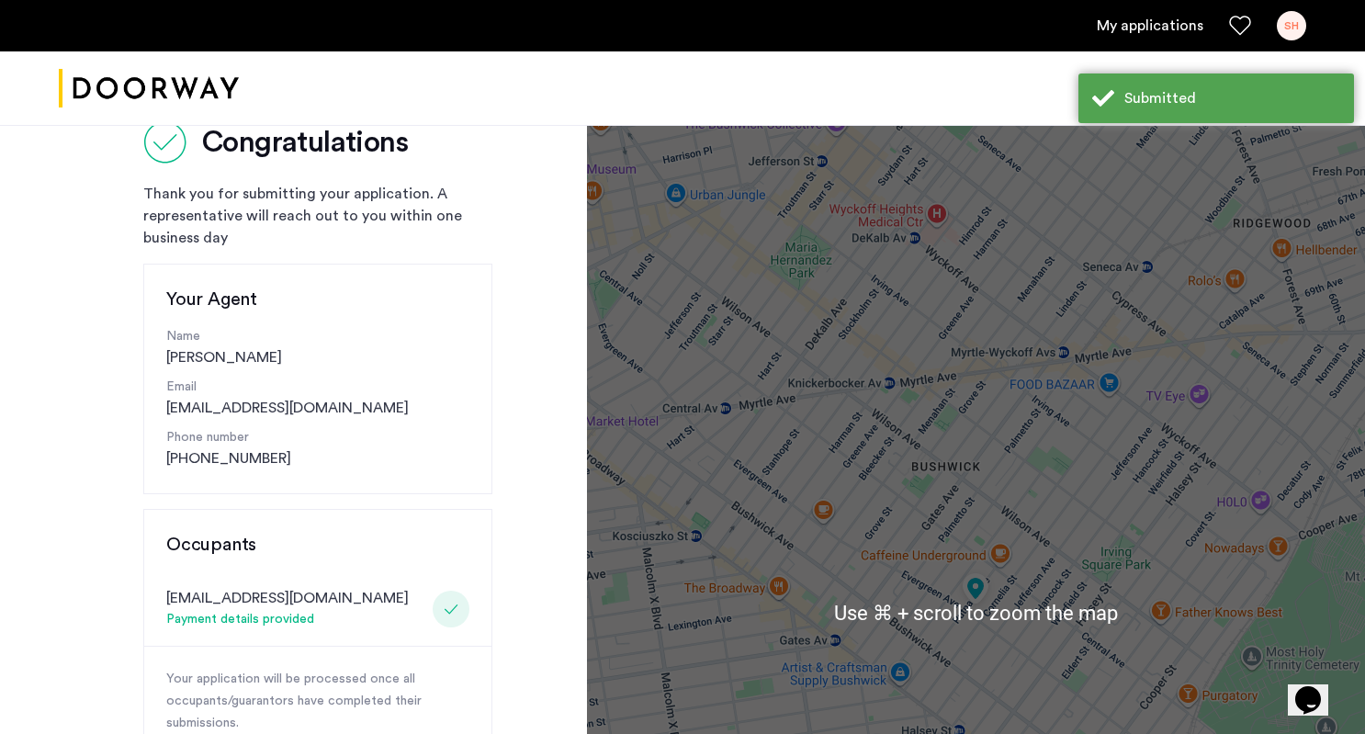
scroll to position [68, 0]
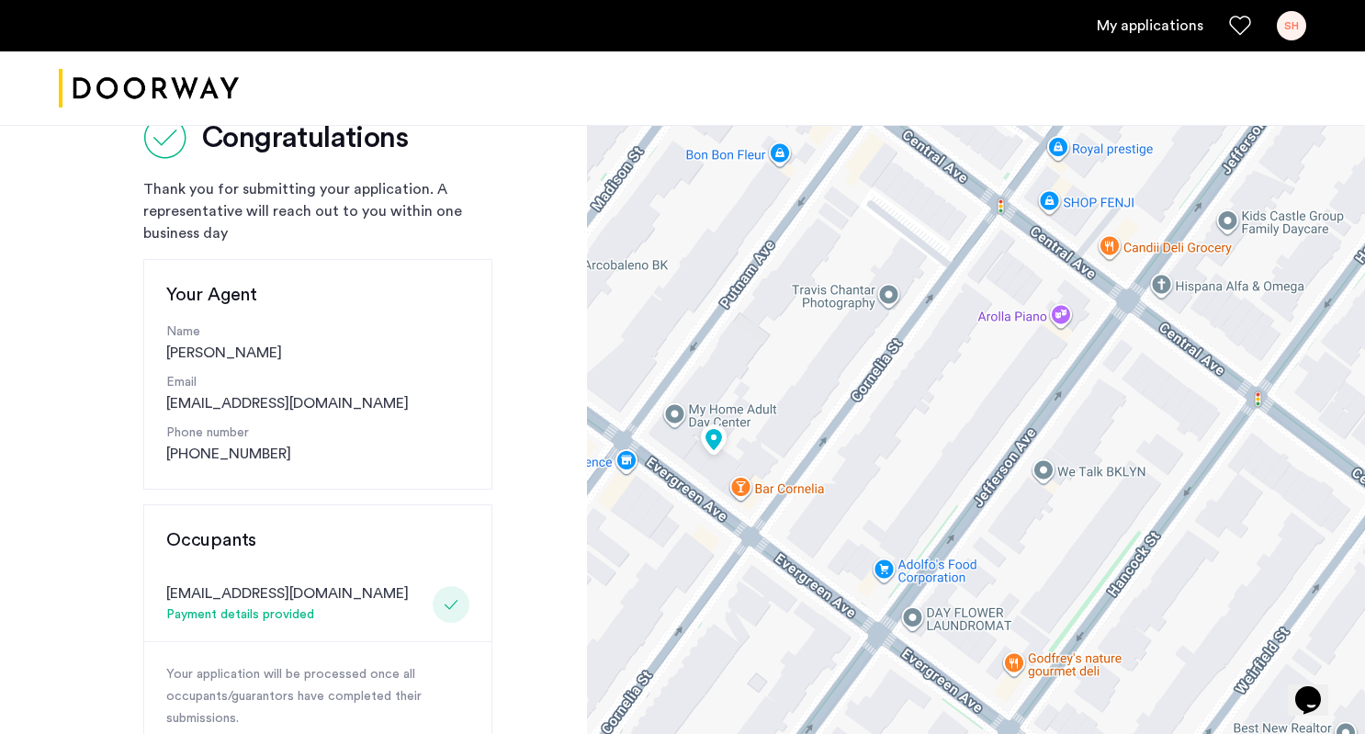
drag, startPoint x: 975, startPoint y: 619, endPoint x: 963, endPoint y: 95, distance: 524.5
click at [963, 104] on app-root "My applications SH Price Fee Availability Beds Baths Subway Neighborhoods Build…" at bounding box center [682, 679] width 1365 height 1494
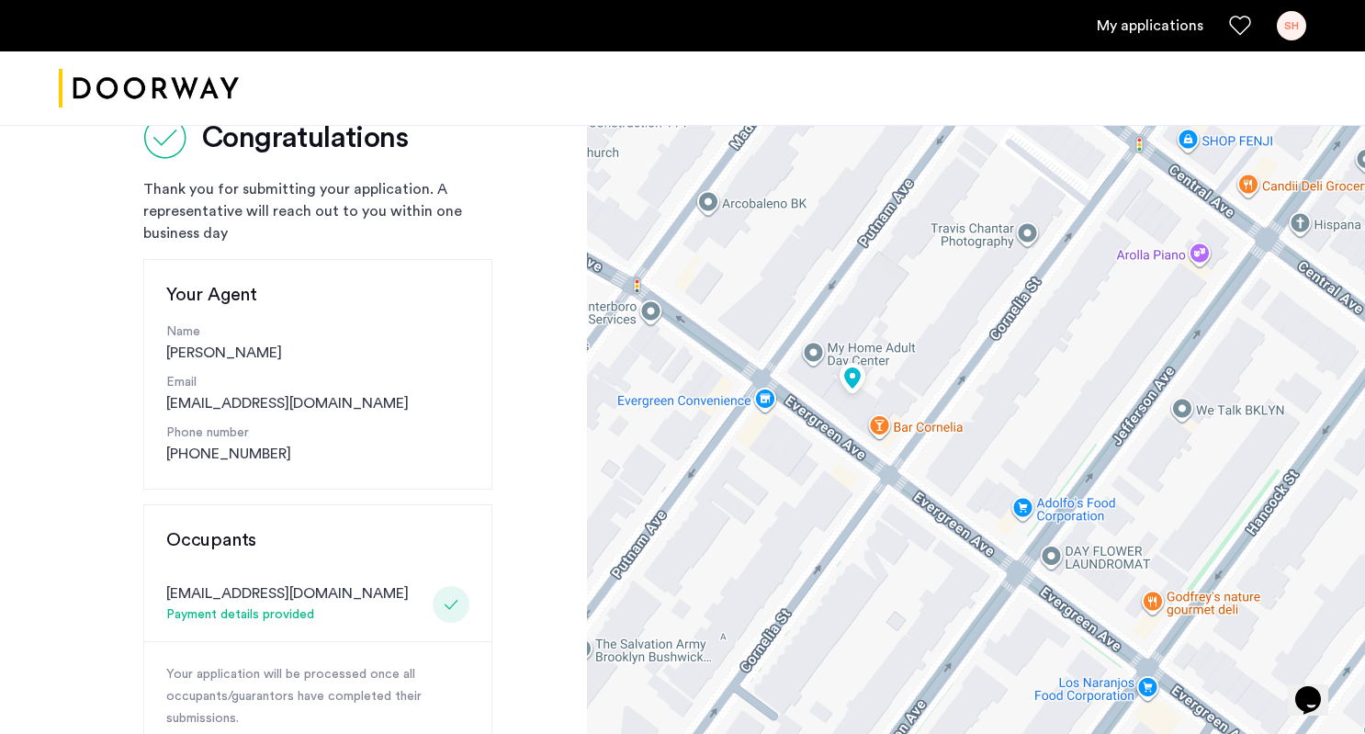
drag, startPoint x: 780, startPoint y: 308, endPoint x: 945, endPoint y: 264, distance: 170.8
click at [945, 264] on div at bounding box center [976, 608] width 778 height 1102
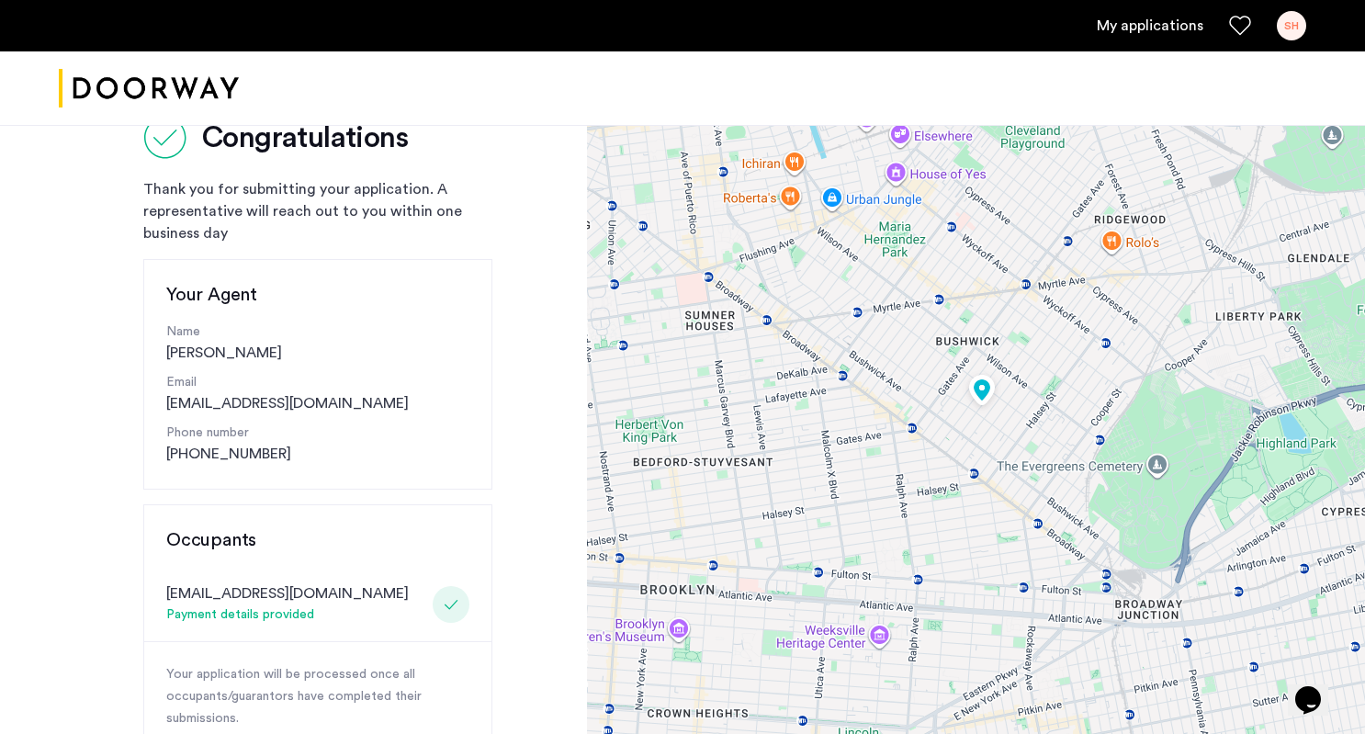
drag, startPoint x: 894, startPoint y: 322, endPoint x: 936, endPoint y: 469, distance: 152.6
click at [936, 469] on div at bounding box center [976, 608] width 778 height 1102
click at [996, 530] on div at bounding box center [976, 608] width 778 height 1102
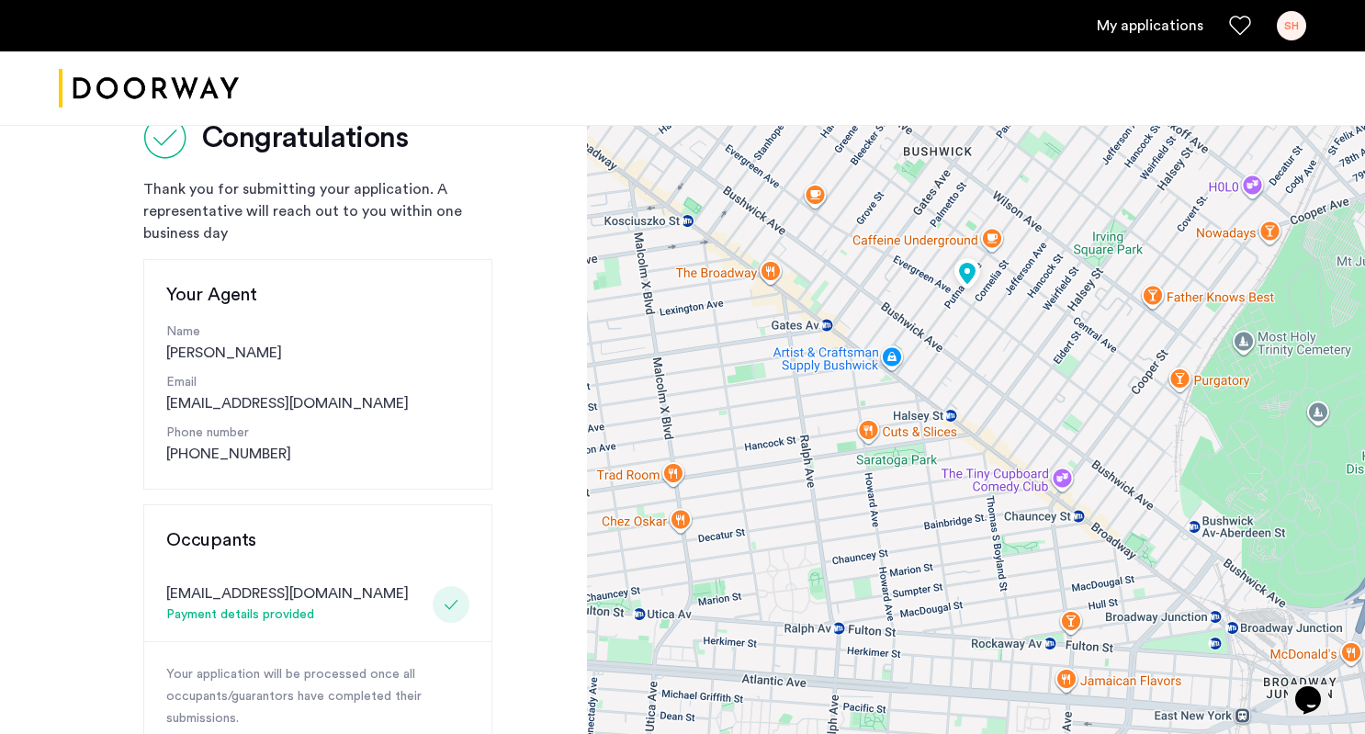
click at [935, 313] on div at bounding box center [976, 608] width 778 height 1102
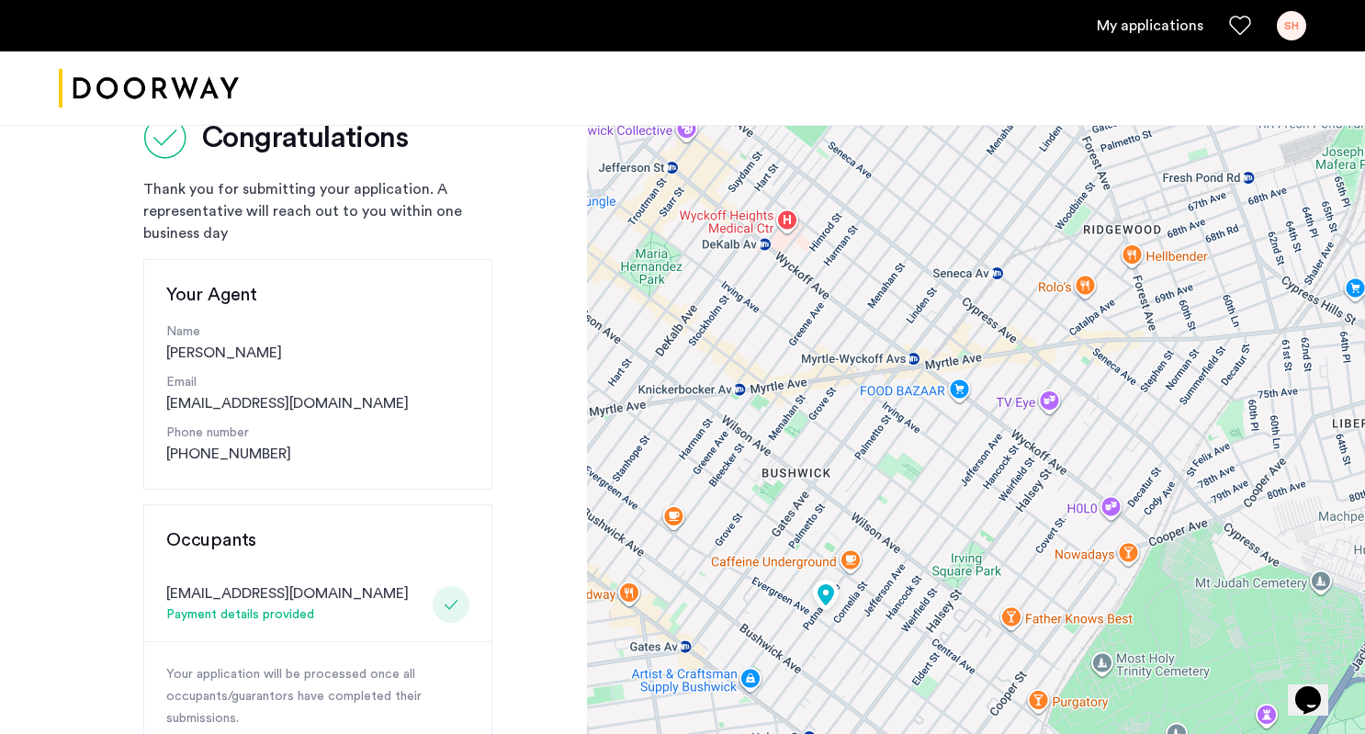
drag, startPoint x: 964, startPoint y: 393, endPoint x: 810, endPoint y: 667, distance: 314.1
click at [810, 667] on div at bounding box center [976, 608] width 778 height 1102
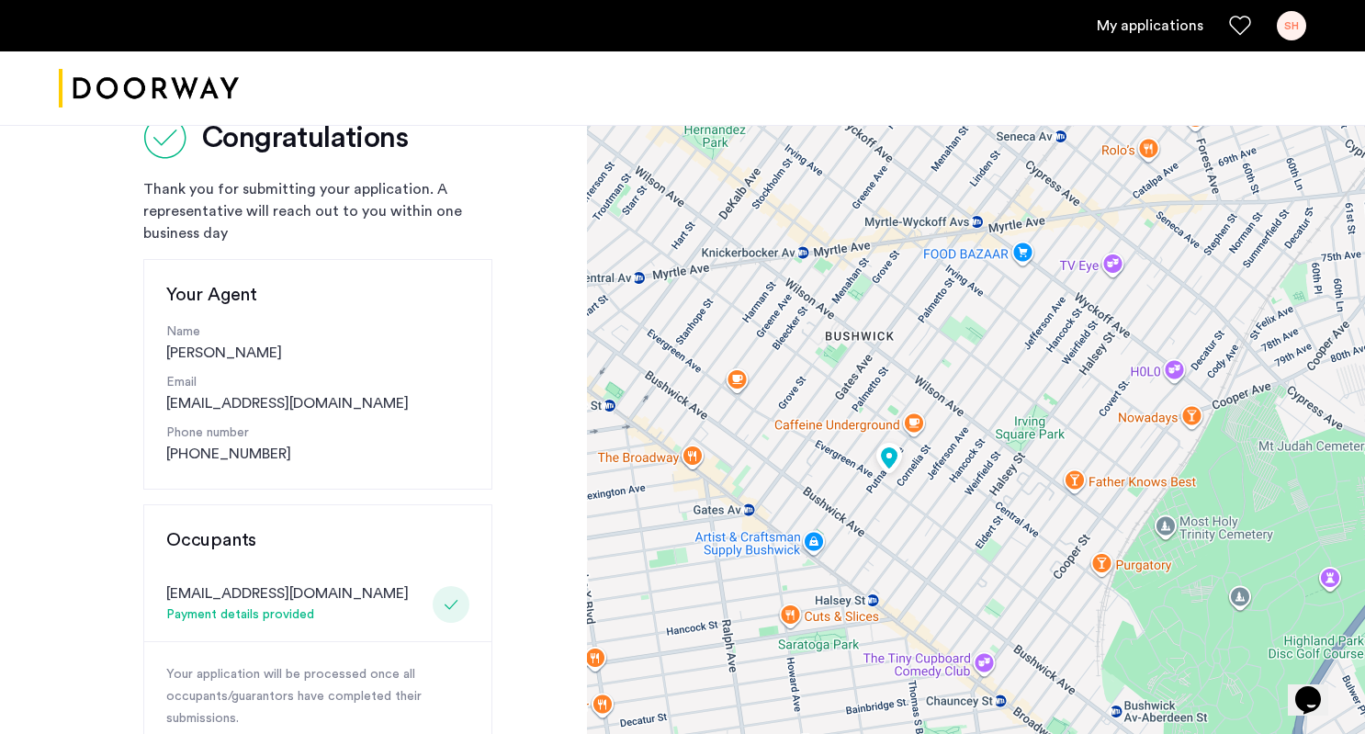
drag, startPoint x: 824, startPoint y: 648, endPoint x: 887, endPoint y: 500, distance: 161.7
click at [887, 505] on div at bounding box center [976, 608] width 778 height 1102
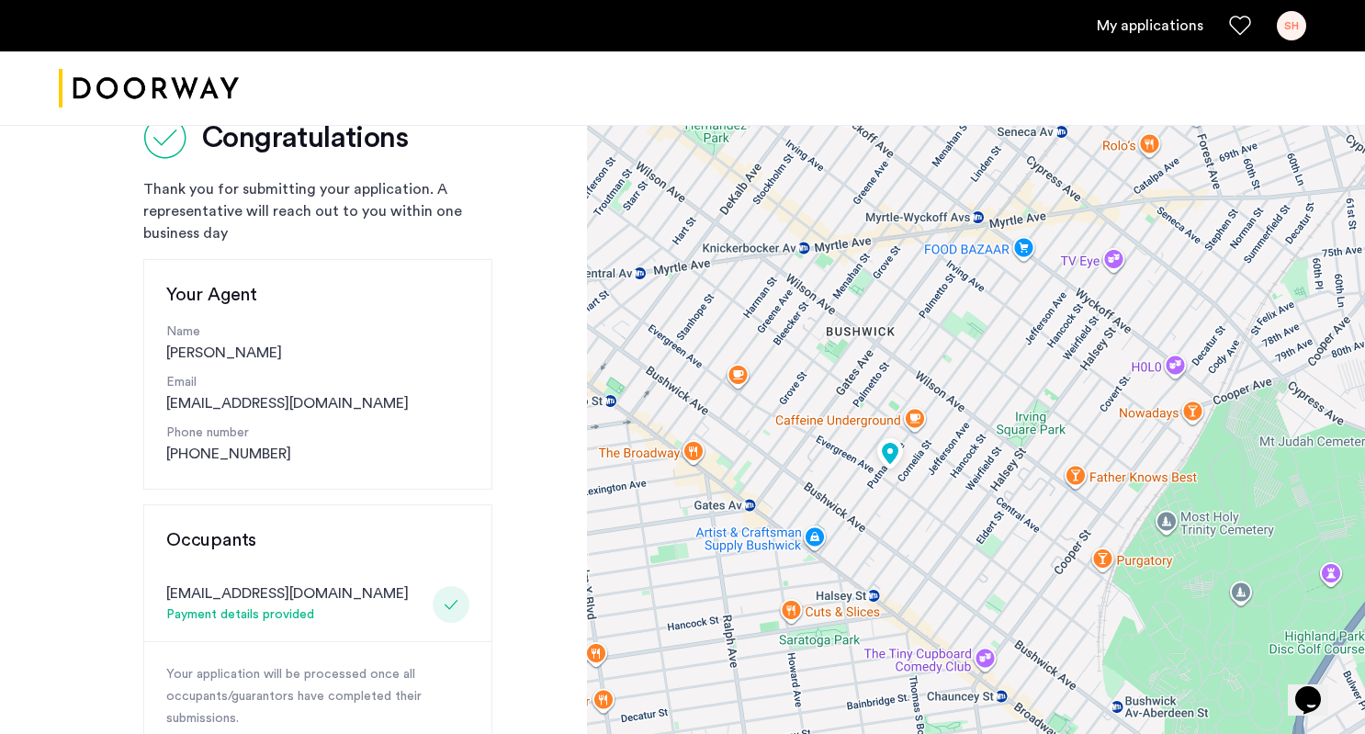
click at [950, 475] on div at bounding box center [976, 608] width 778 height 1102
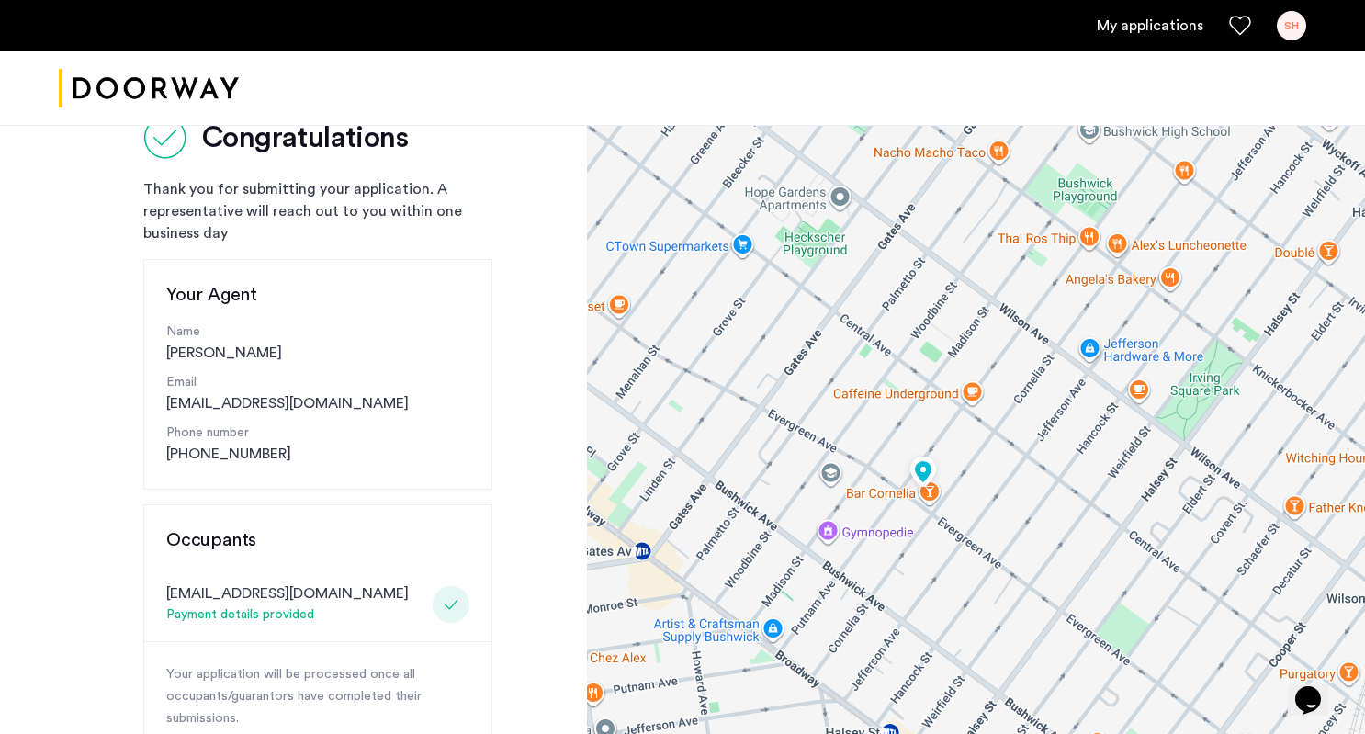
drag, startPoint x: 889, startPoint y: 476, endPoint x: 1025, endPoint y: 523, distance: 144.0
click at [1025, 523] on div at bounding box center [976, 608] width 778 height 1102
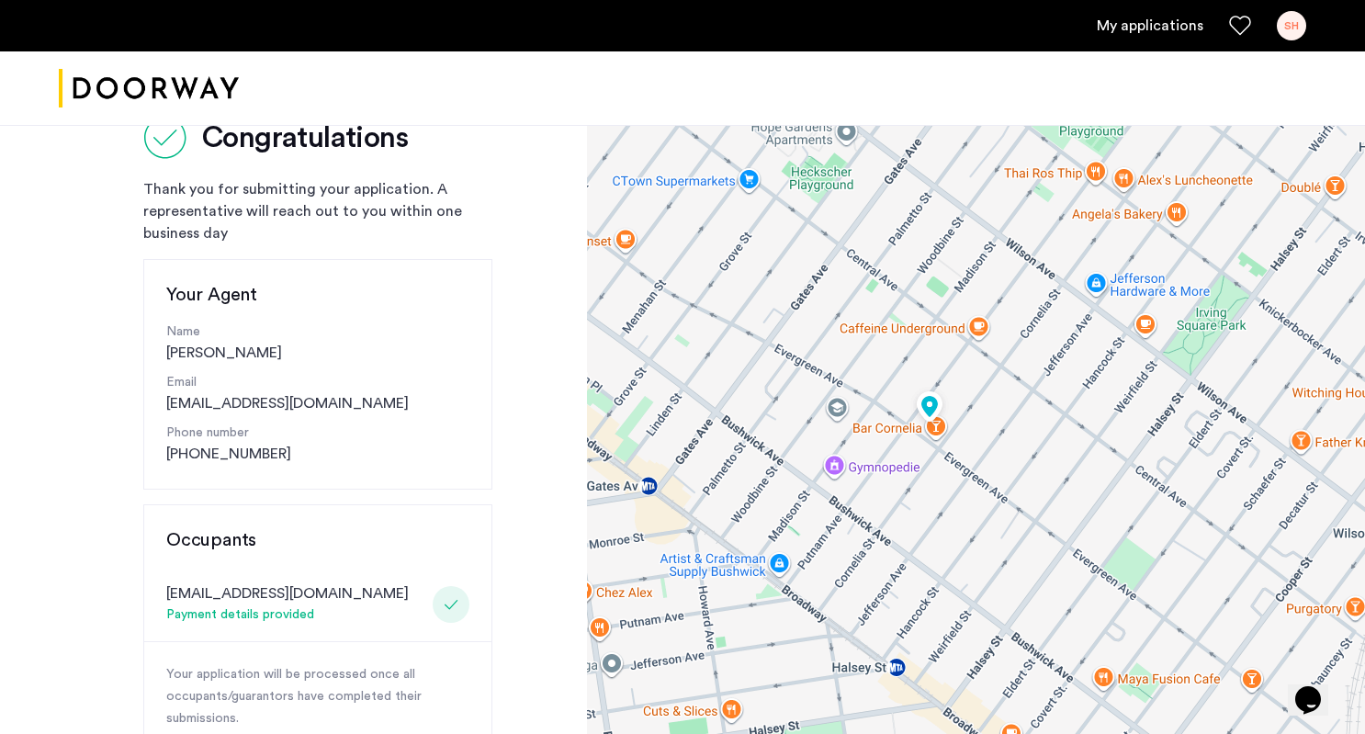
drag, startPoint x: 1031, startPoint y: 583, endPoint x: 987, endPoint y: 477, distance: 115.3
click at [987, 477] on div at bounding box center [976, 608] width 778 height 1102
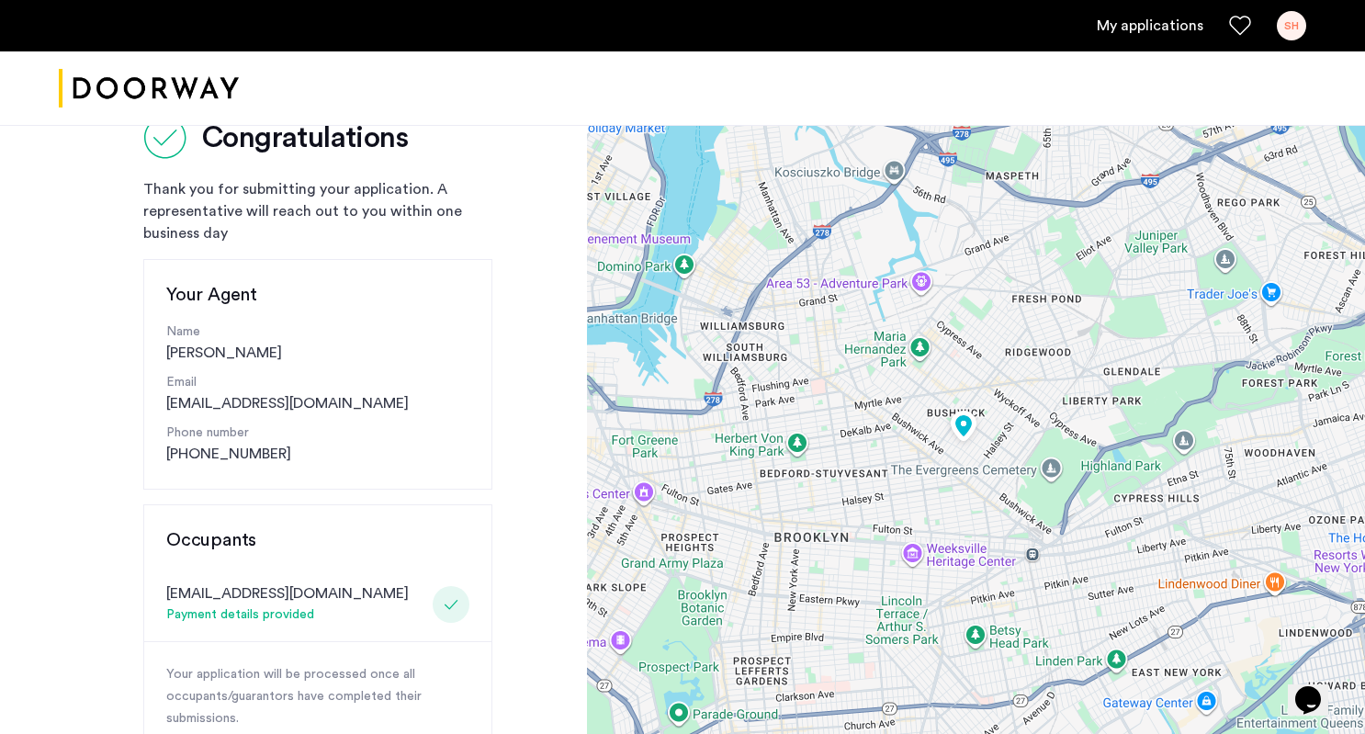
drag, startPoint x: 930, startPoint y: 417, endPoint x: 949, endPoint y: 460, distance: 46.9
click at [949, 460] on div at bounding box center [976, 608] width 778 height 1102
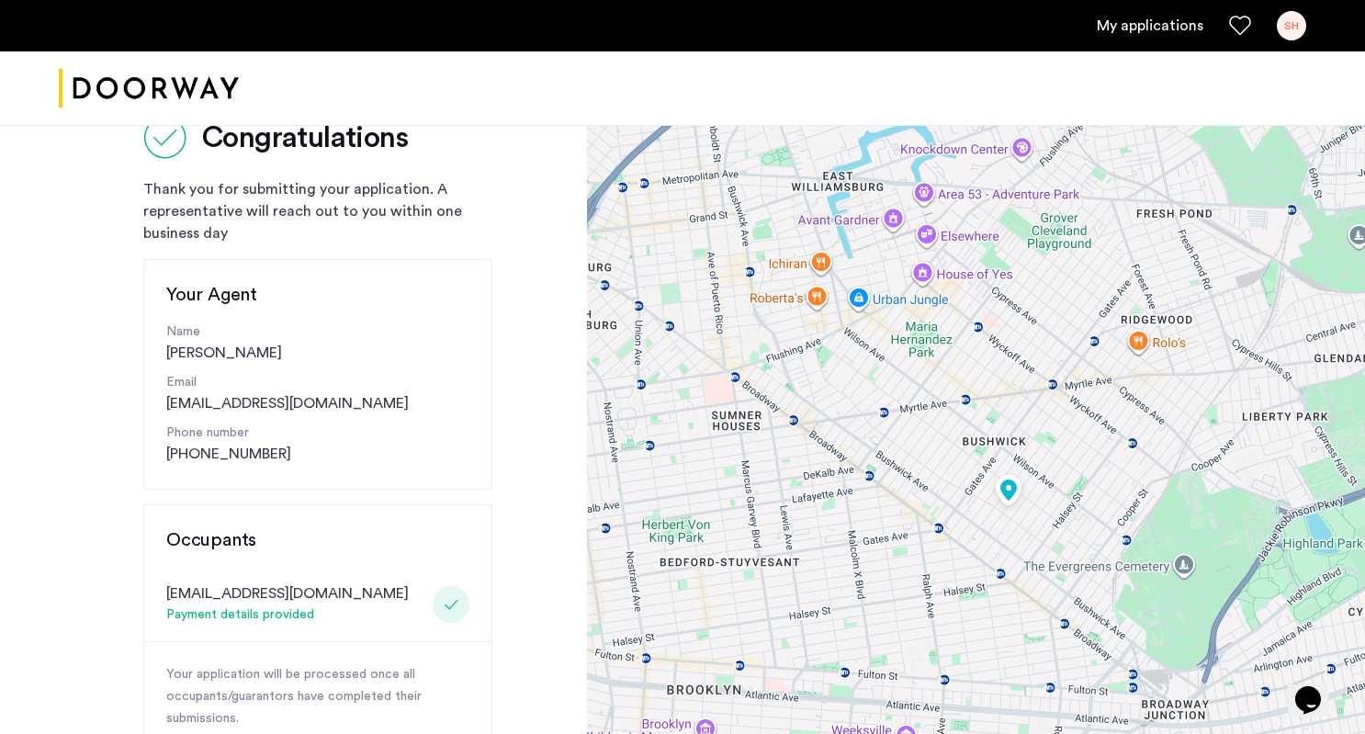
click at [1028, 531] on div at bounding box center [976, 608] width 778 height 1102
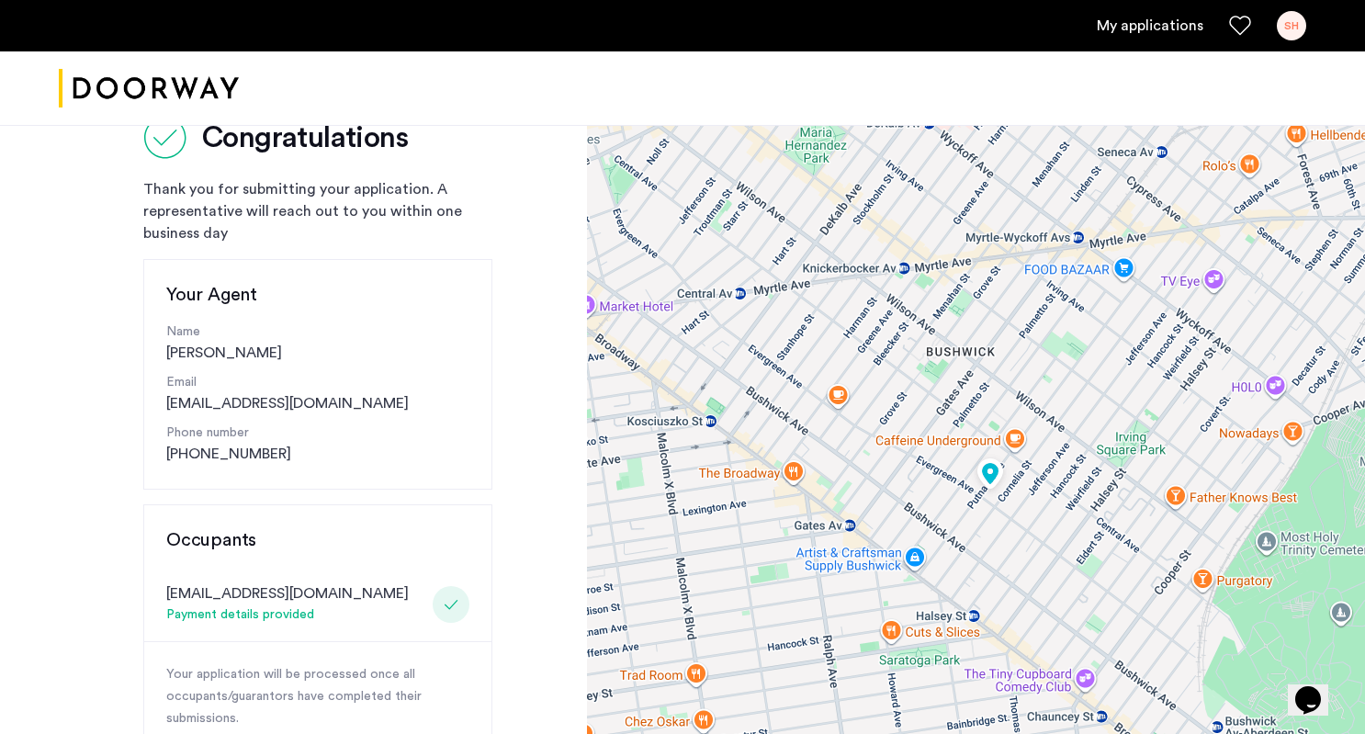
drag, startPoint x: 1032, startPoint y: 513, endPoint x: 960, endPoint y: 501, distance: 73.5
click at [961, 501] on div at bounding box center [976, 608] width 778 height 1102
